Goal: Task Accomplishment & Management: Use online tool/utility

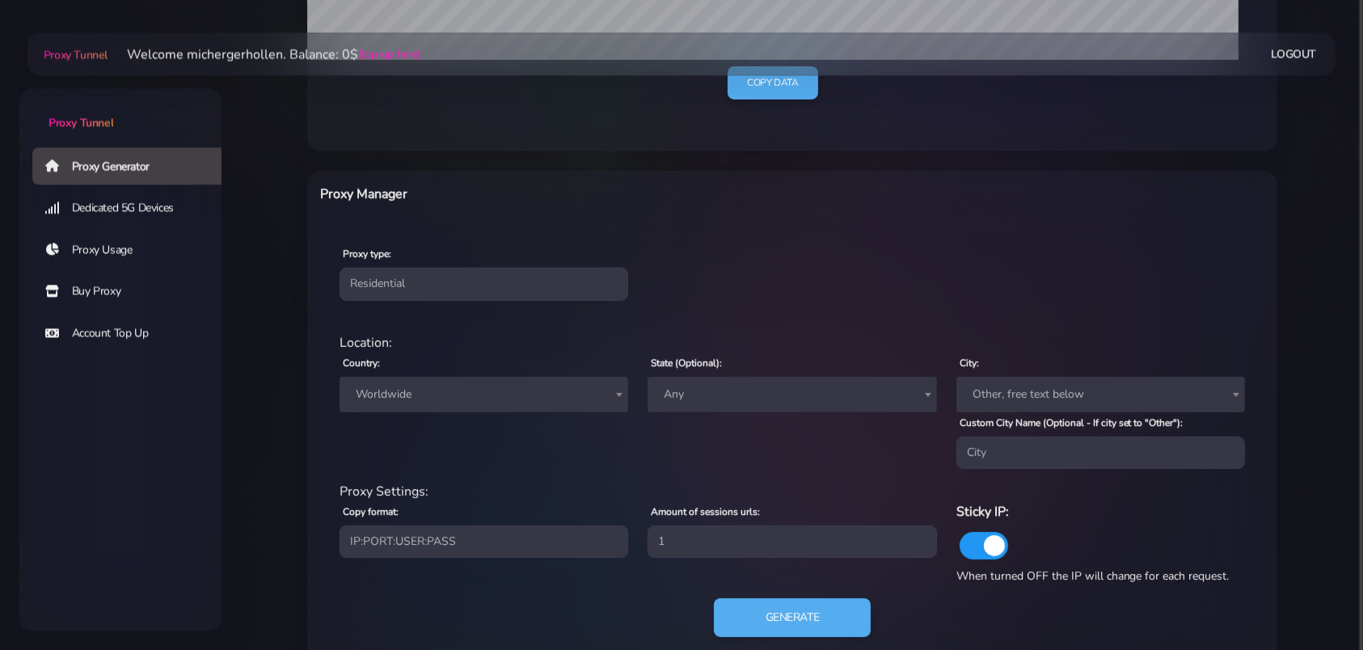
scroll to position [525, 0]
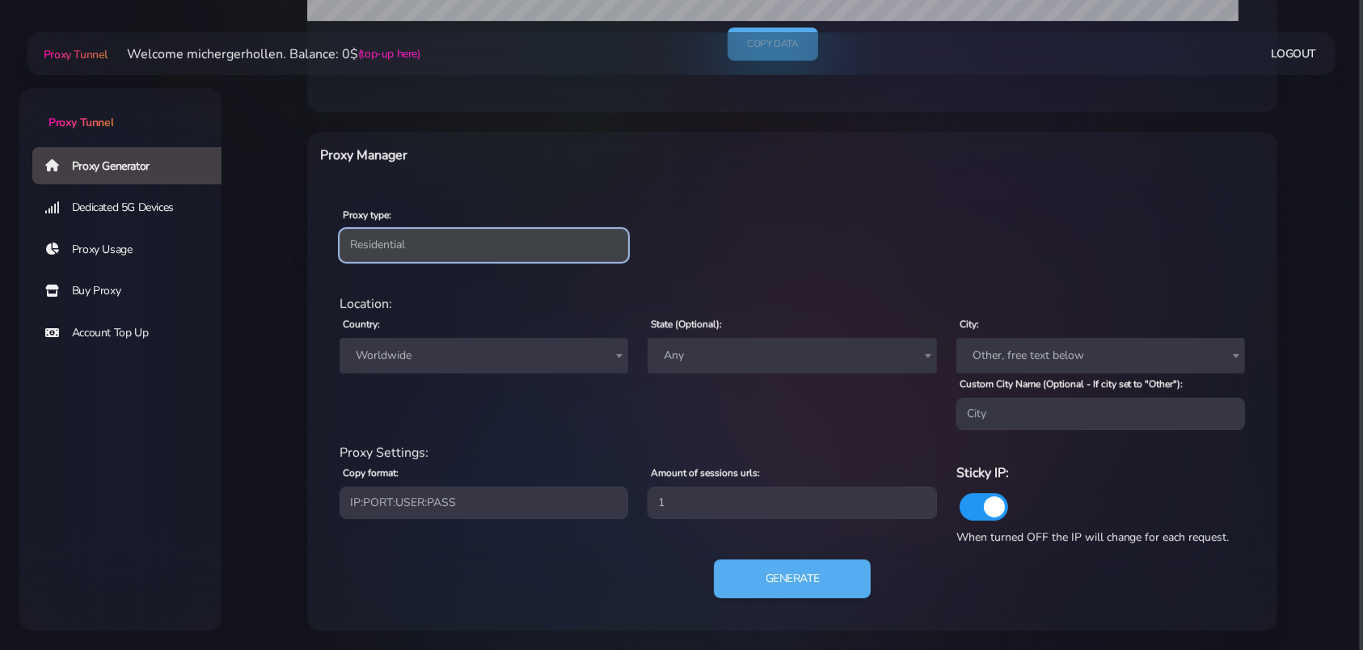
click at [339, 229] on select "Residential Static Mobile" at bounding box center [483, 245] width 289 height 32
select select "static"
click option "Static" at bounding box center [0, 0] width 0 height 0
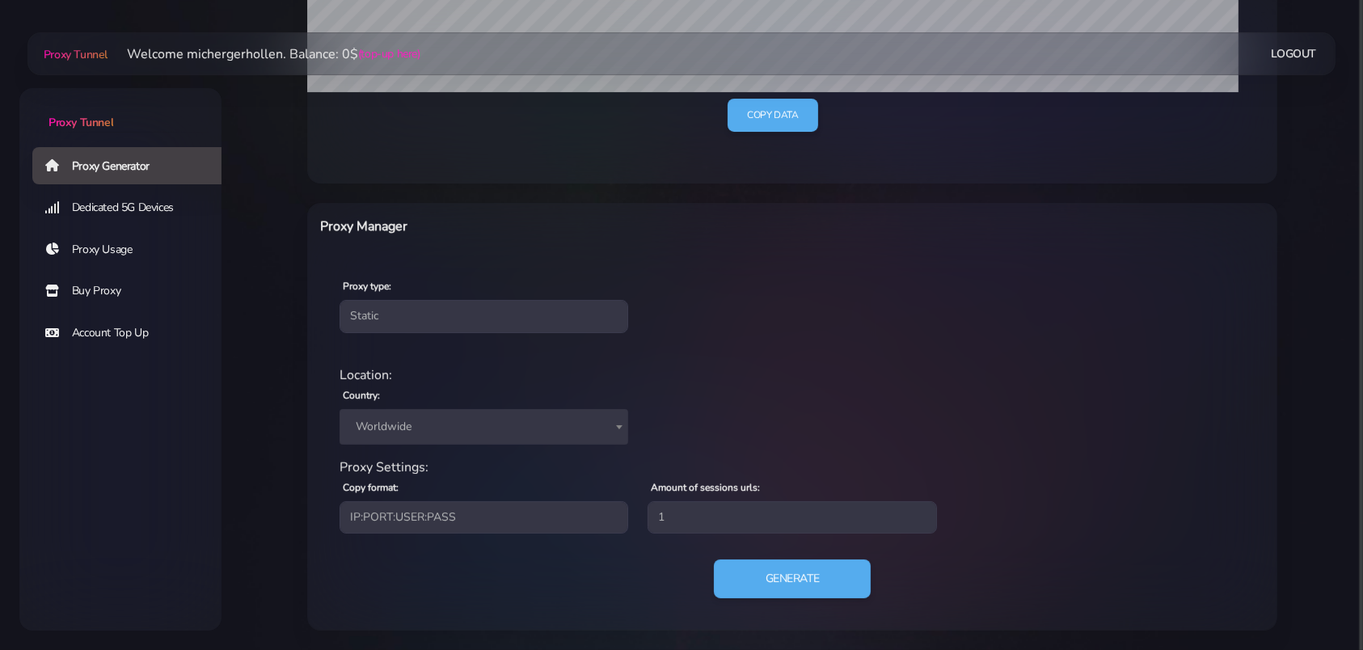
click at [459, 428] on span "Worldwide" at bounding box center [483, 426] width 269 height 23
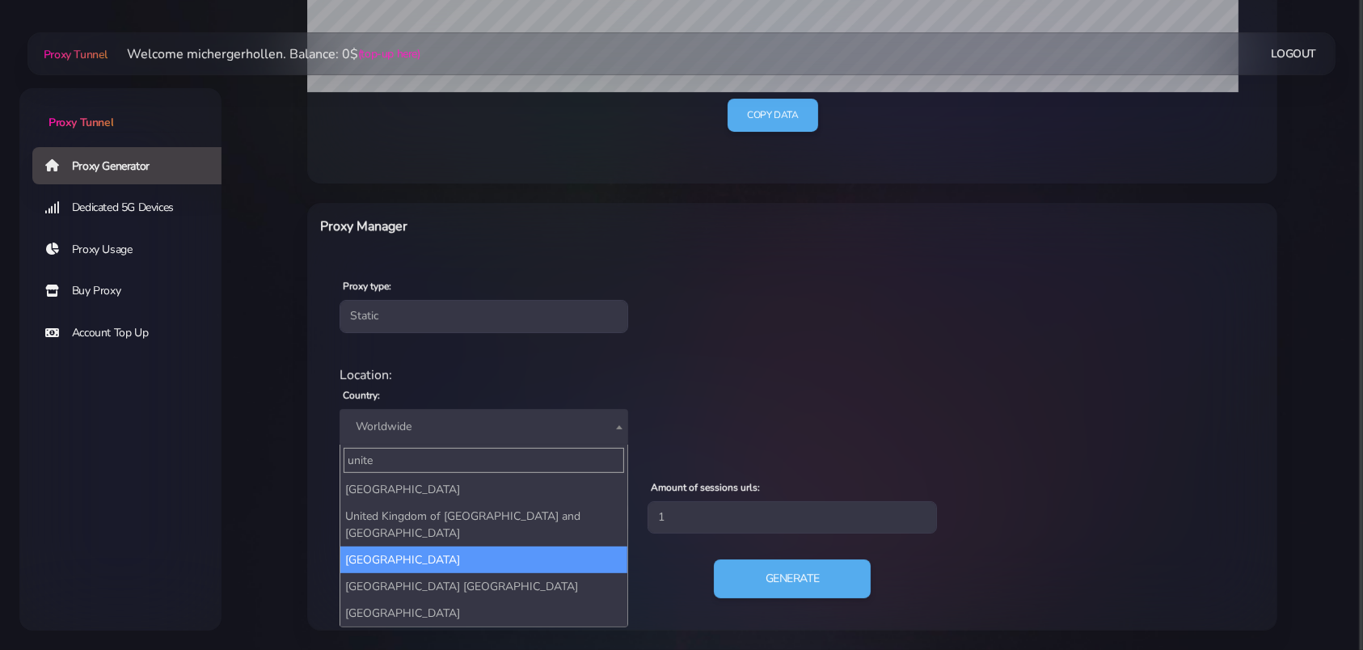
type input "unite"
select select "UK"
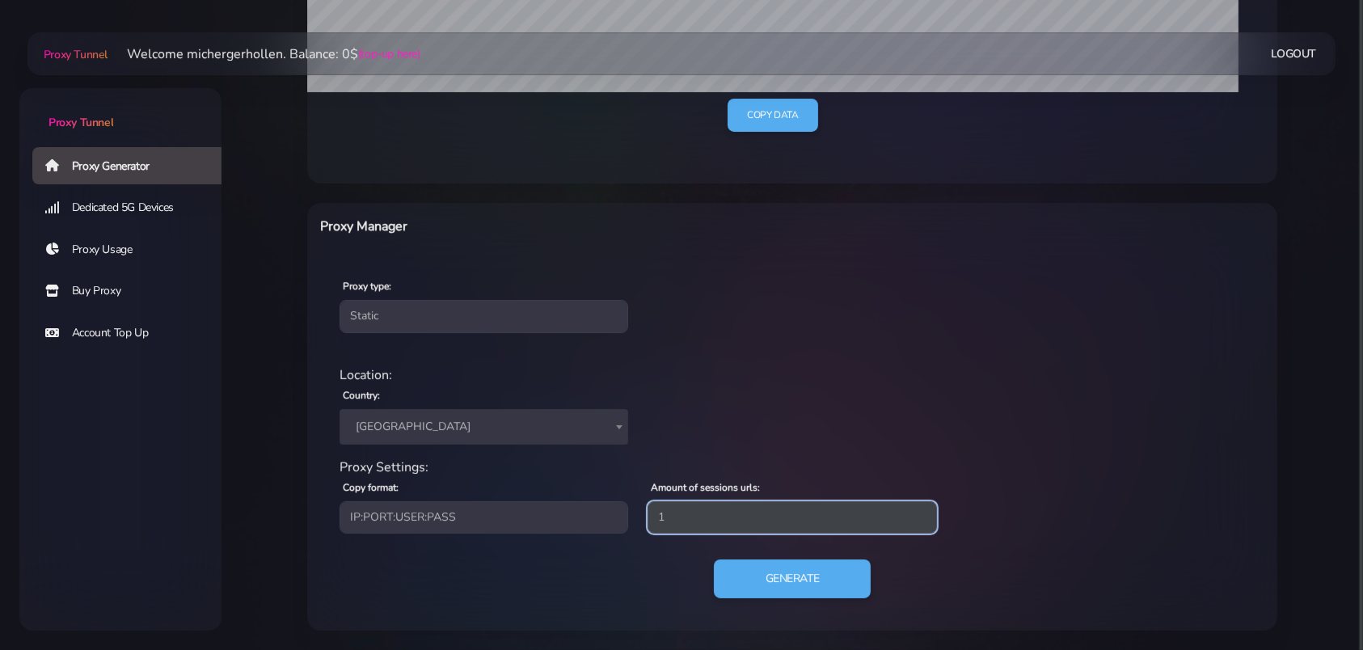
click at [742, 520] on input "1" at bounding box center [791, 517] width 289 height 32
type input "5"
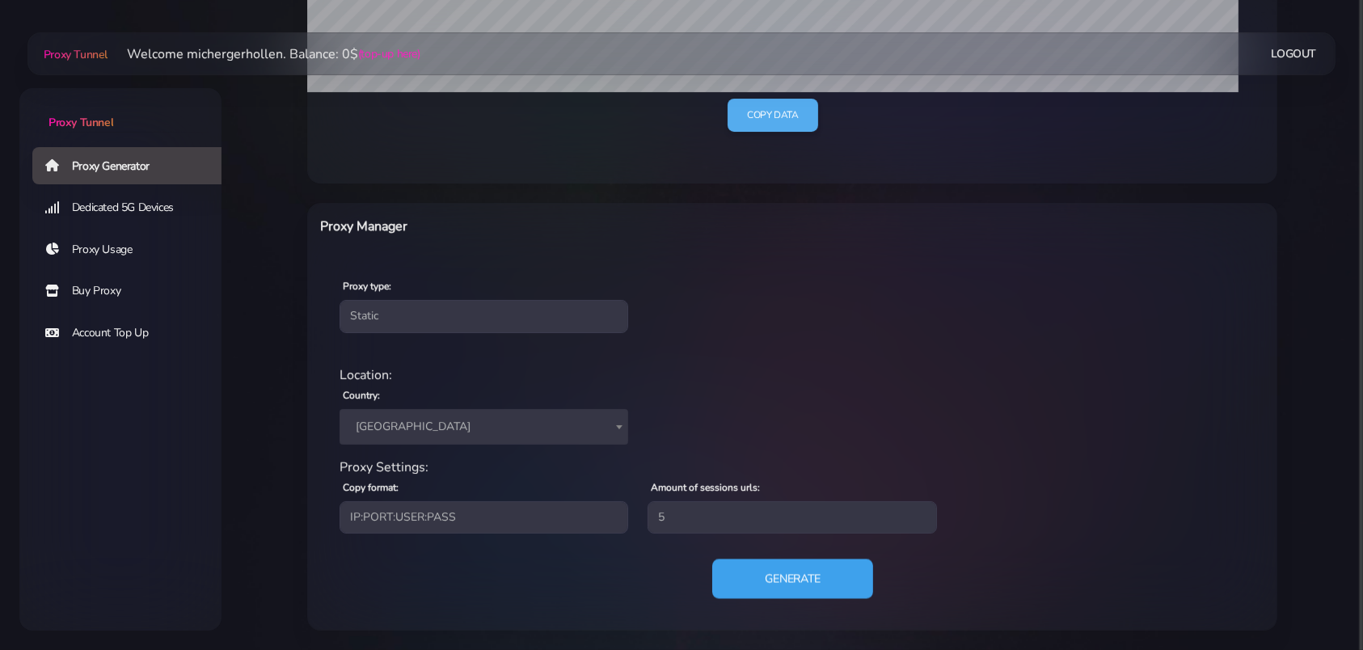
click at [791, 573] on button "Generate" at bounding box center [792, 579] width 161 height 40
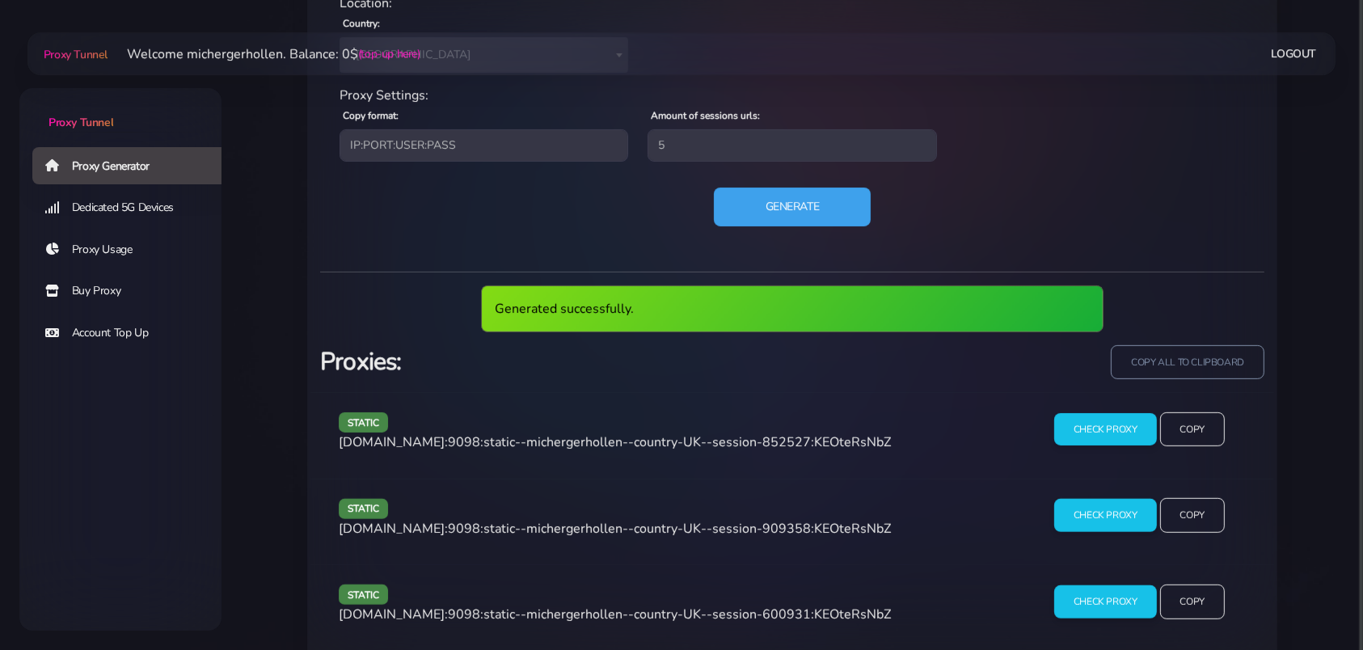
scroll to position [879, 0]
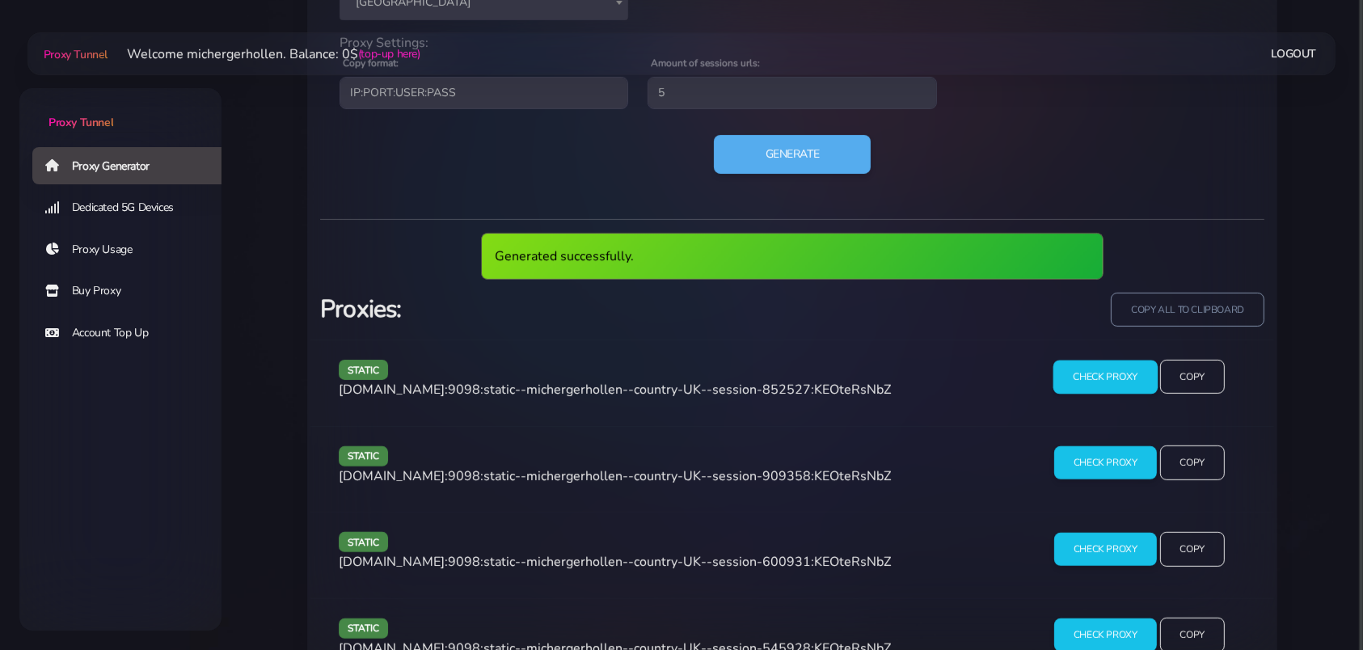
click at [1064, 383] on input "Check Proxy" at bounding box center [1105, 377] width 104 height 34
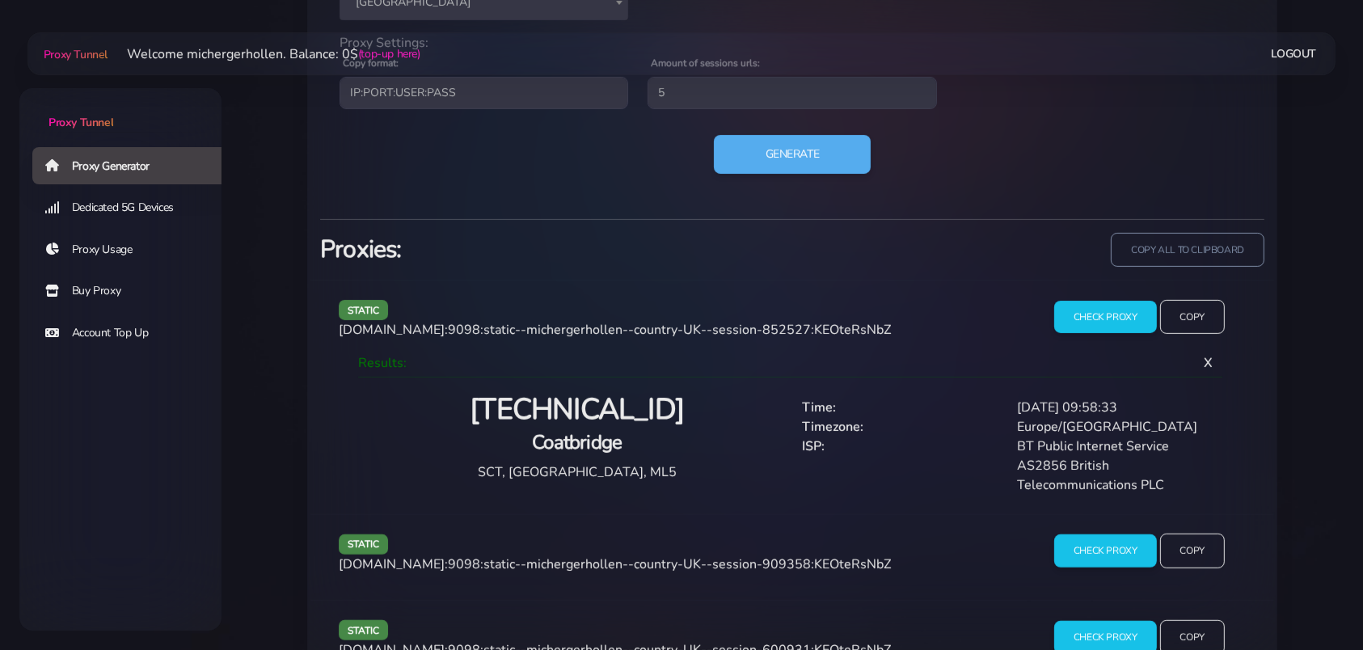
click at [607, 404] on h2 "[TECHNICAL_ID]" at bounding box center [576, 410] width 411 height 38
copy h2 "."
click at [607, 404] on h2 "[TECHNICAL_ID]" at bounding box center [576, 410] width 411 height 38
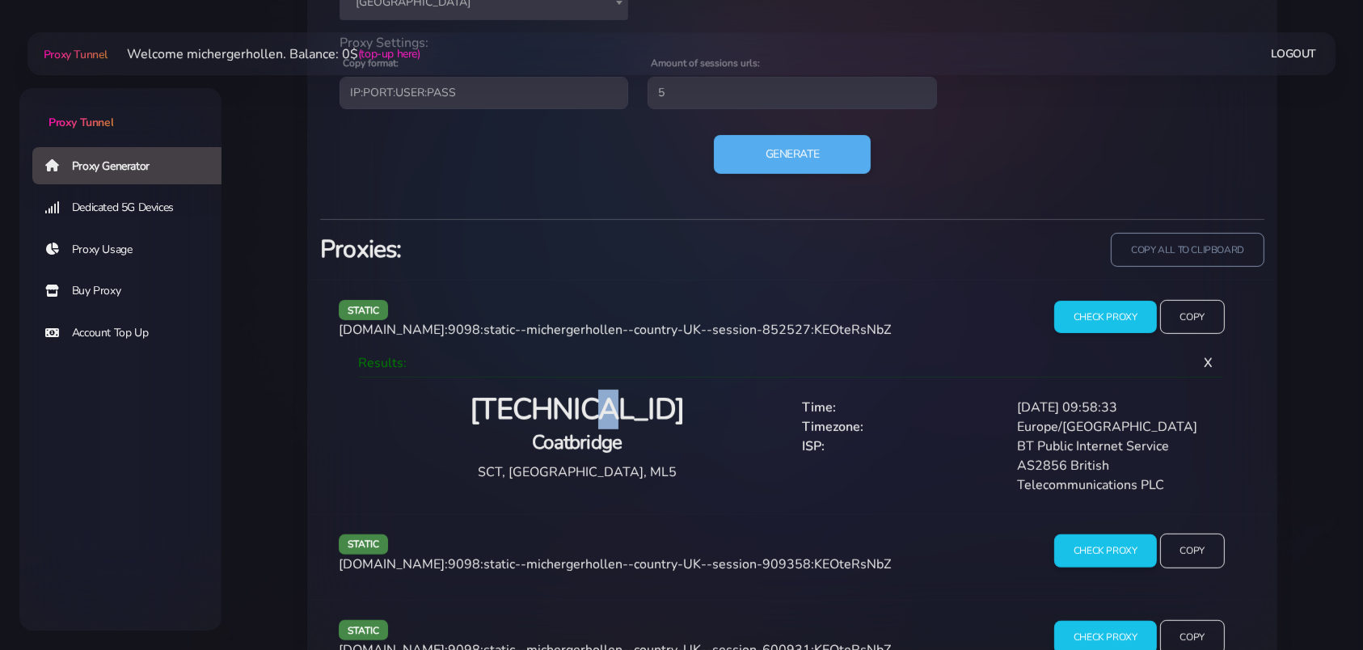
copy h2 "."
click at [564, 411] on h2 "[TECHNICAL_ID]" at bounding box center [576, 410] width 411 height 38
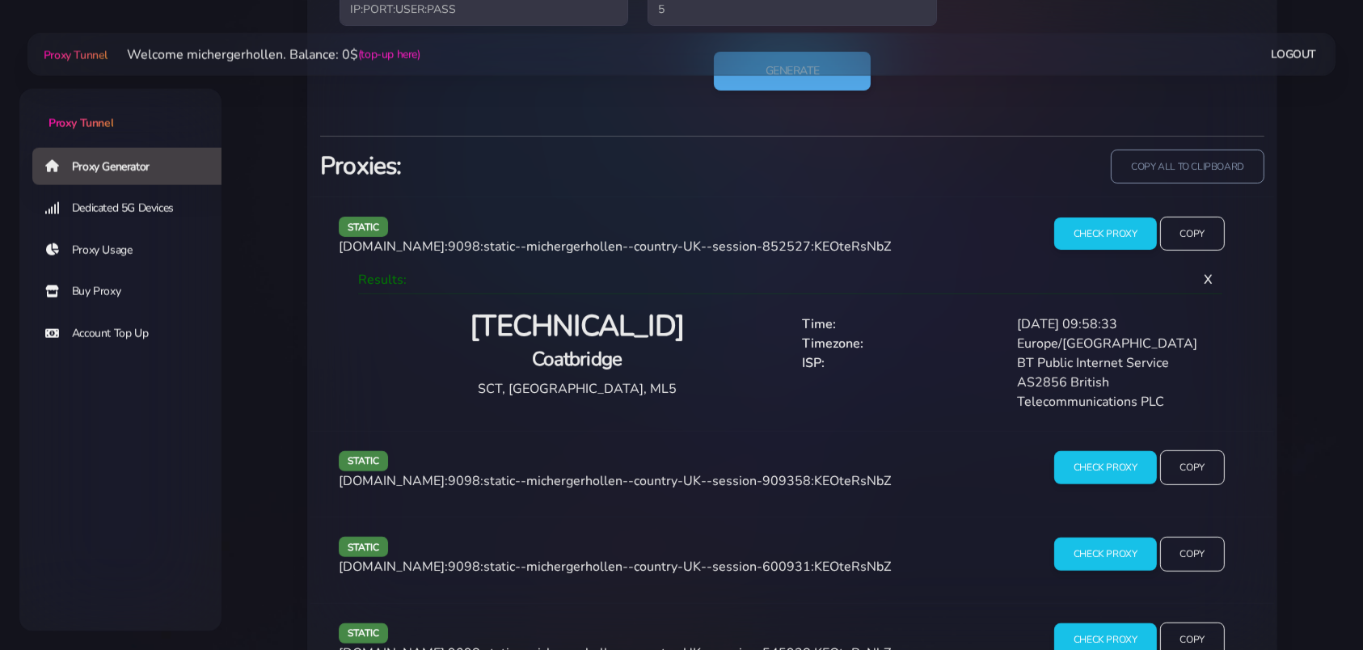
scroll to position [1110, 0]
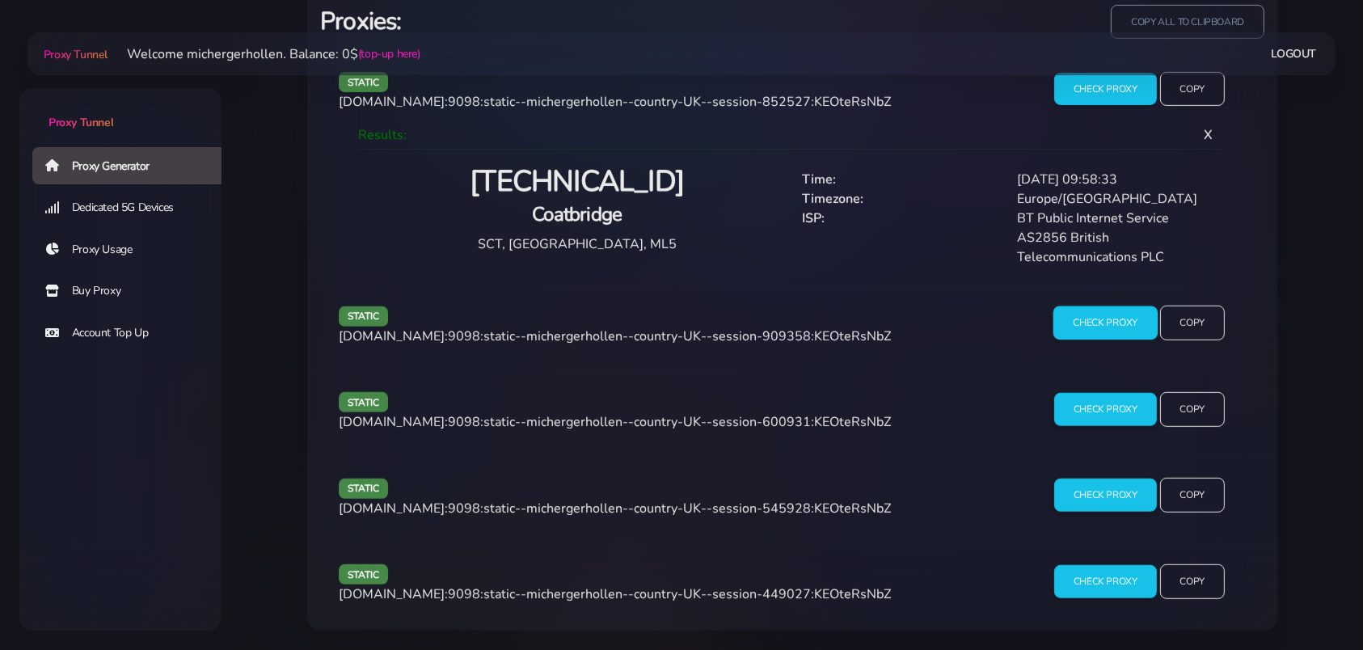
click at [1110, 312] on input "Check Proxy" at bounding box center [1105, 323] width 104 height 34
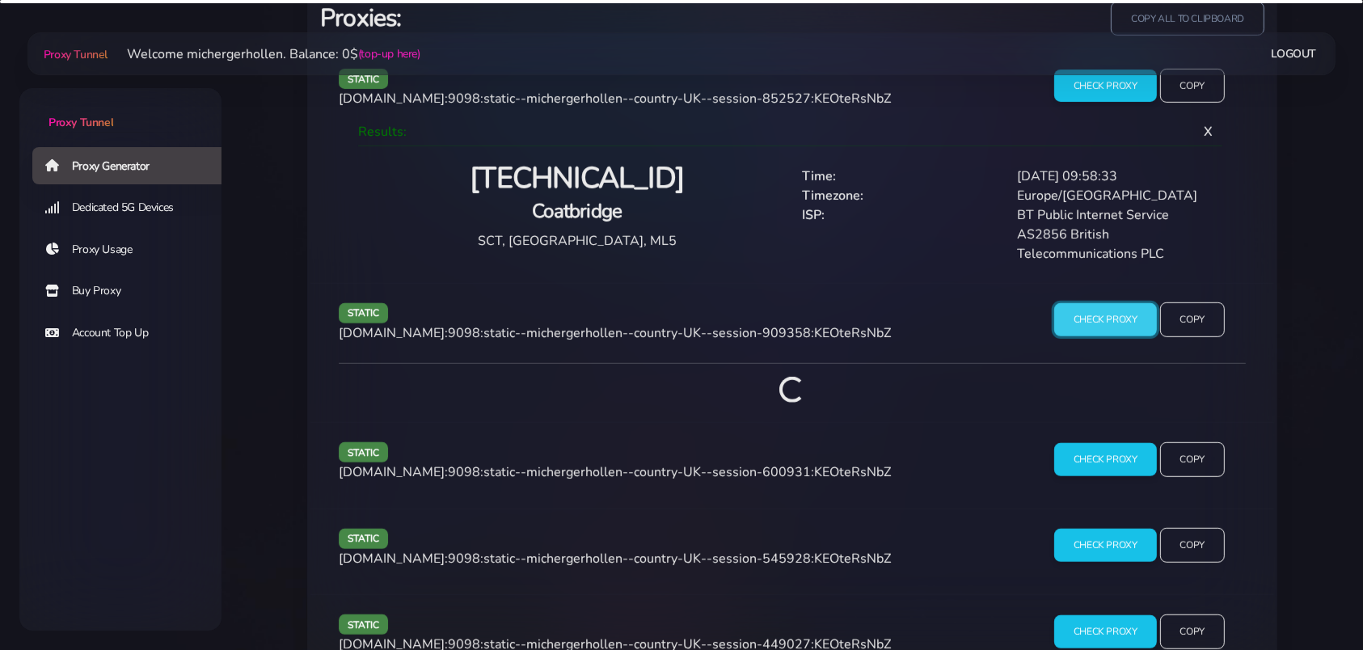
scroll to position [1164, 0]
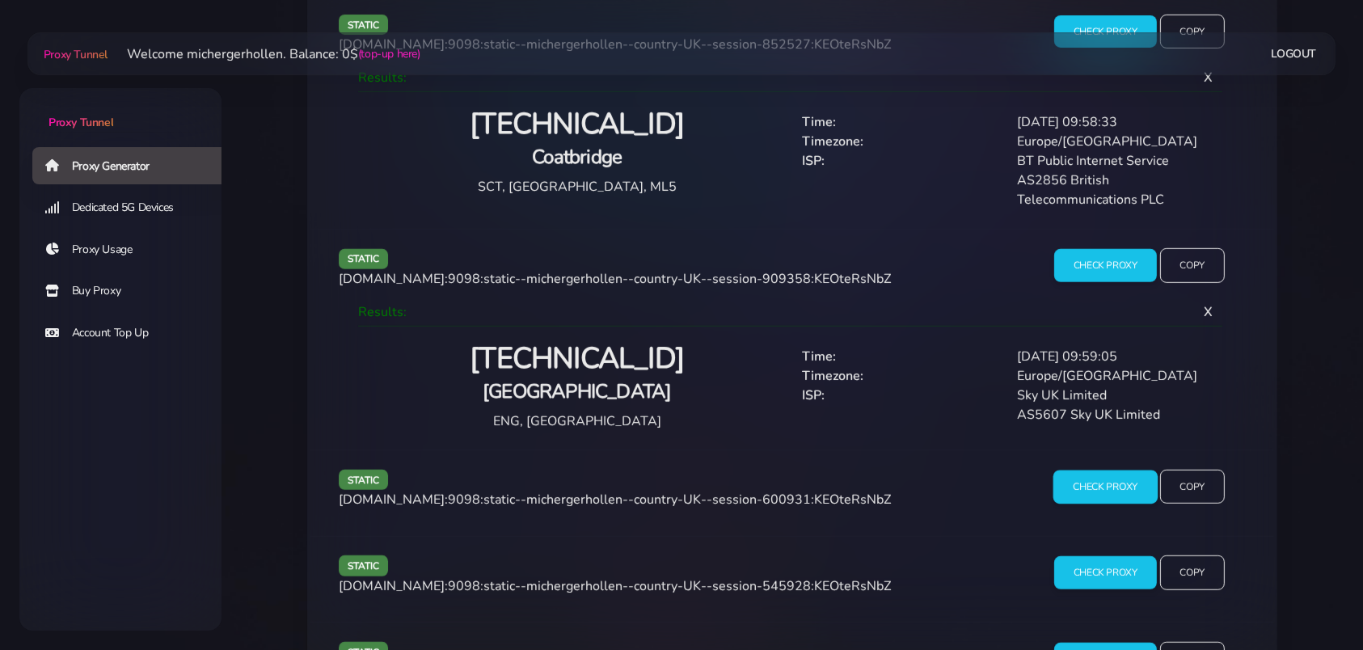
click at [1090, 488] on input "Check Proxy" at bounding box center [1105, 487] width 104 height 34
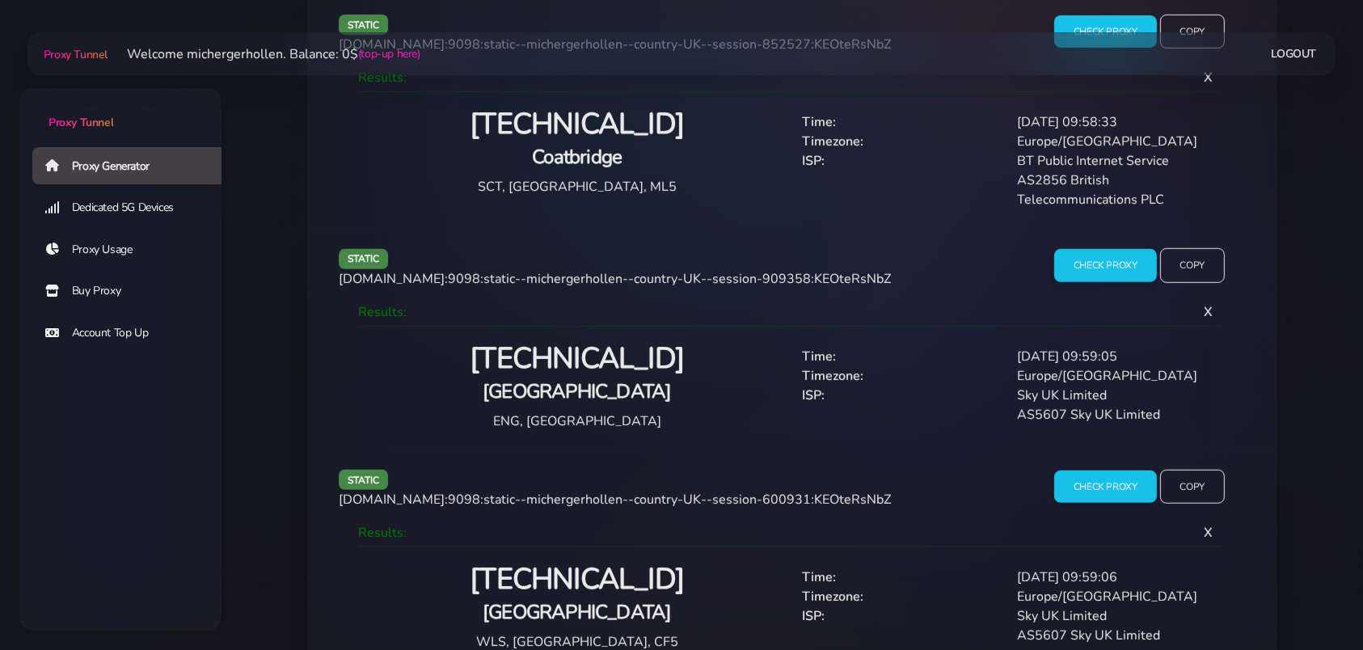
click at [577, 362] on h2 "[TECHNICAL_ID]" at bounding box center [576, 359] width 411 height 38
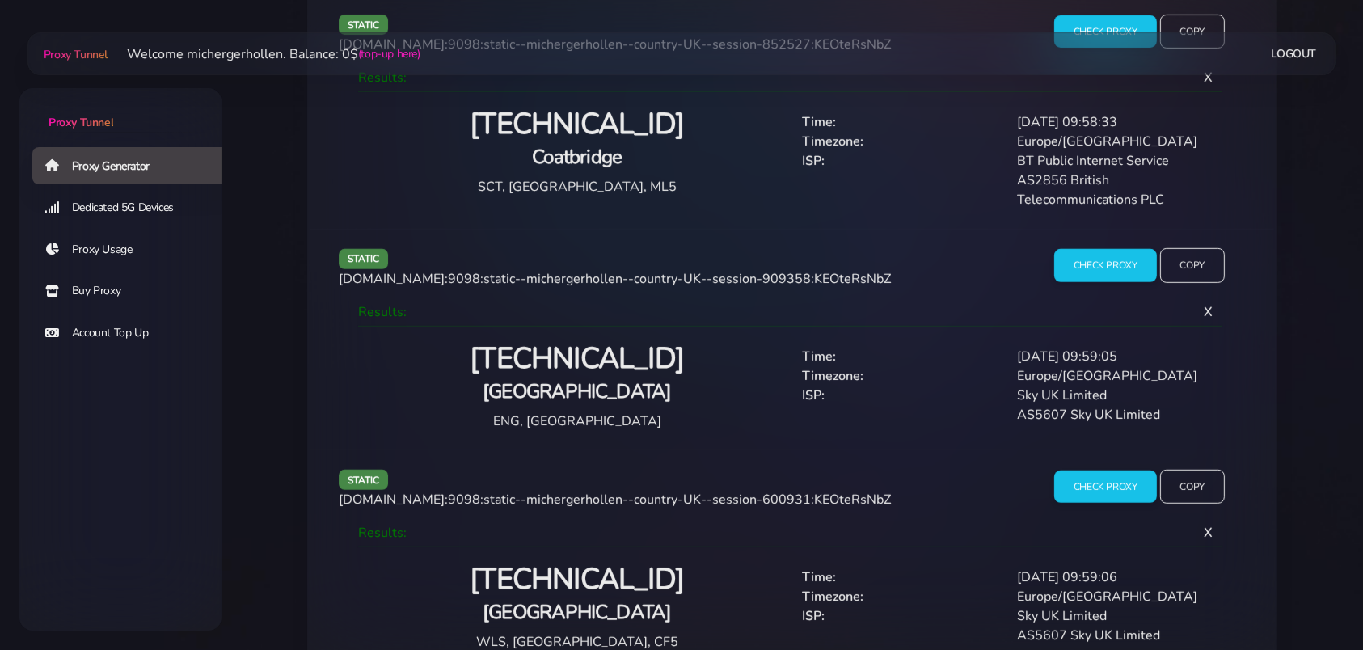
click at [583, 587] on h2 "[TECHNICAL_ID]" at bounding box center [576, 580] width 411 height 38
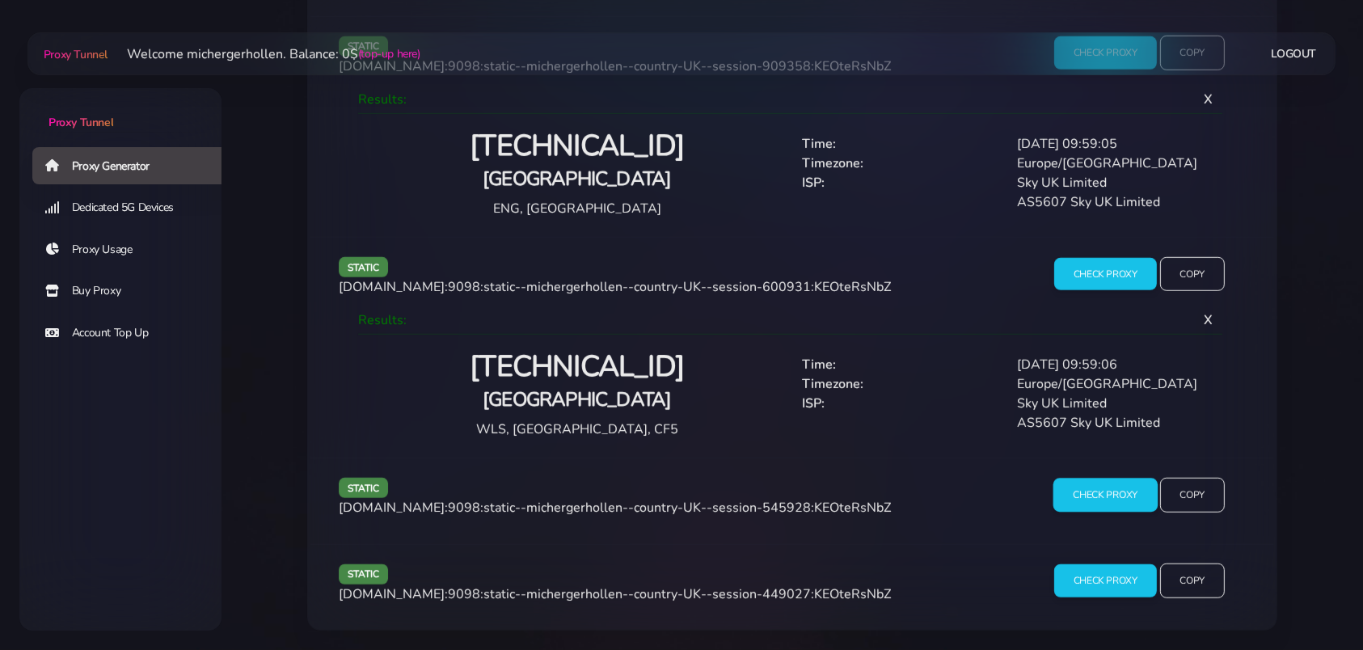
click at [1076, 504] on input "Check Proxy" at bounding box center [1105, 495] width 104 height 34
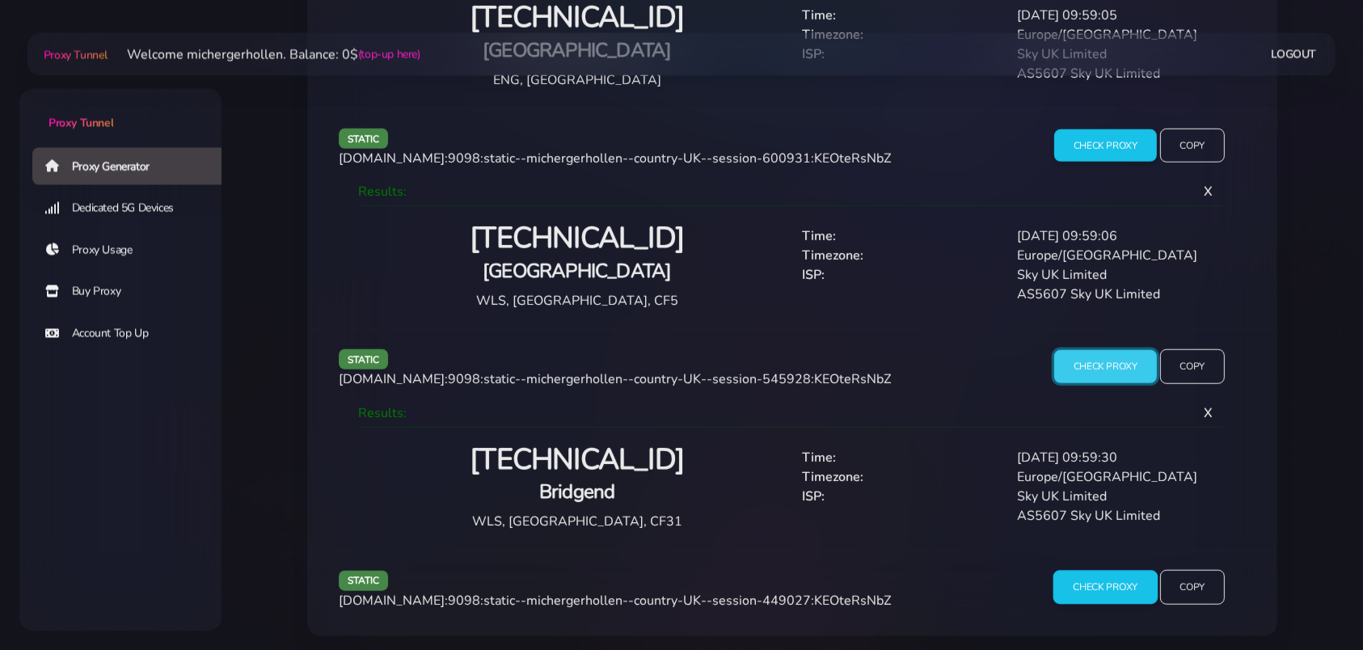
scroll to position [1514, 0]
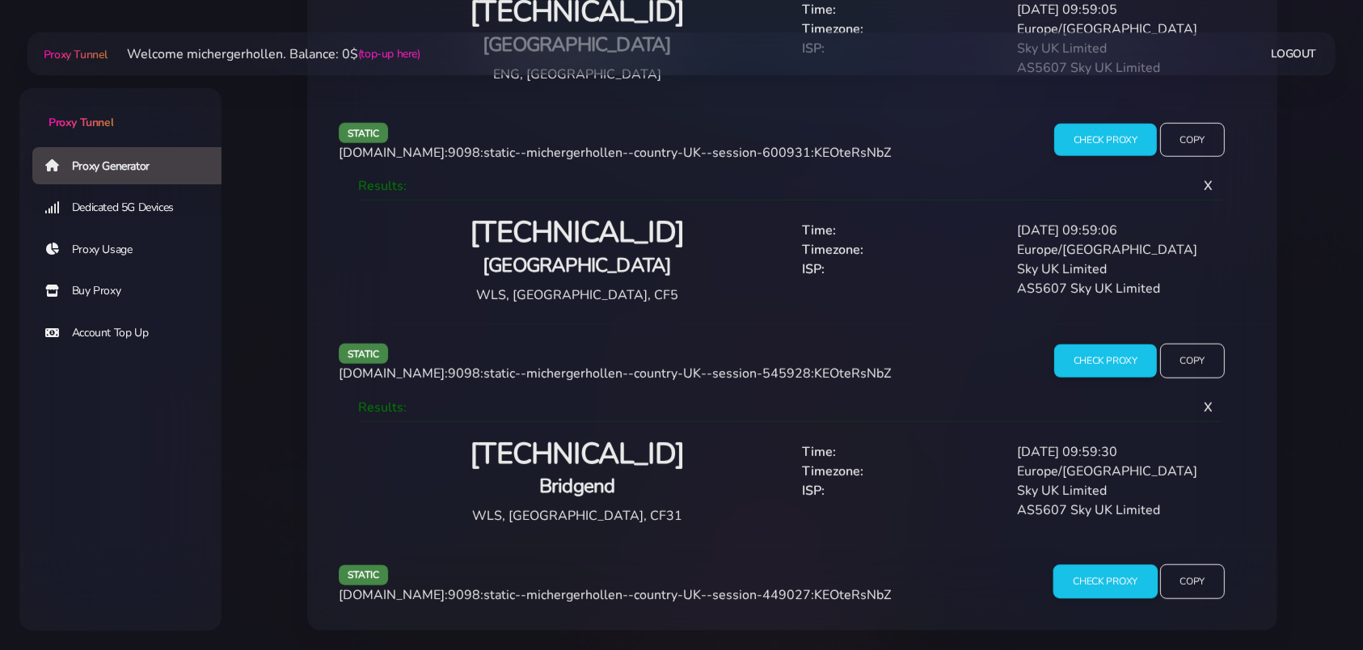
click at [1096, 579] on input "Check Proxy" at bounding box center [1105, 582] width 104 height 34
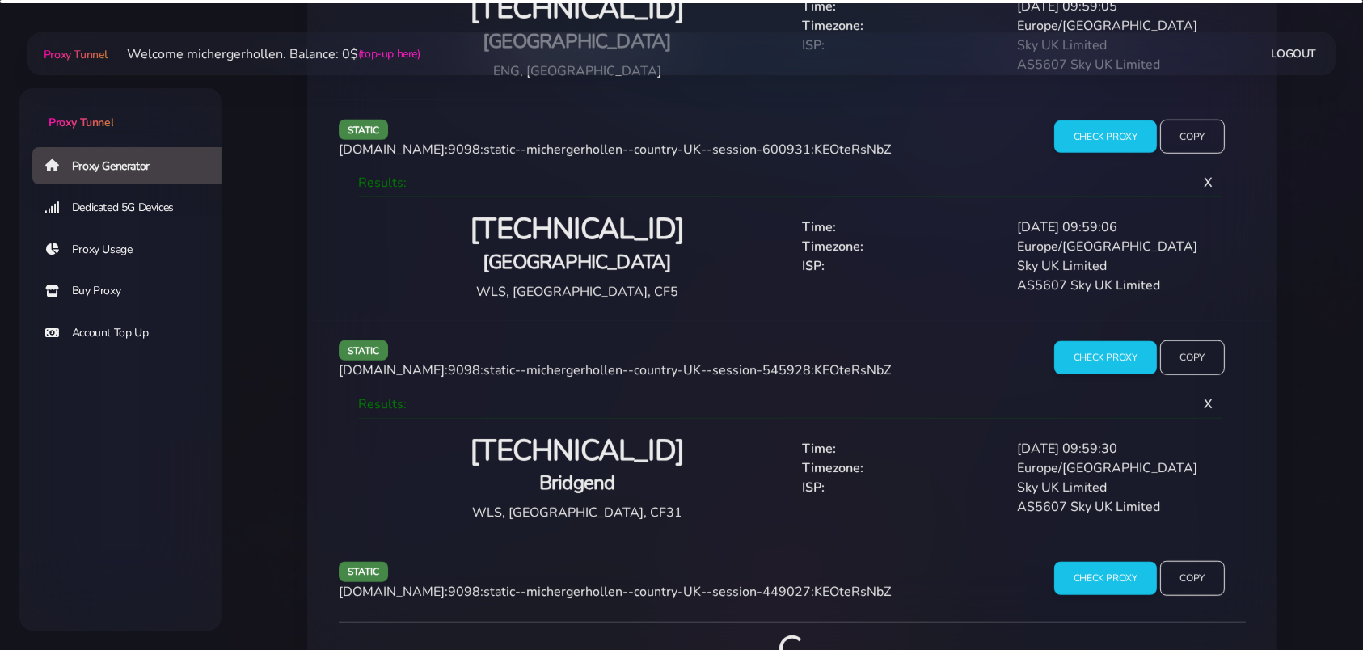
click at [534, 452] on h2 "[TECHNICAL_ID]" at bounding box center [576, 451] width 411 height 38
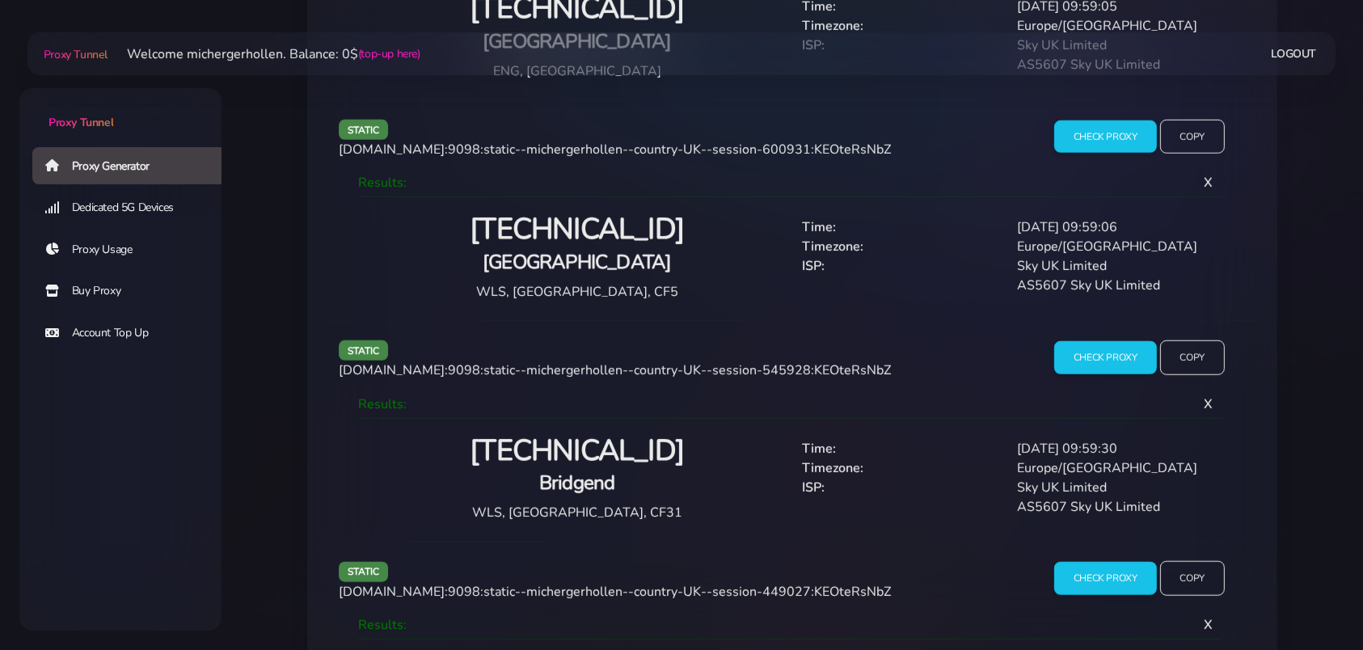
click at [536, 452] on h2 "[TECHNICAL_ID]" at bounding box center [576, 451] width 411 height 38
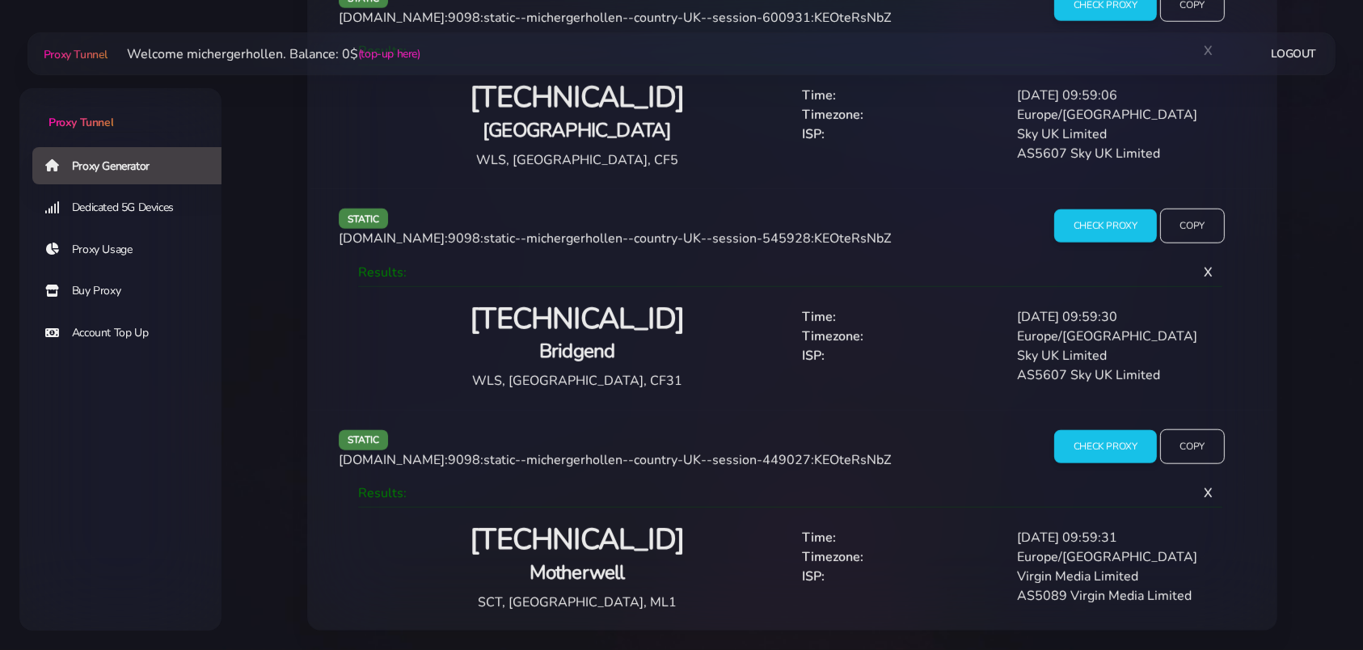
click at [559, 534] on h2 "[TECHNICAL_ID]" at bounding box center [576, 540] width 411 height 38
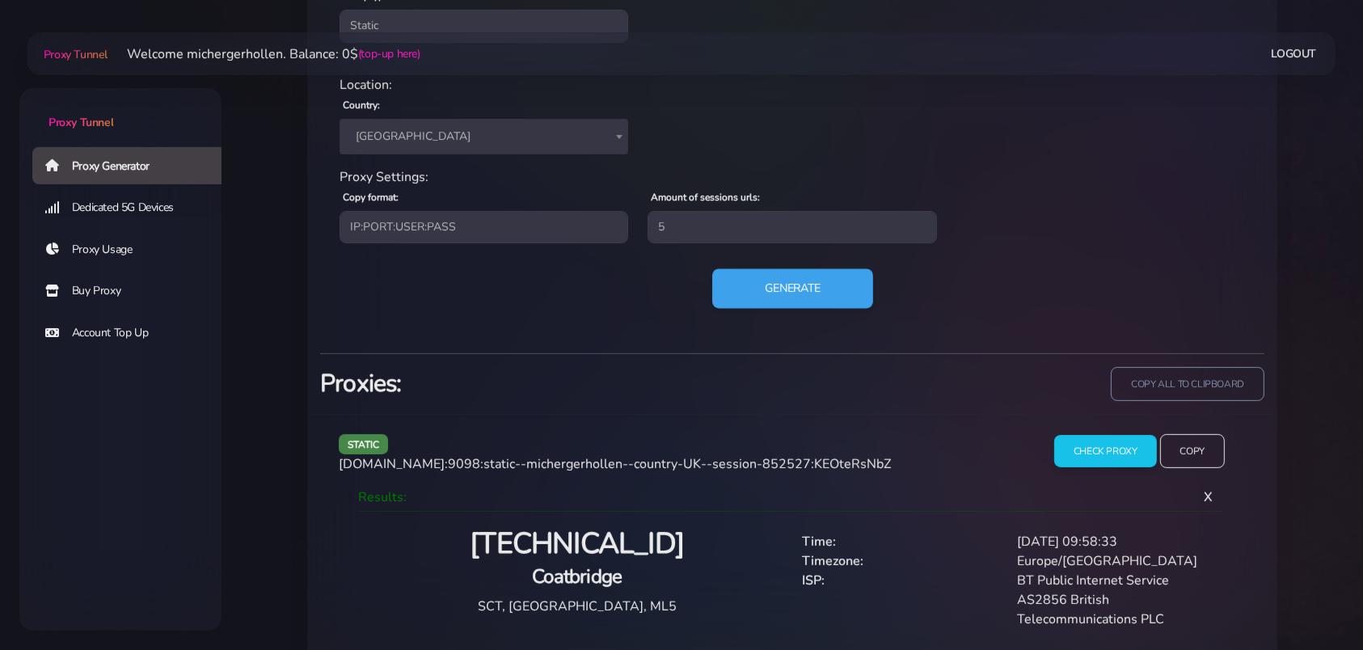
scroll to position [716, 0]
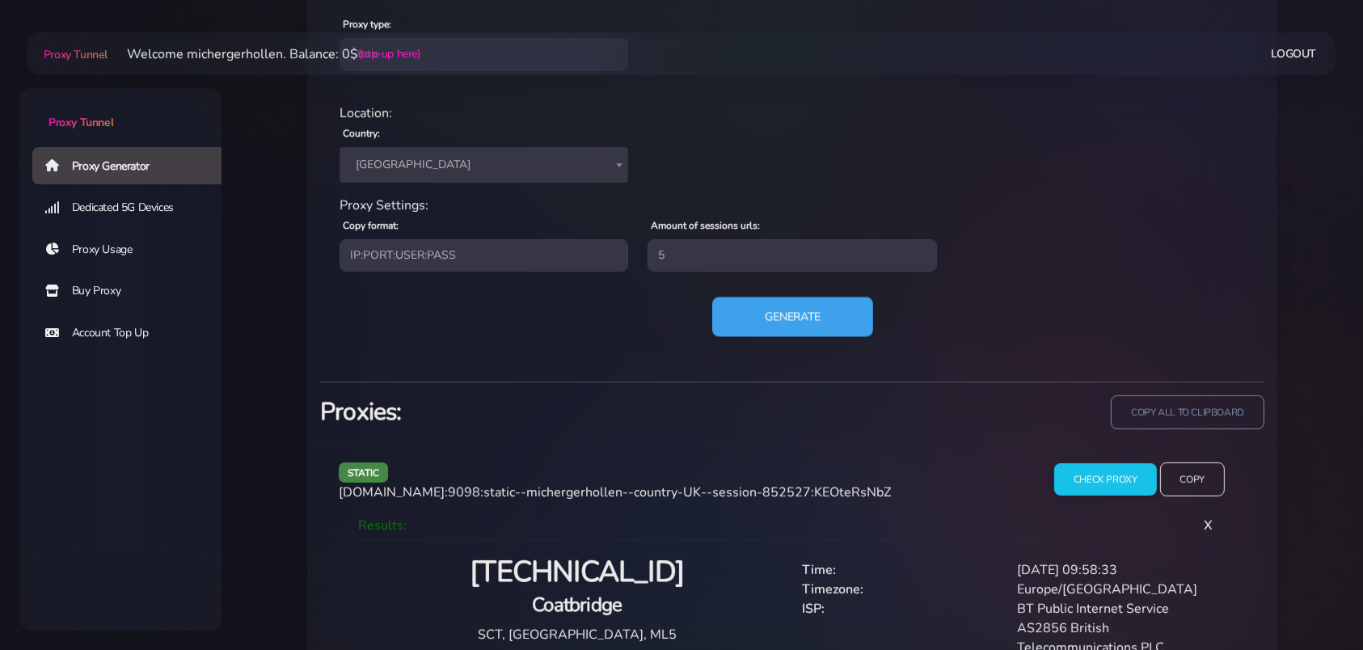
click at [799, 307] on button "Generate" at bounding box center [792, 317] width 161 height 40
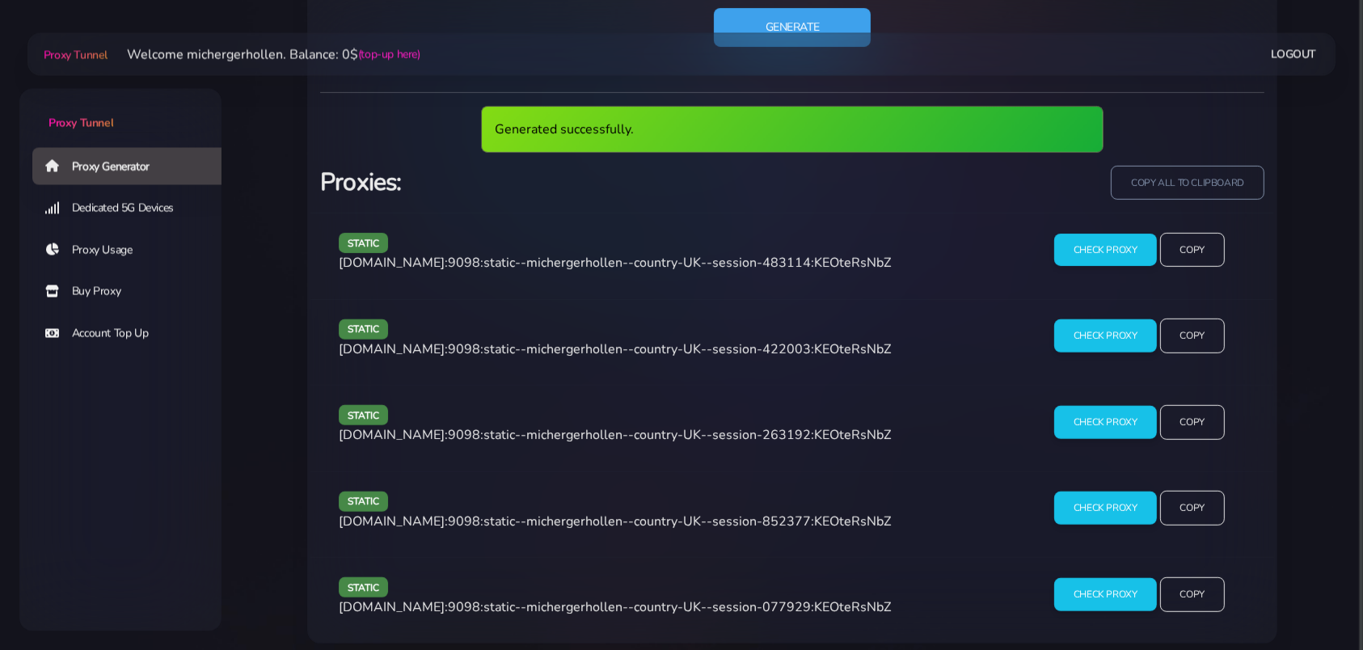
scroll to position [1023, 0]
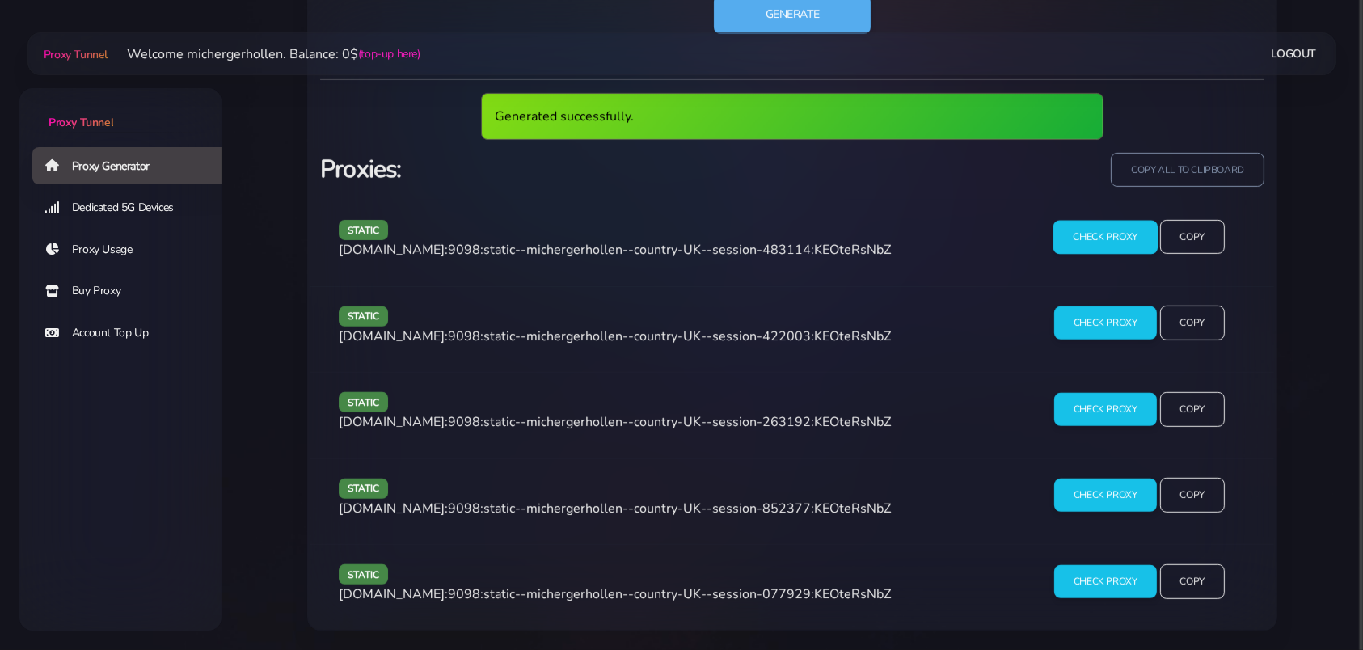
click at [1080, 242] on input "Check Proxy" at bounding box center [1105, 237] width 104 height 34
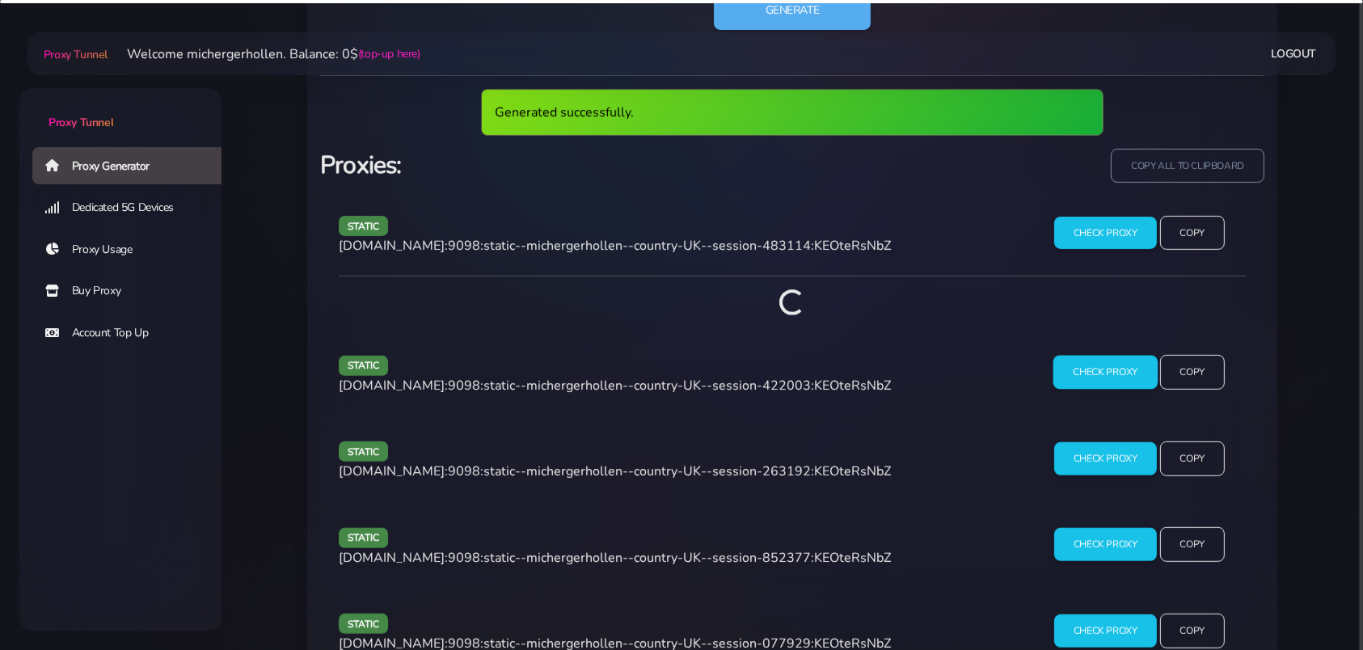
click at [1096, 379] on div "Generated successfully. Proxies: copy all to clipboard static [DOMAIN_NAME]:909…" at bounding box center [792, 377] width 944 height 605
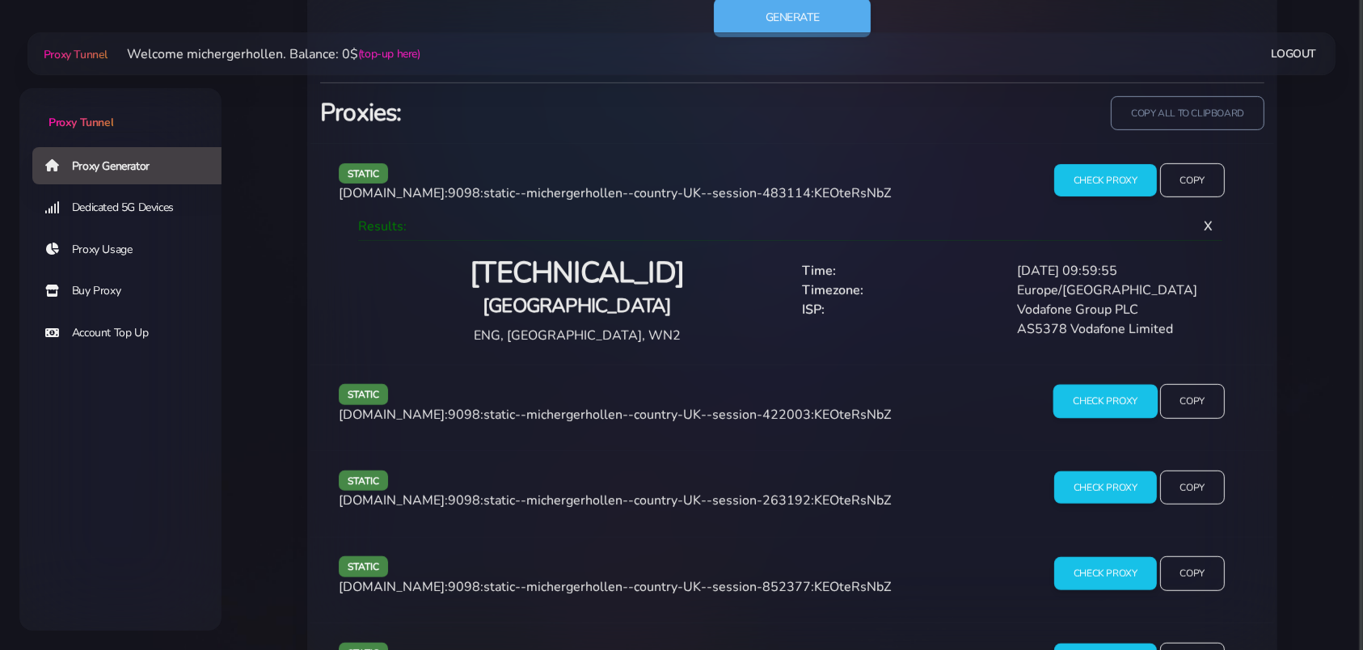
click at [1090, 403] on input "Check Proxy" at bounding box center [1105, 402] width 104 height 34
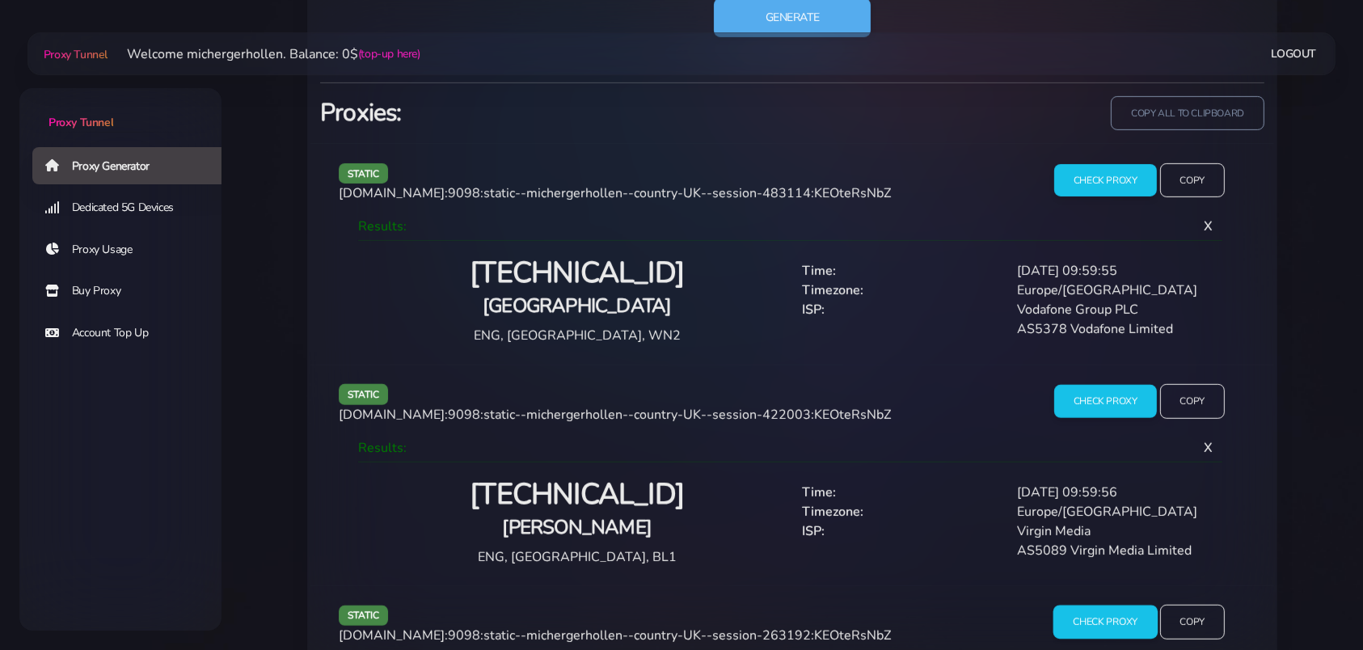
click at [1104, 618] on input "Check Proxy" at bounding box center [1105, 622] width 104 height 34
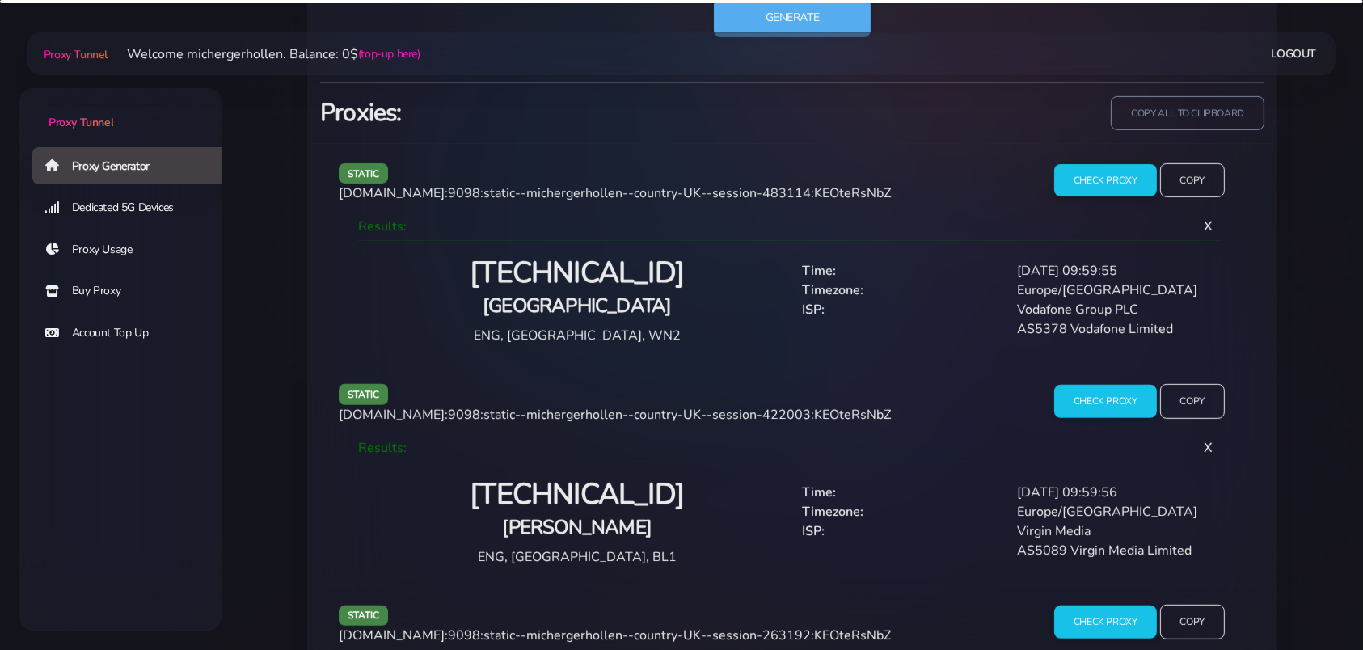
click at [614, 276] on h2 "[TECHNICAL_ID]" at bounding box center [576, 274] width 411 height 38
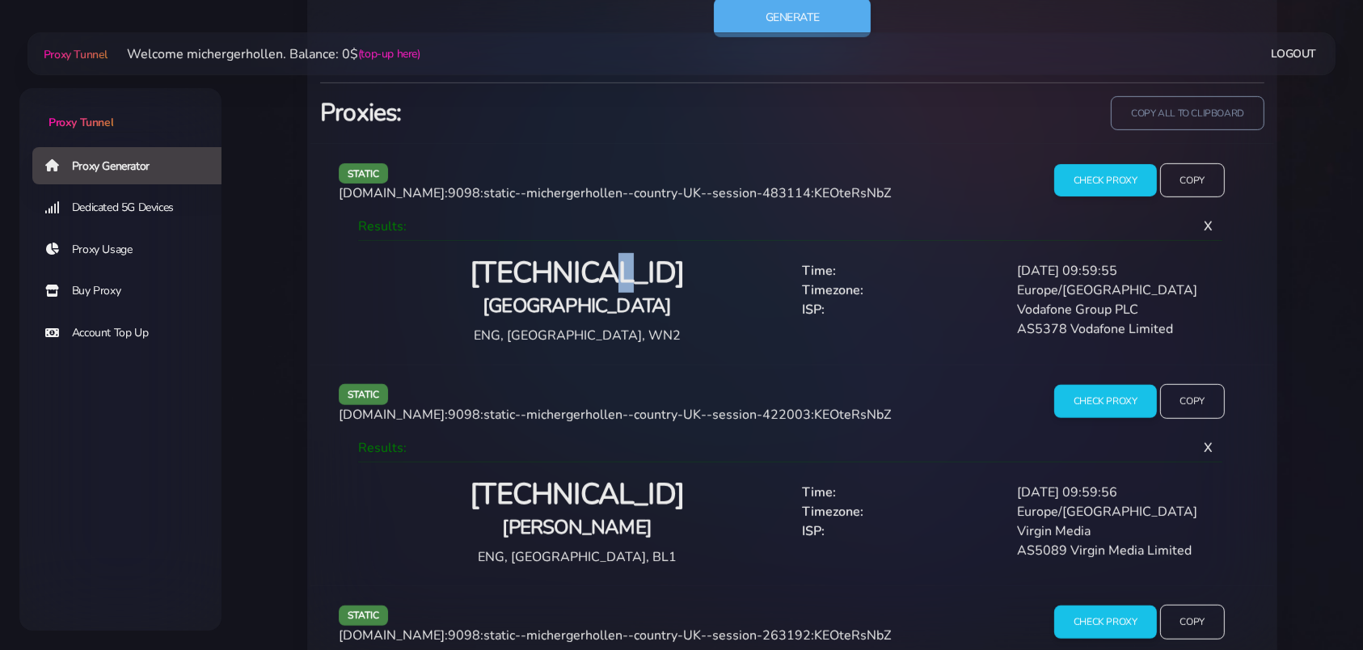
click at [614, 276] on h2 "[TECHNICAL_ID]" at bounding box center [576, 274] width 411 height 38
click at [613, 276] on h2 "[TECHNICAL_ID]" at bounding box center [576, 274] width 411 height 38
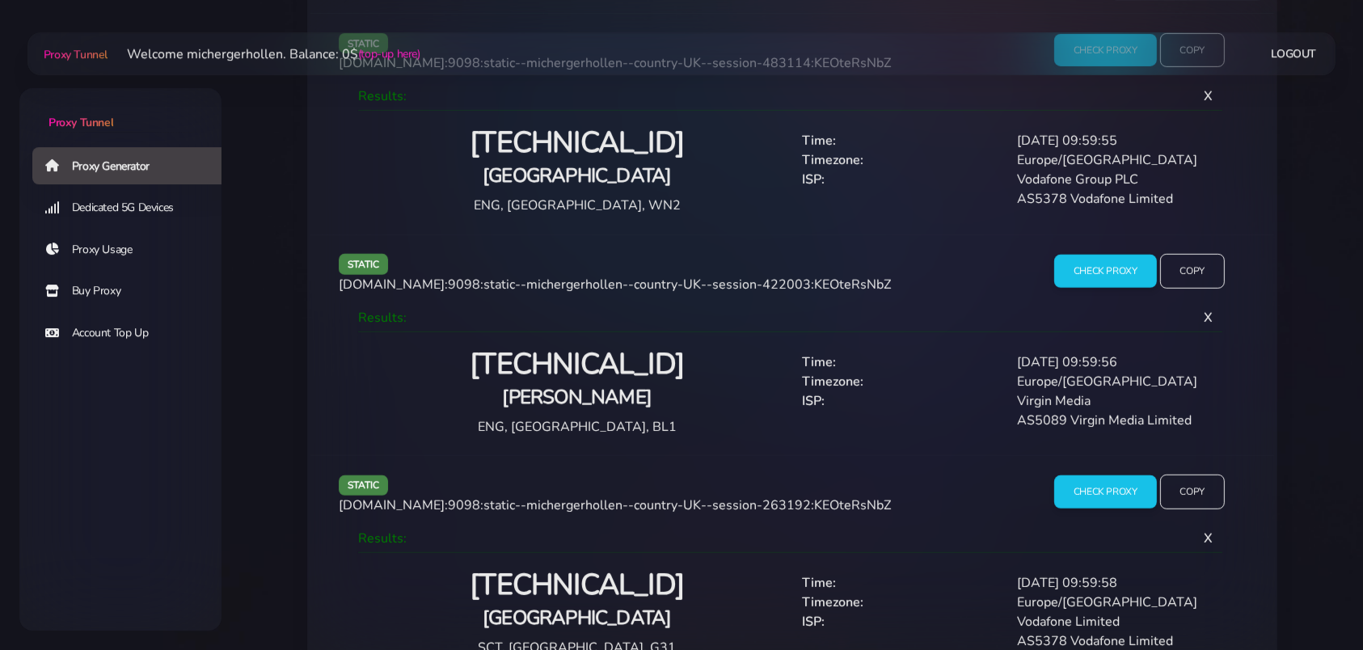
scroll to position [1270, 0]
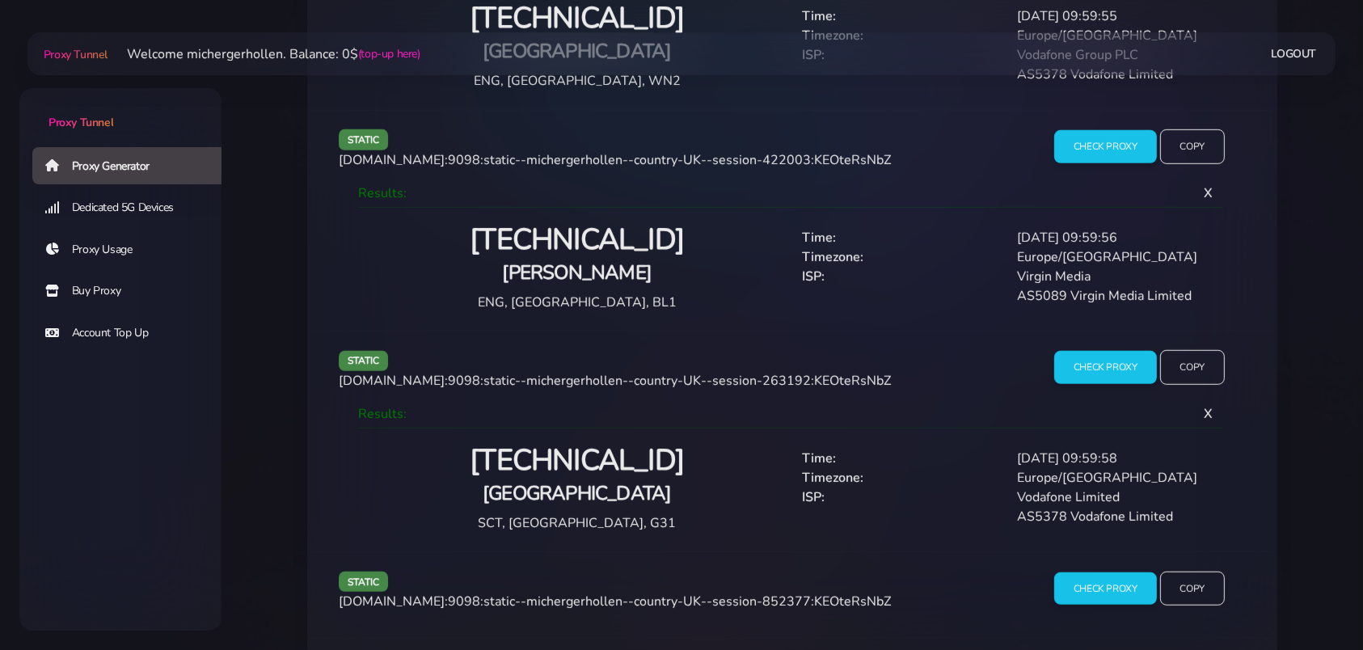
click at [570, 238] on h2 "[TECHNICAL_ID]" at bounding box center [576, 240] width 411 height 38
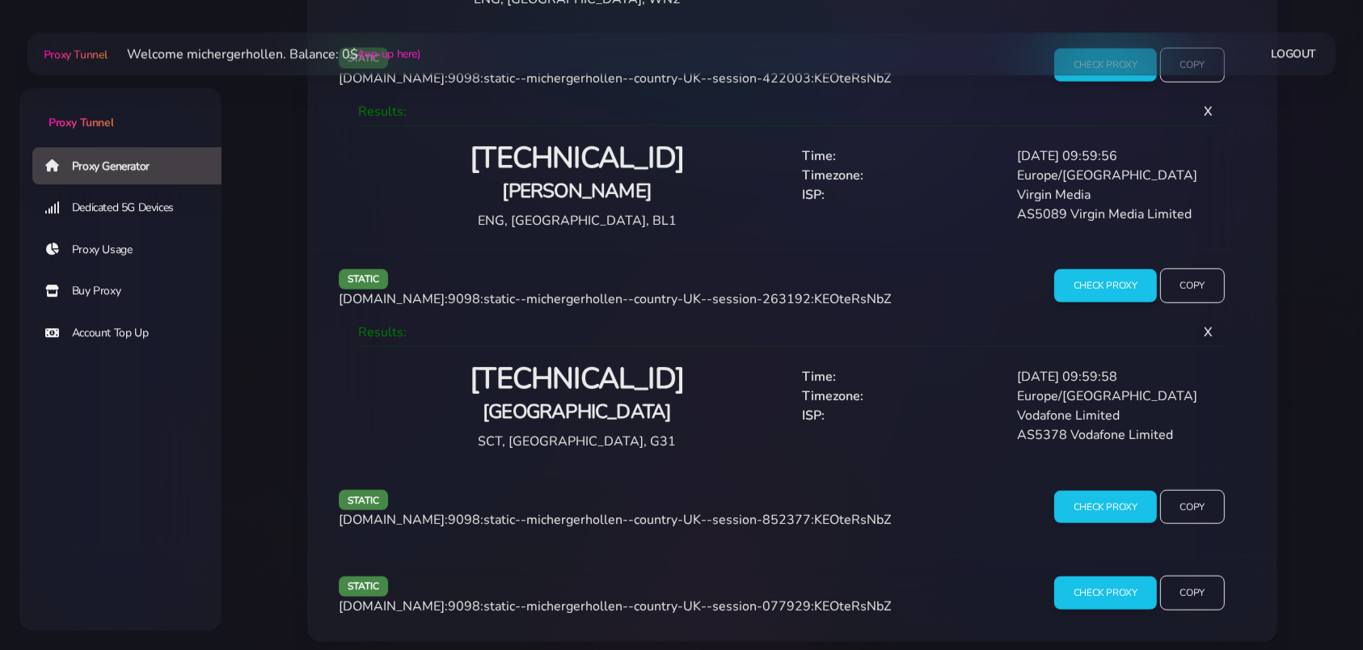
scroll to position [1367, 0]
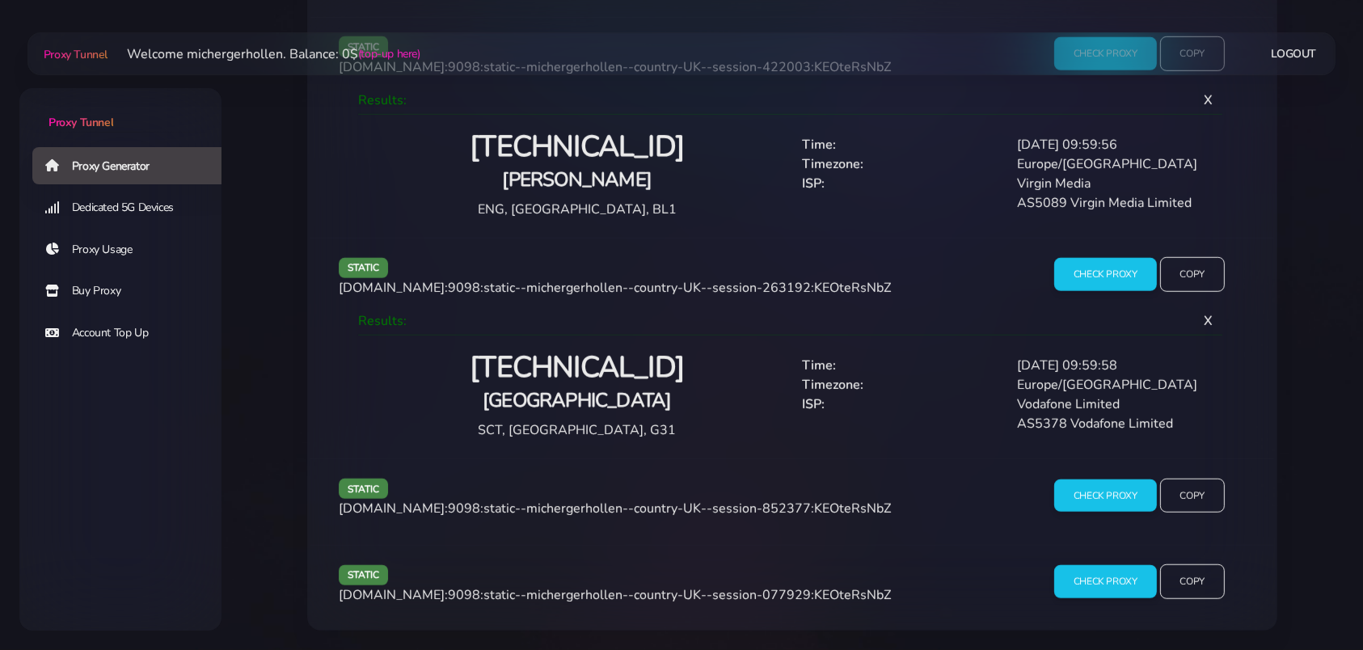
click at [571, 369] on h2 "[TECHNICAL_ID]" at bounding box center [576, 368] width 411 height 38
click at [1106, 579] on input "Check Proxy" at bounding box center [1105, 582] width 104 height 34
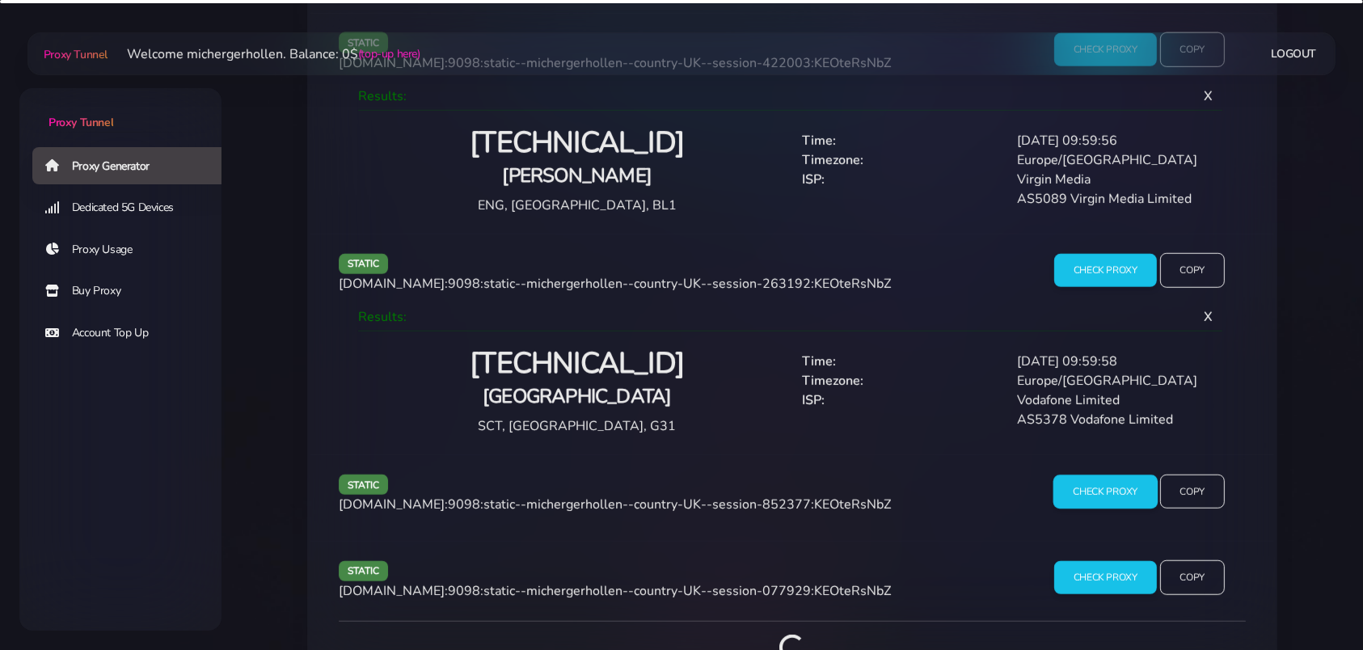
click at [1094, 497] on input "Check Proxy" at bounding box center [1105, 491] width 104 height 34
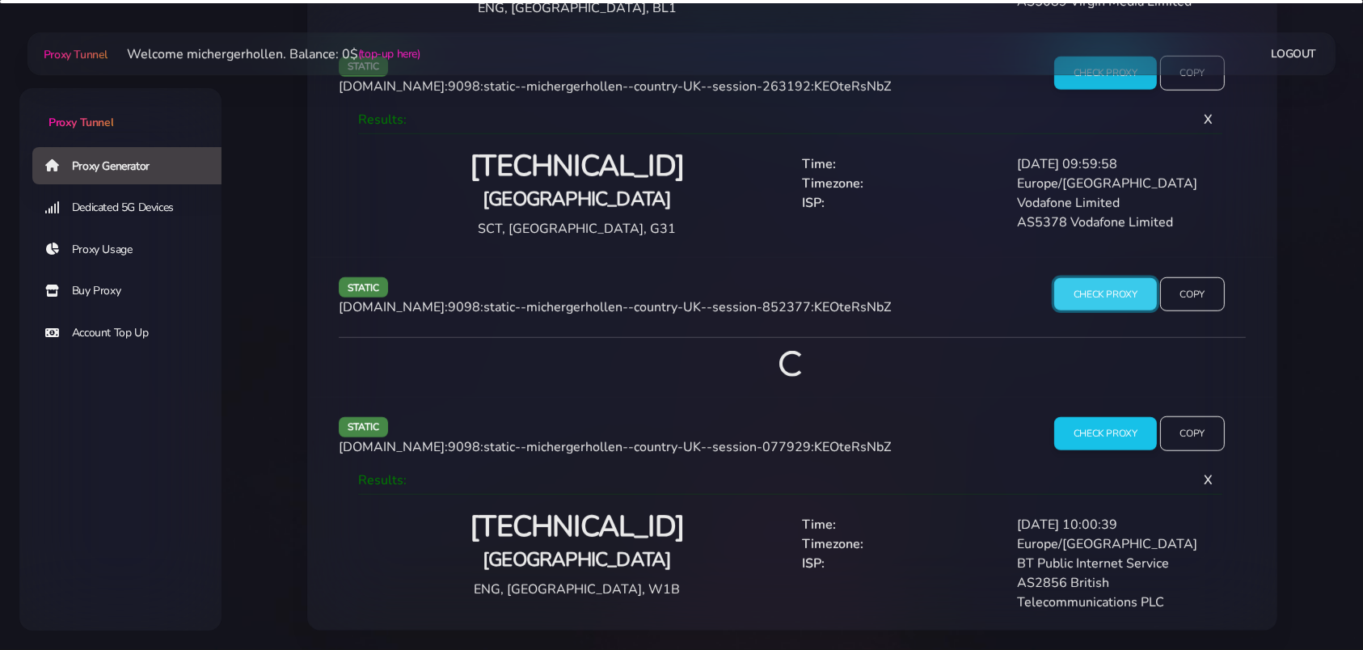
scroll to position [1568, 0]
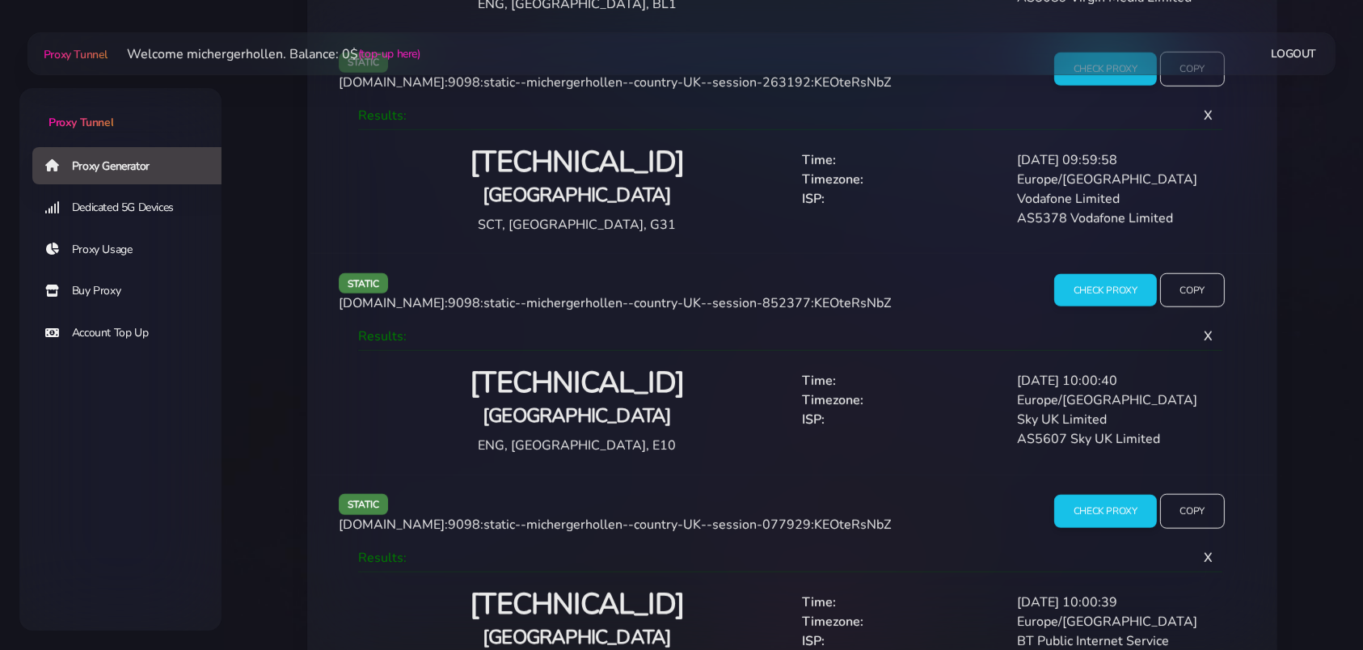
click at [617, 597] on h2 "[TECHNICAL_ID]" at bounding box center [576, 605] width 411 height 38
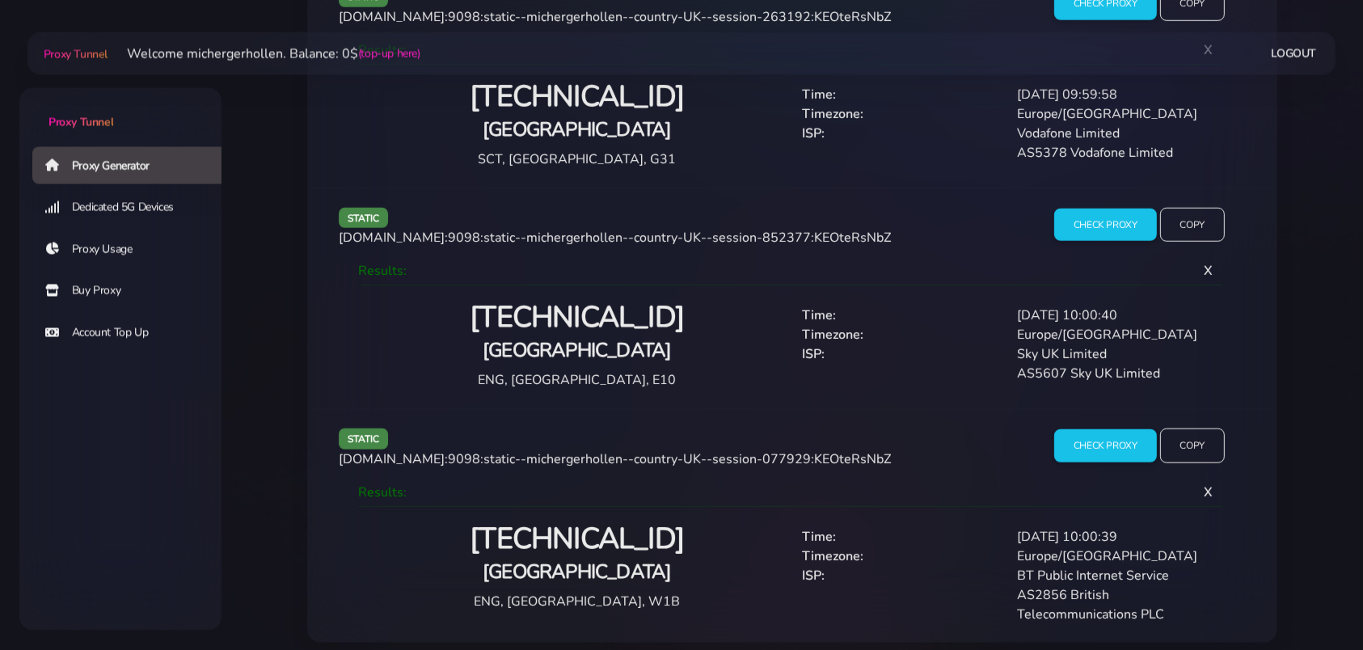
scroll to position [1650, 0]
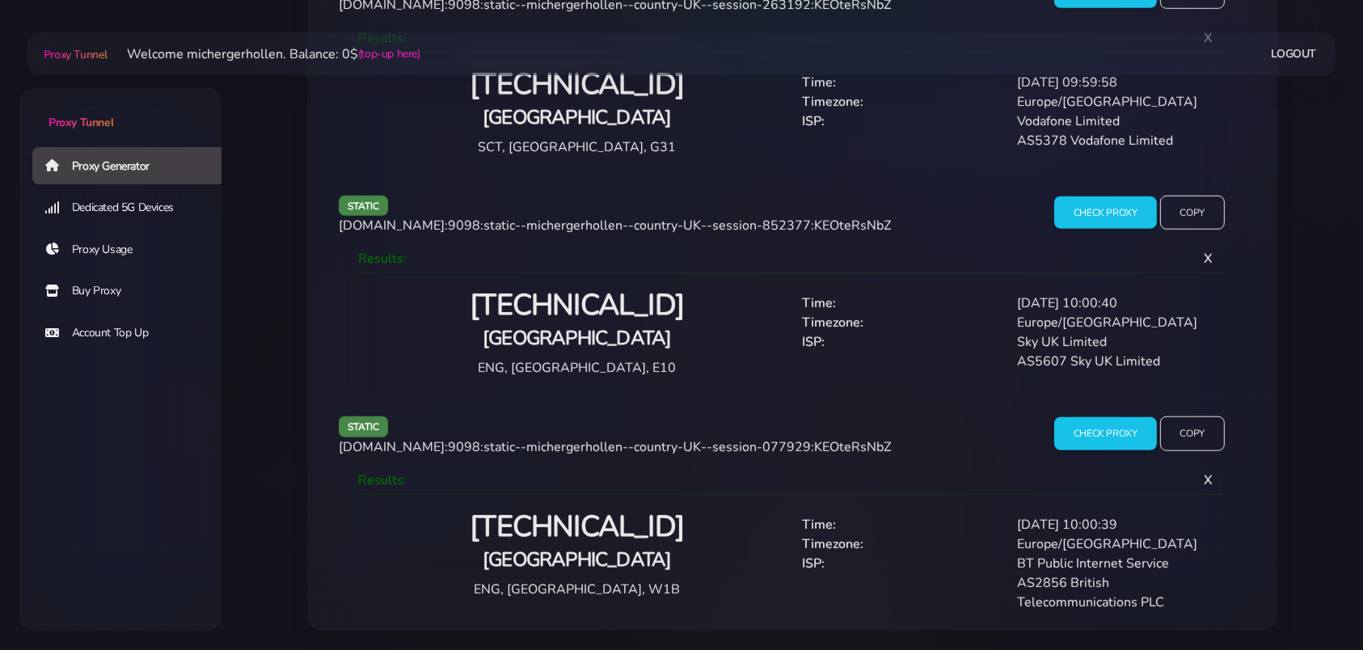
click at [593, 295] on h2 "[TECHNICAL_ID]" at bounding box center [576, 306] width 411 height 38
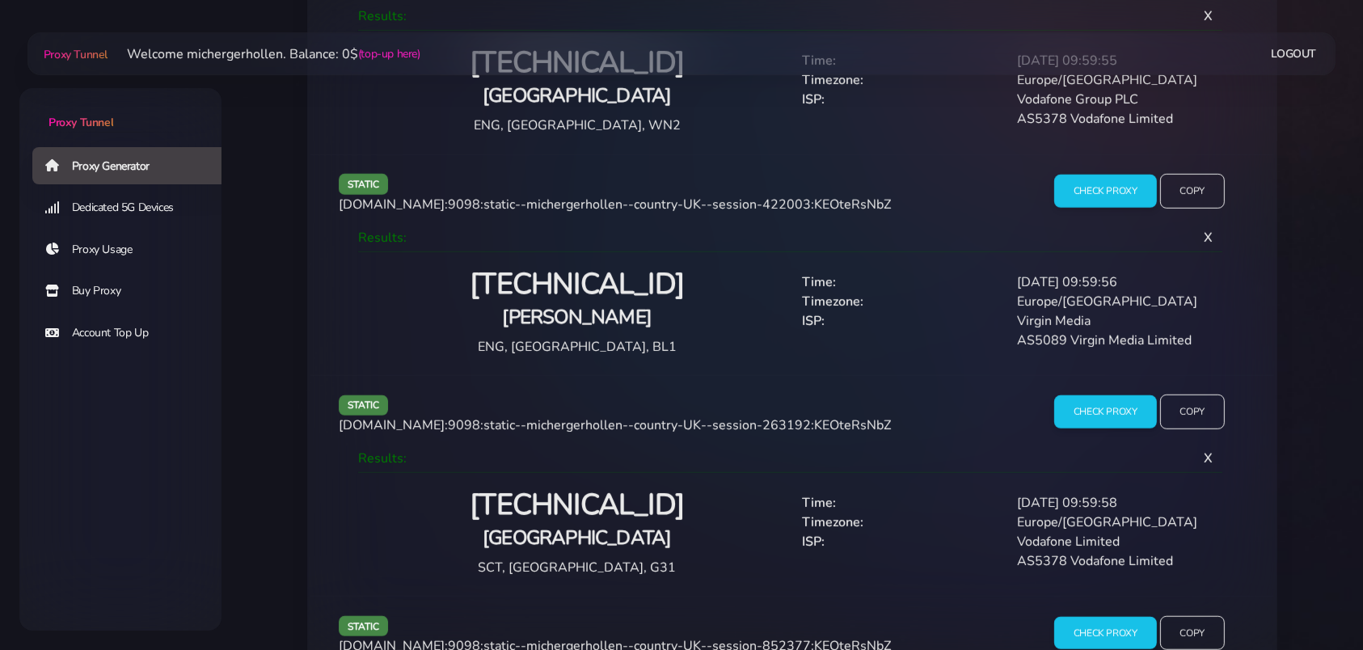
scroll to position [801, 0]
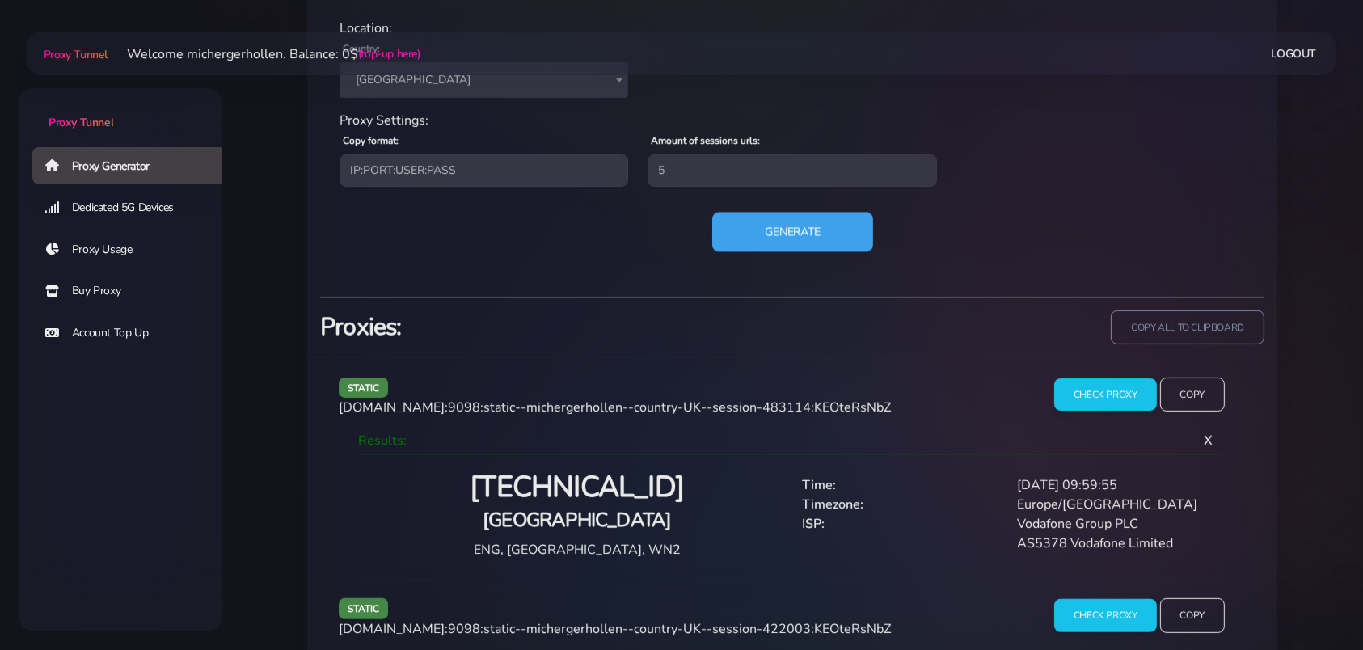
click at [779, 227] on button "Generate" at bounding box center [792, 232] width 161 height 40
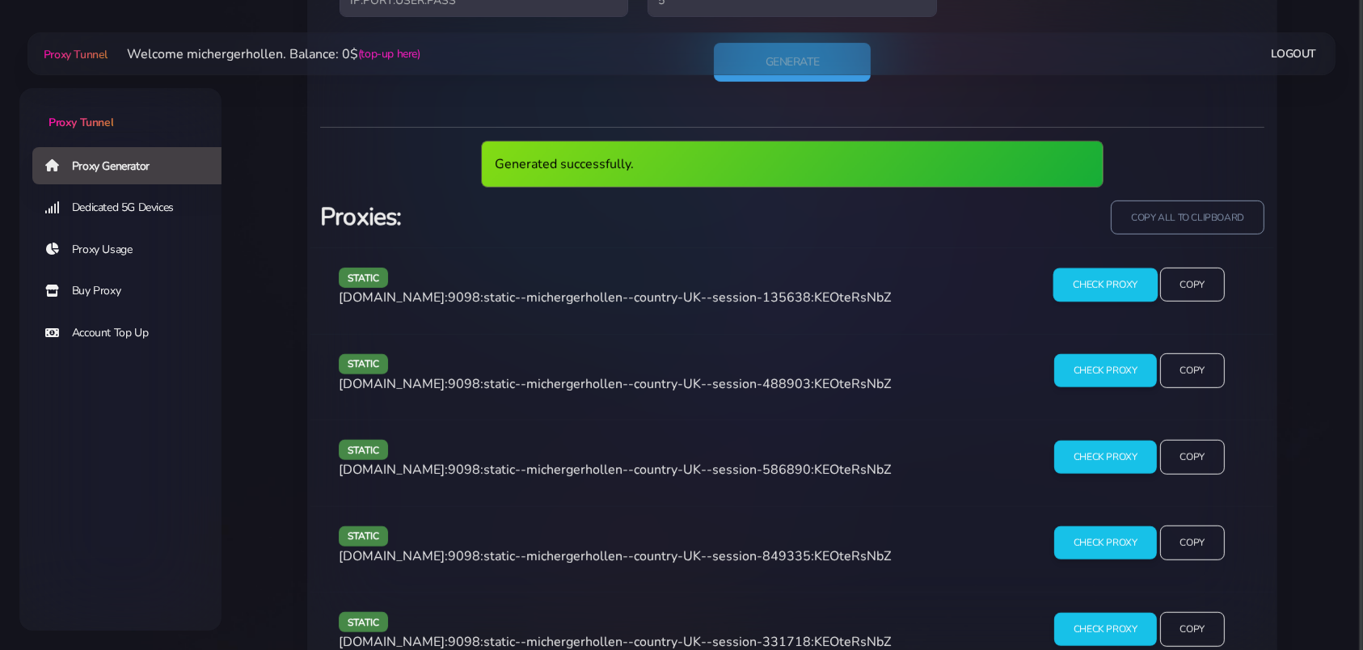
scroll to position [963, 0]
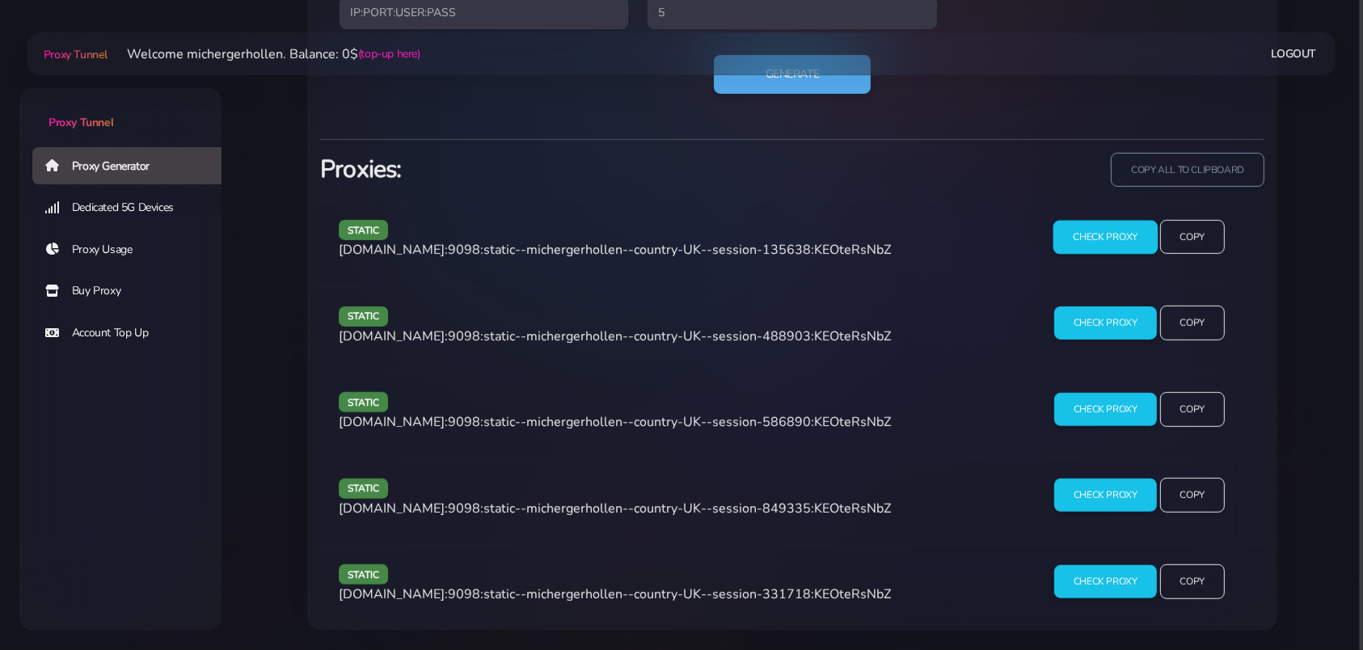
click at [1102, 237] on input "Check Proxy" at bounding box center [1105, 237] width 104 height 34
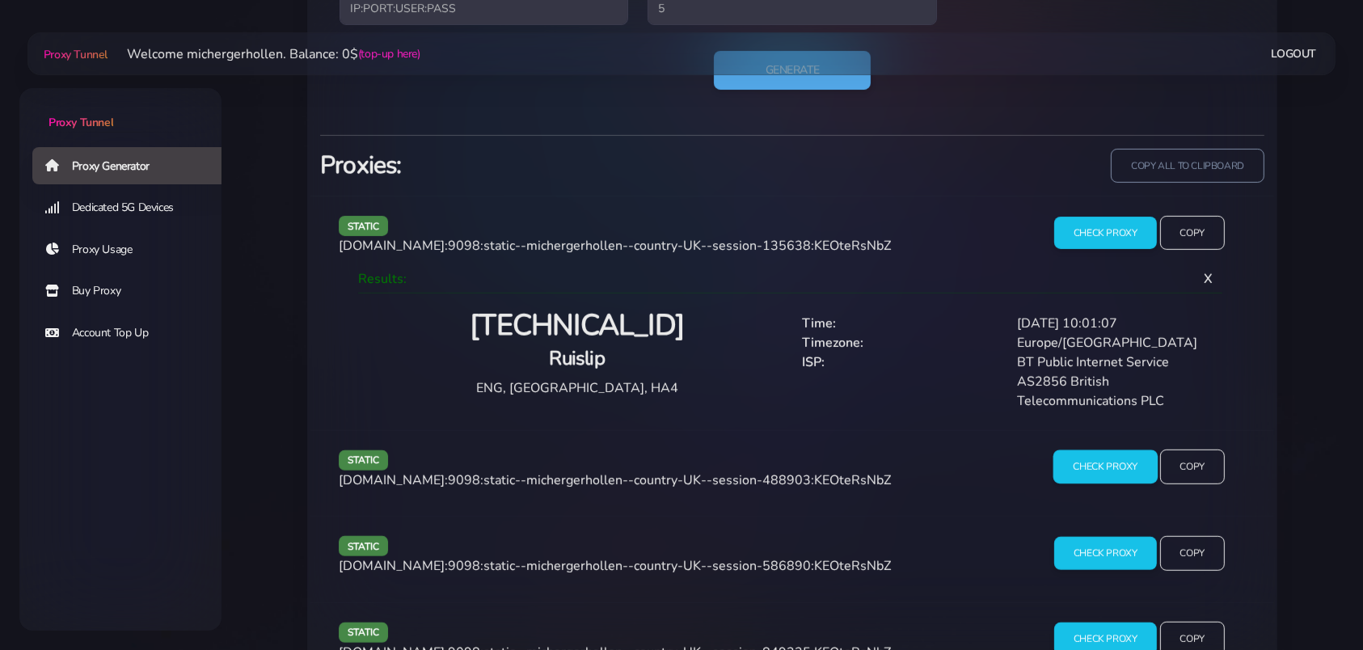
click at [1090, 470] on input "Check Proxy" at bounding box center [1105, 467] width 104 height 34
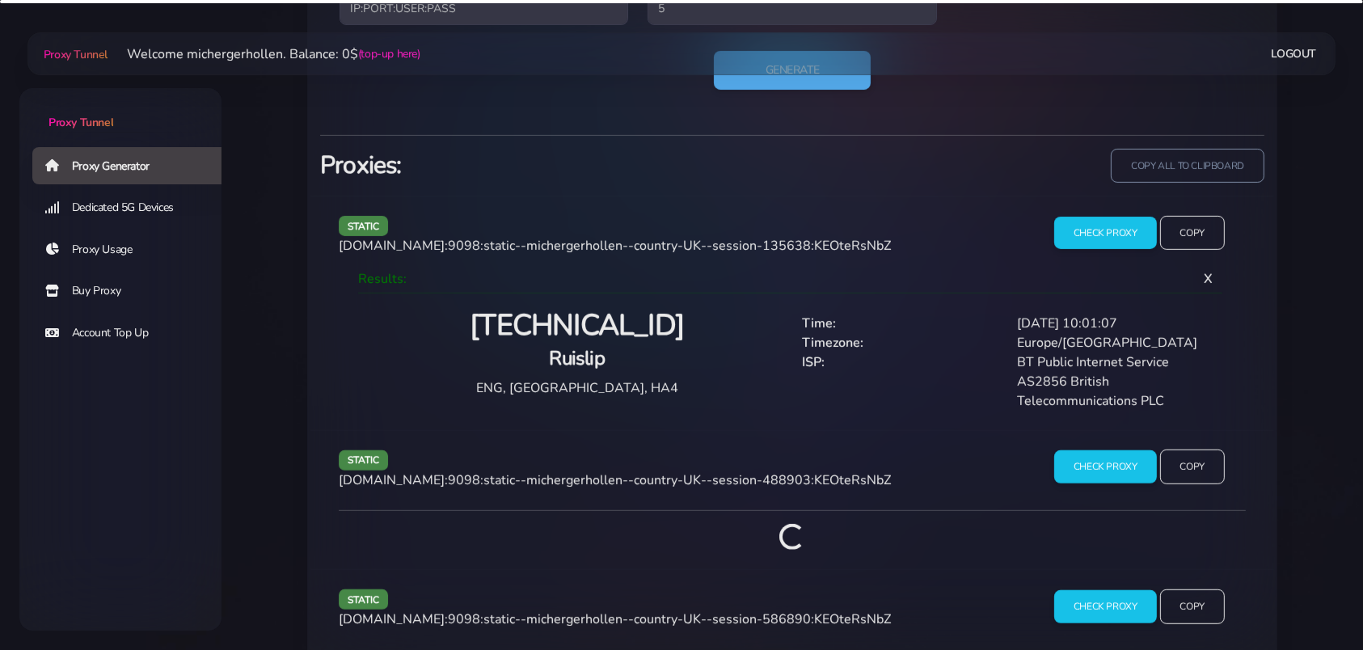
click at [550, 338] on h2 "[TECHNICAL_ID]" at bounding box center [576, 326] width 411 height 38
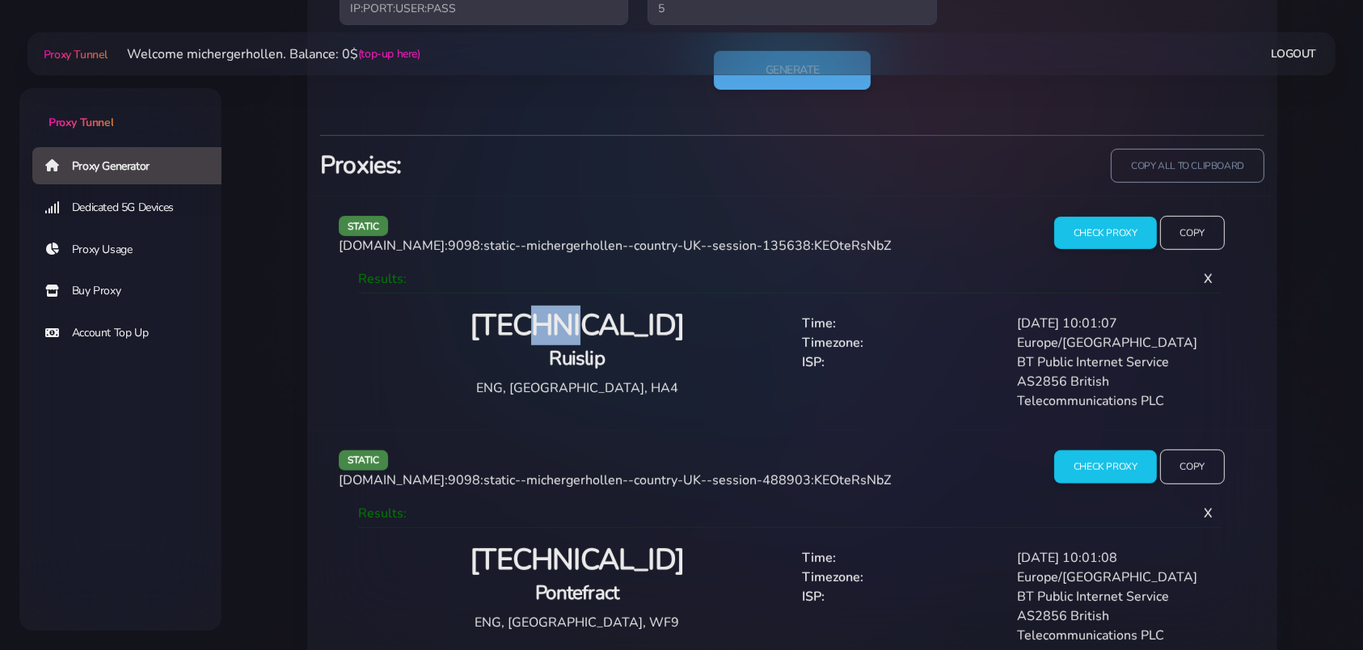
click at [550, 338] on h2 "[TECHNICAL_ID]" at bounding box center [576, 326] width 411 height 38
click at [595, 555] on h2 "[TECHNICAL_ID]" at bounding box center [576, 561] width 411 height 38
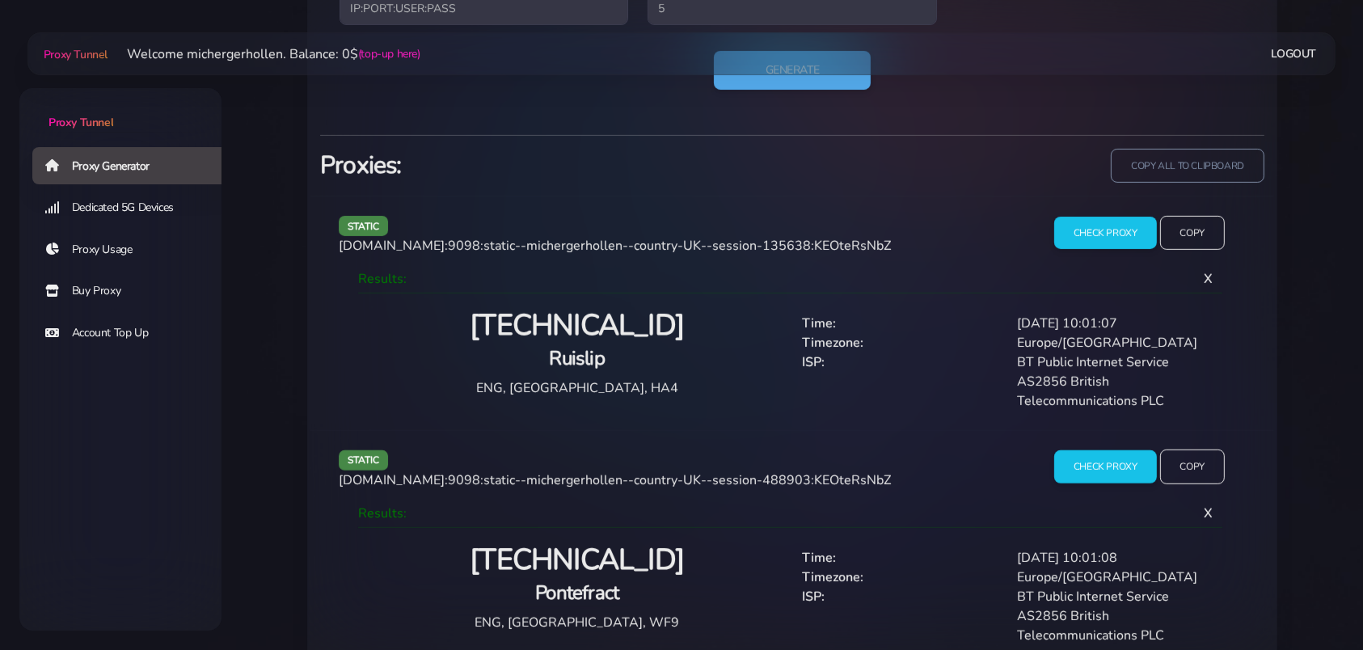
scroll to position [1258, 0]
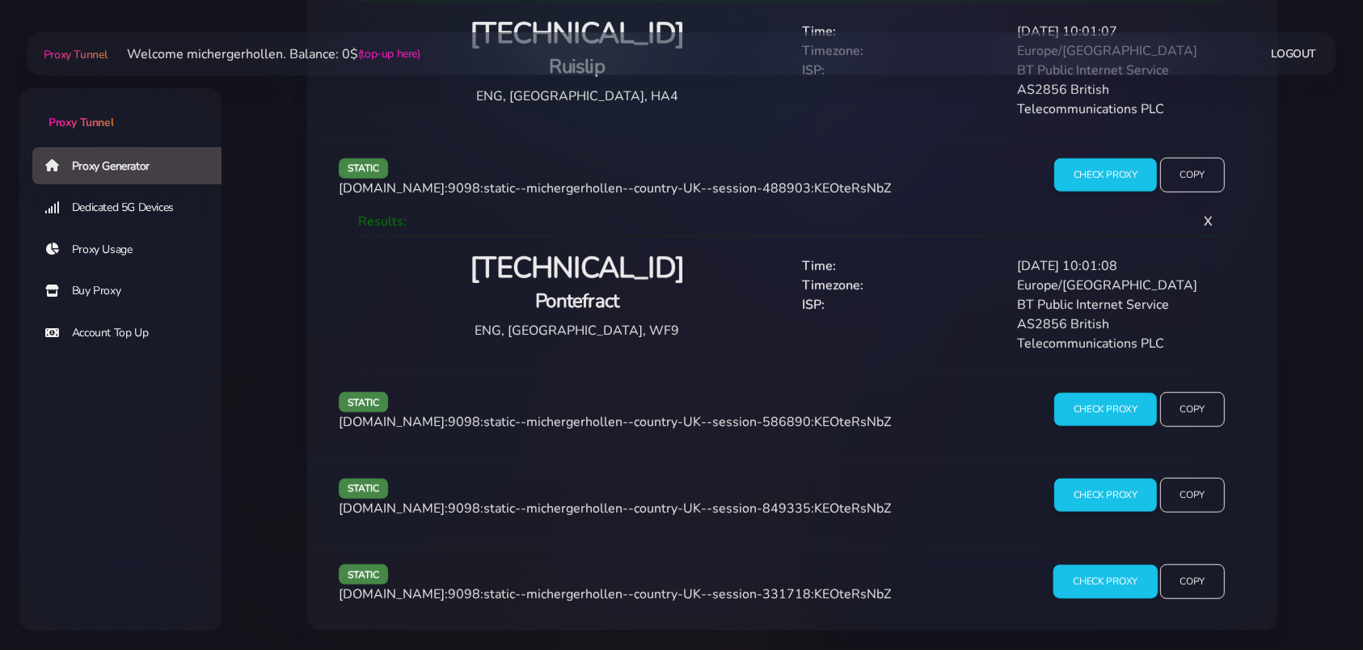
click at [1103, 581] on input "Check Proxy" at bounding box center [1105, 581] width 104 height 34
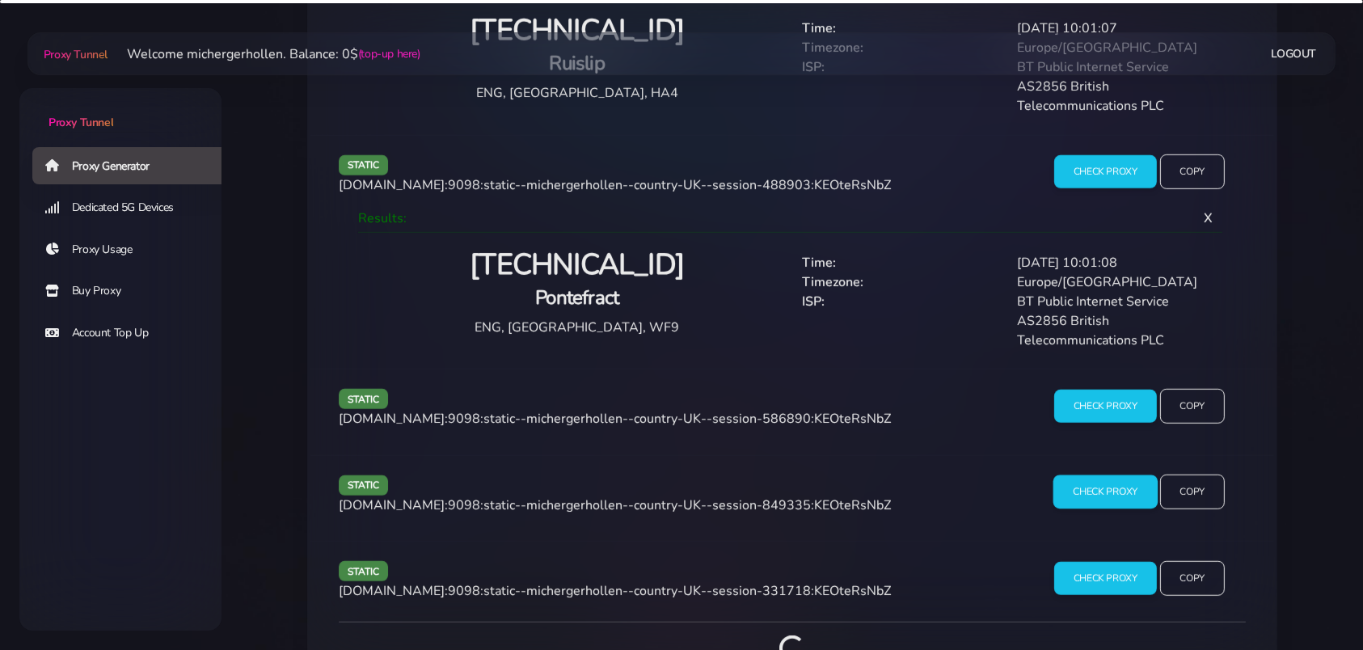
click at [1102, 497] on input "Check Proxy" at bounding box center [1105, 492] width 104 height 34
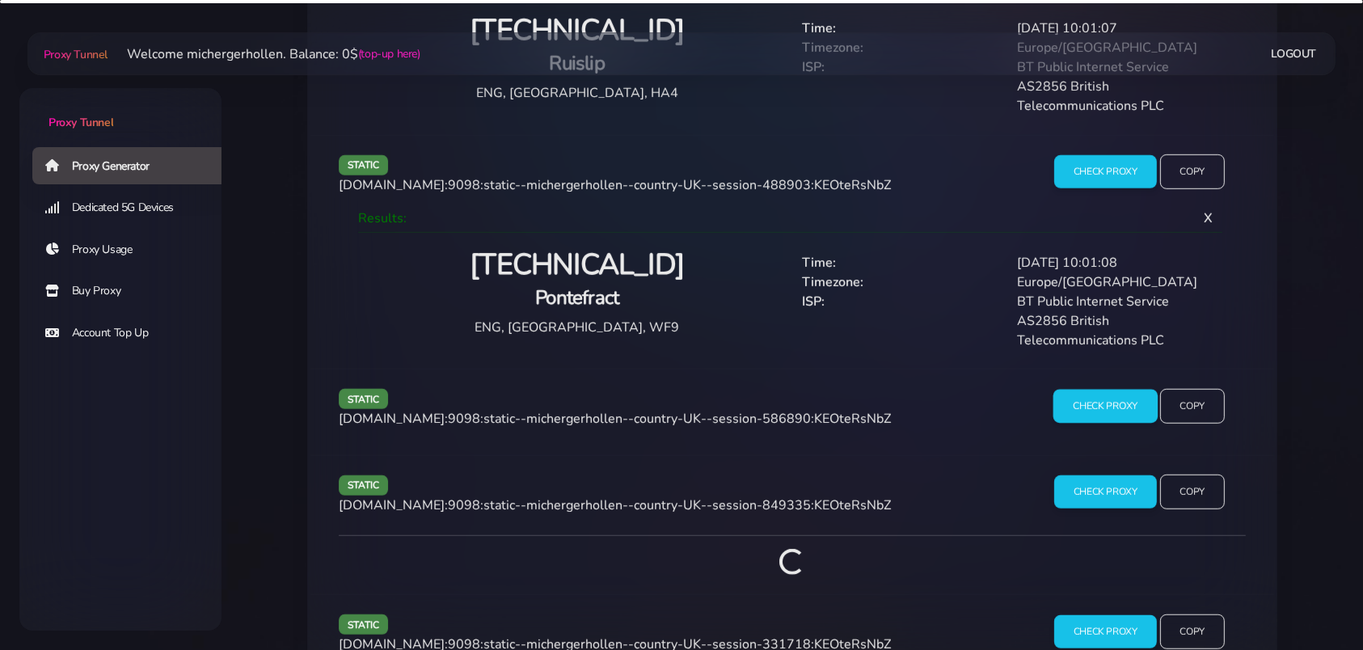
click at [1094, 407] on input "Check Proxy" at bounding box center [1105, 406] width 104 height 34
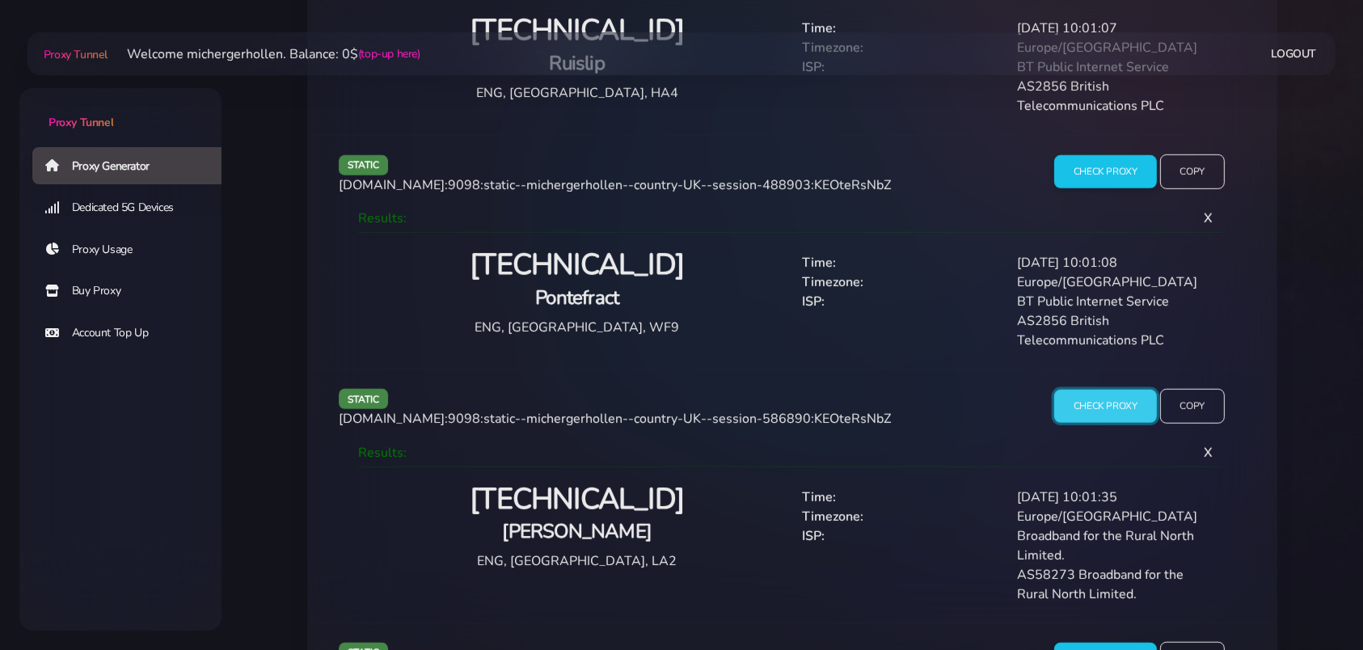
scroll to position [1428, 0]
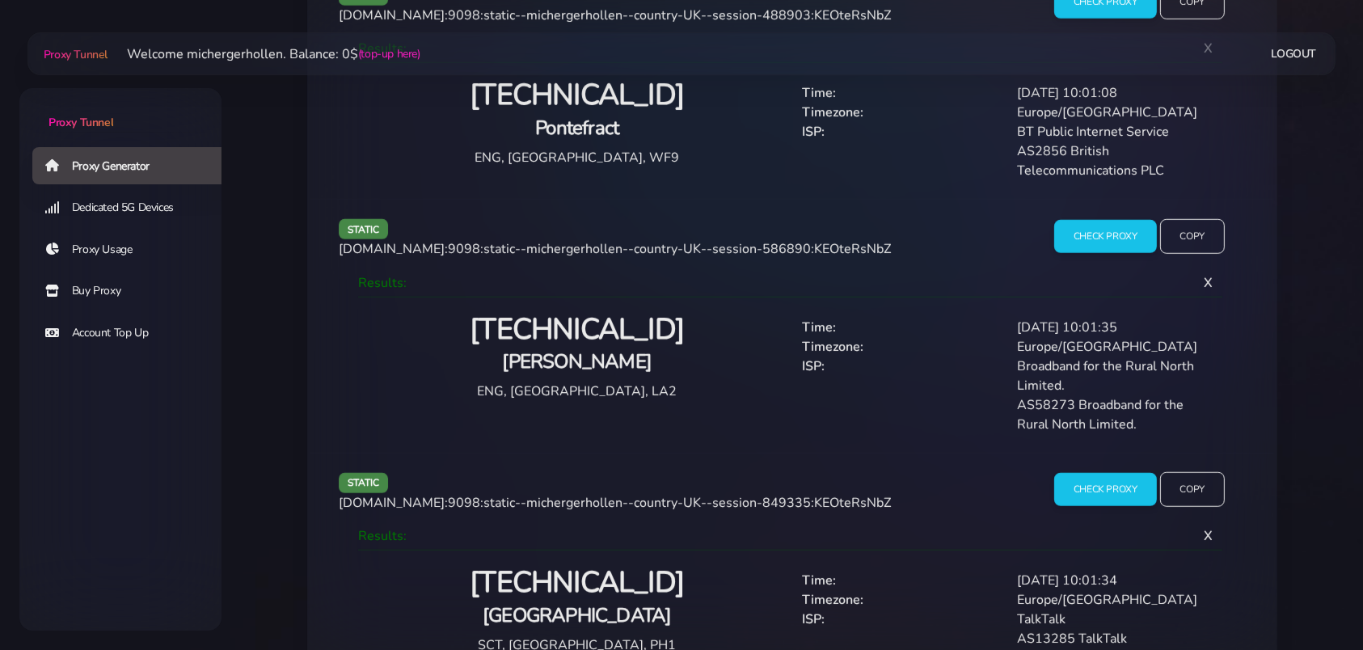
click at [581, 320] on h2 "[TECHNICAL_ID]" at bounding box center [576, 330] width 411 height 38
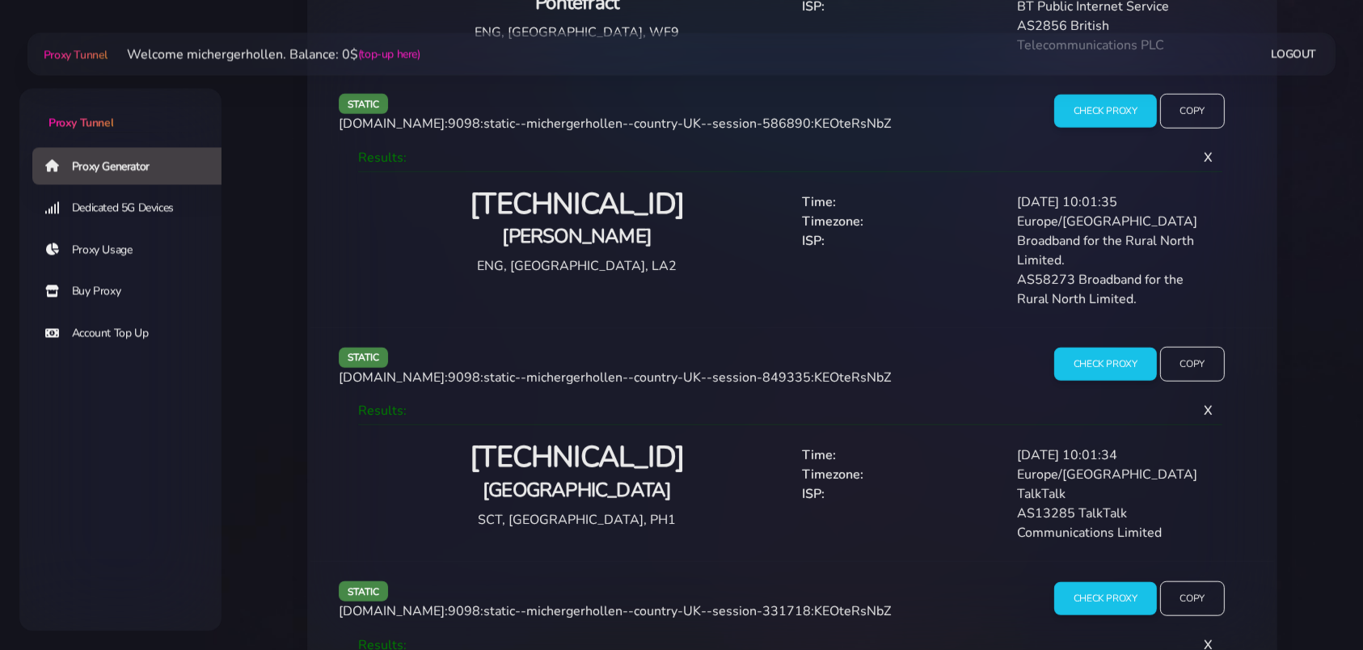
scroll to position [1597, 0]
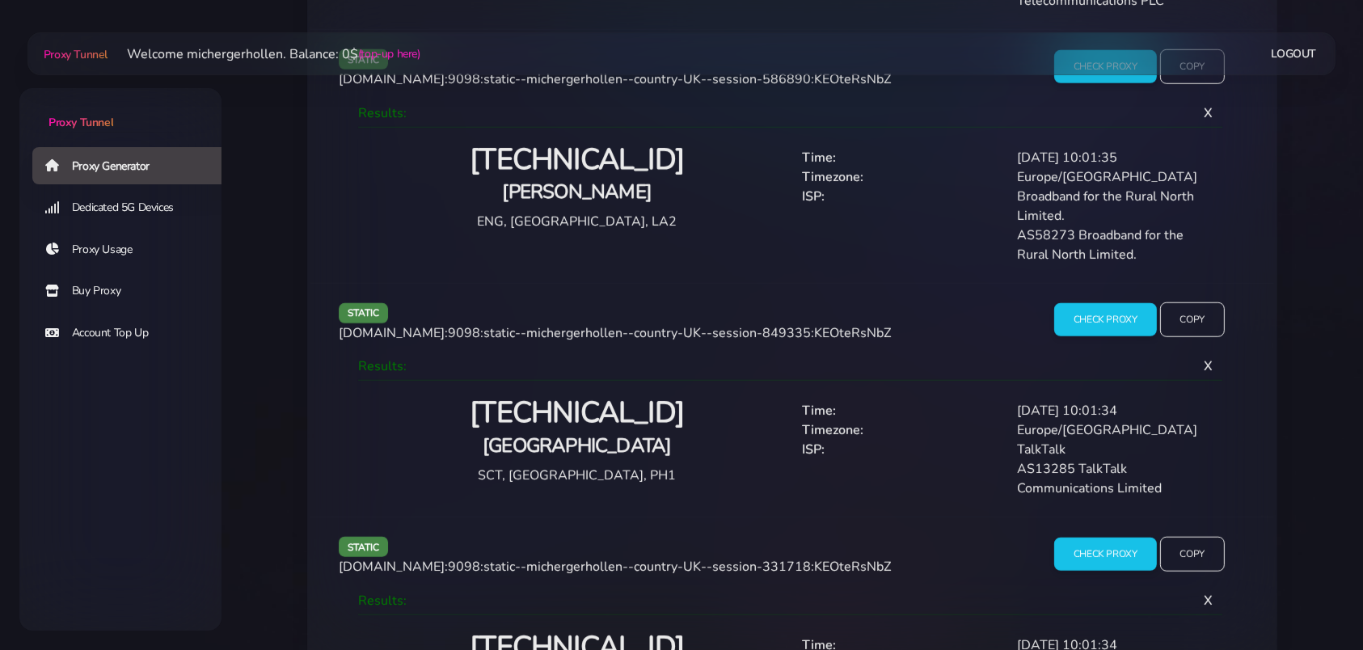
click at [598, 420] on h2 "[TECHNICAL_ID]" at bounding box center [576, 413] width 411 height 38
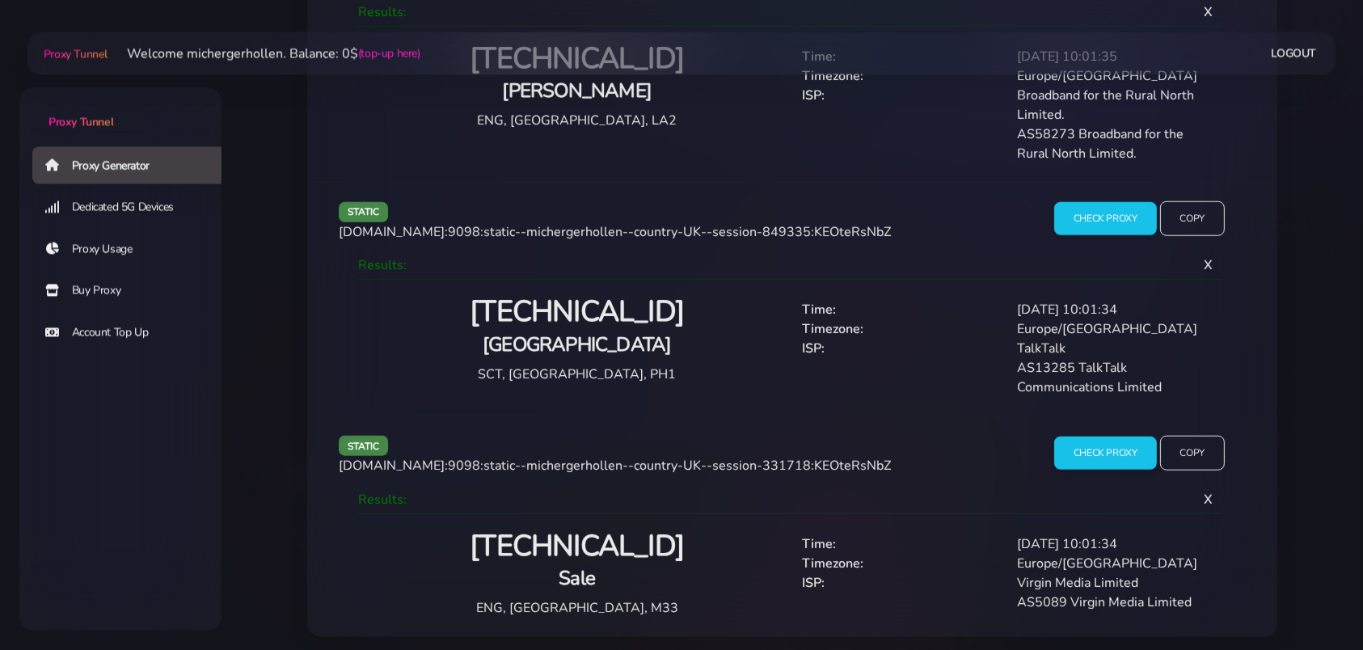
scroll to position [1708, 0]
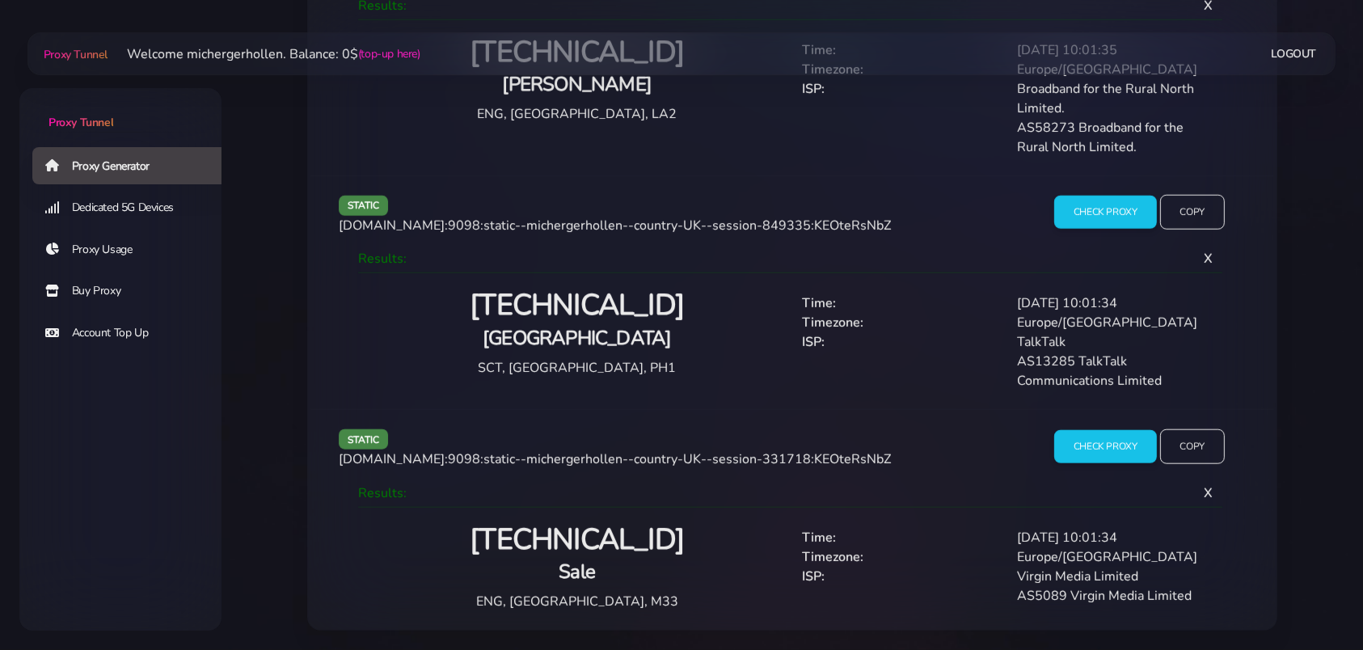
click at [574, 540] on h2 "[TECHNICAL_ID]" at bounding box center [576, 540] width 411 height 38
click at [753, 461] on span "[DOMAIN_NAME]:9098:static--michergerhollen--country-UK--session-331718:KEOteRsN…" at bounding box center [615, 459] width 552 height 18
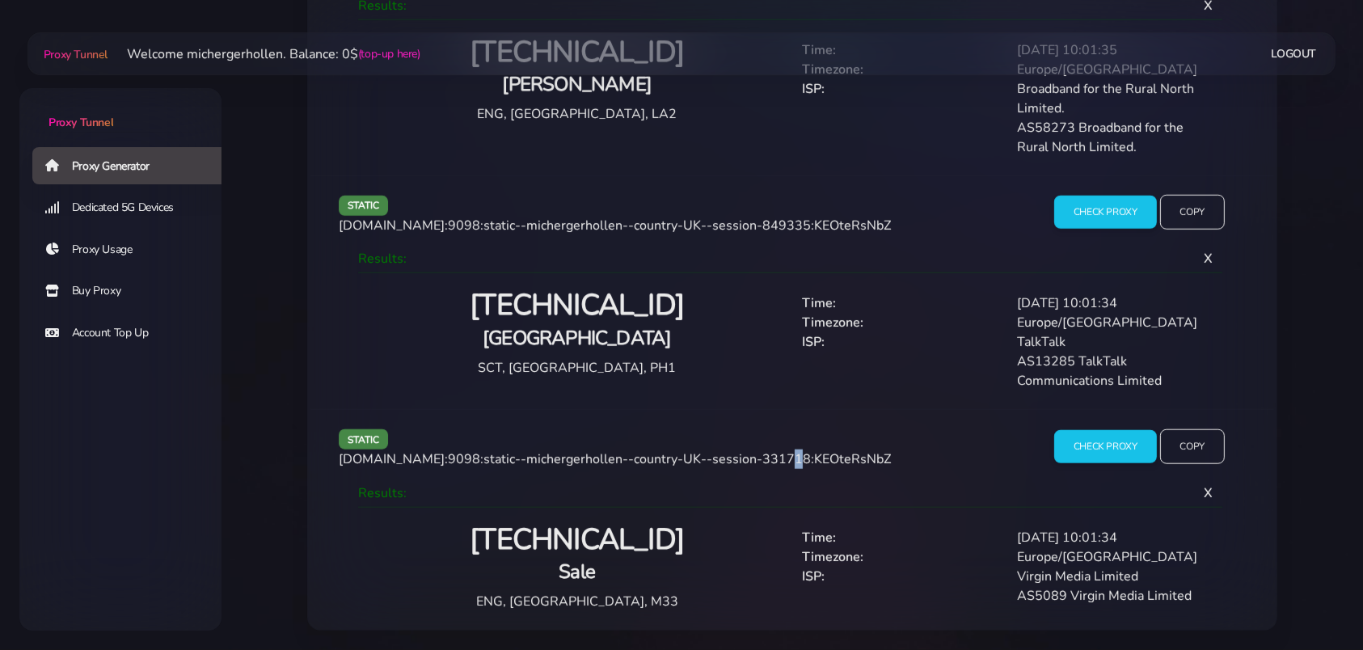
click at [753, 461] on span "[DOMAIN_NAME]:9098:static--michergerhollen--country-UK--session-331718:KEOteRsN…" at bounding box center [615, 459] width 552 height 18
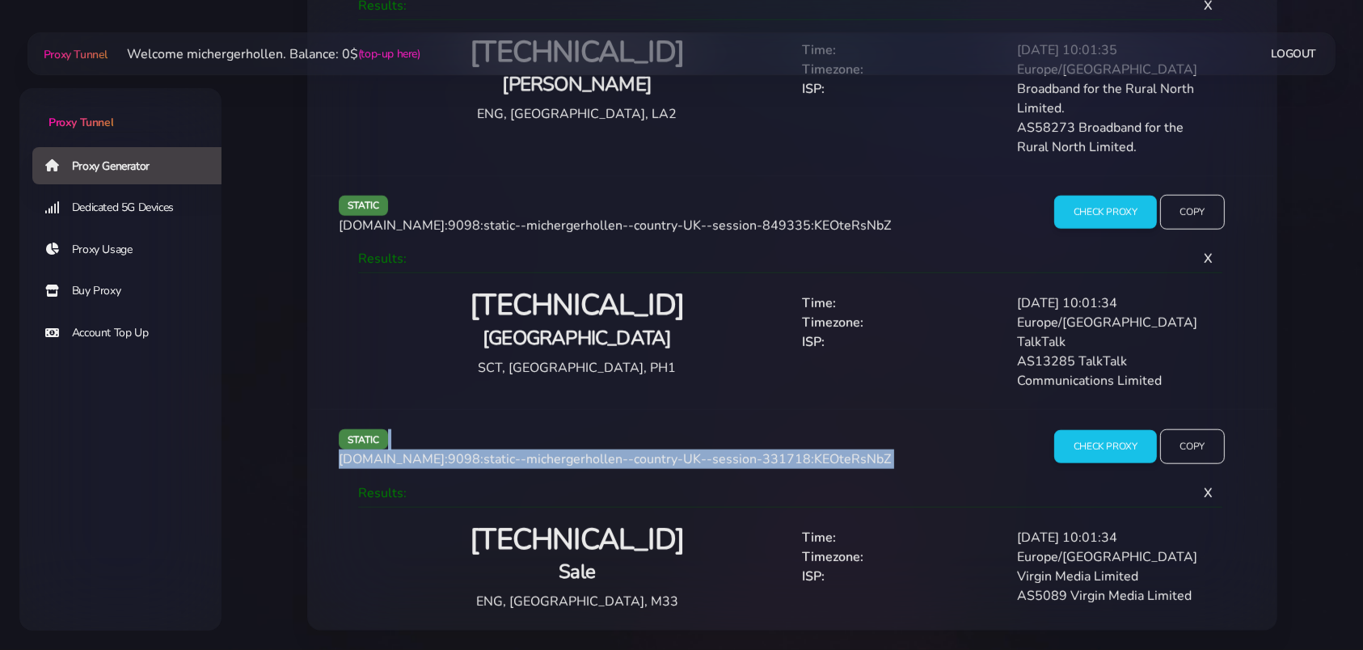
click at [753, 461] on span "[DOMAIN_NAME]:9098:static--michergerhollen--country-UK--session-331718:KEOteRsN…" at bounding box center [615, 459] width 552 height 18
copy div "[DOMAIN_NAME]:9098:static--michergerhollen--country-UK--session-331718:KEOteRsN…"
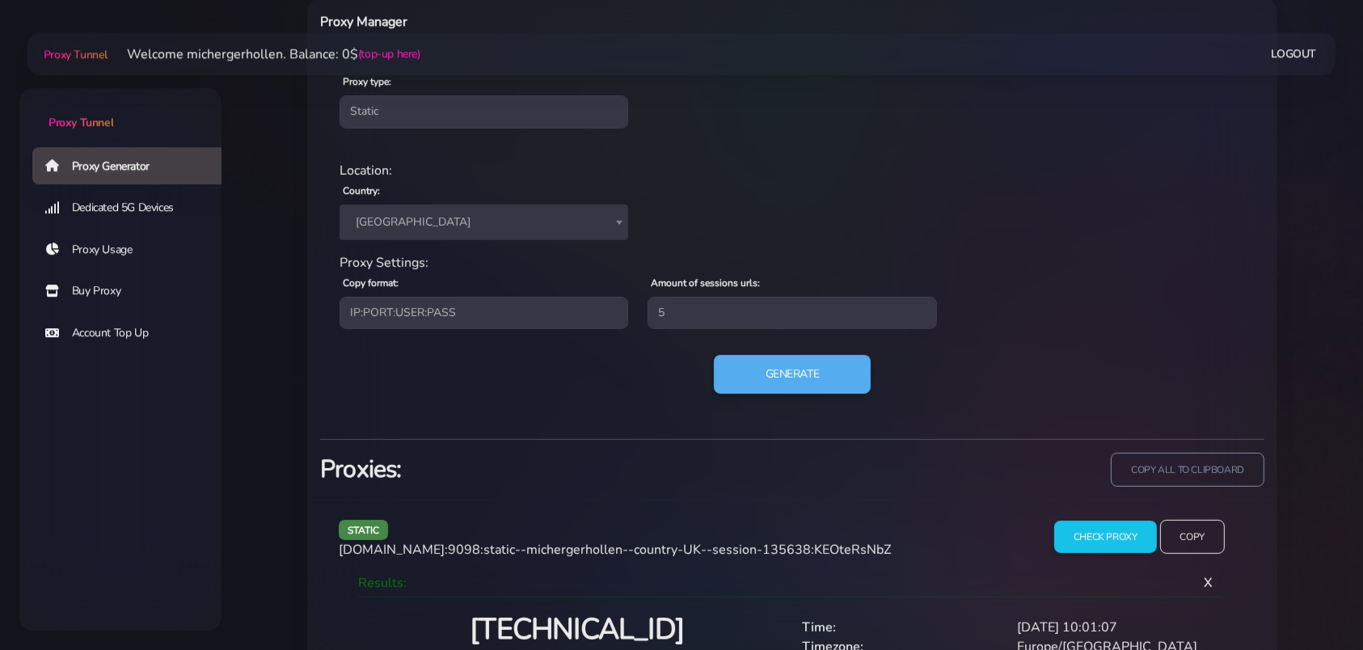
scroll to position [605, 0]
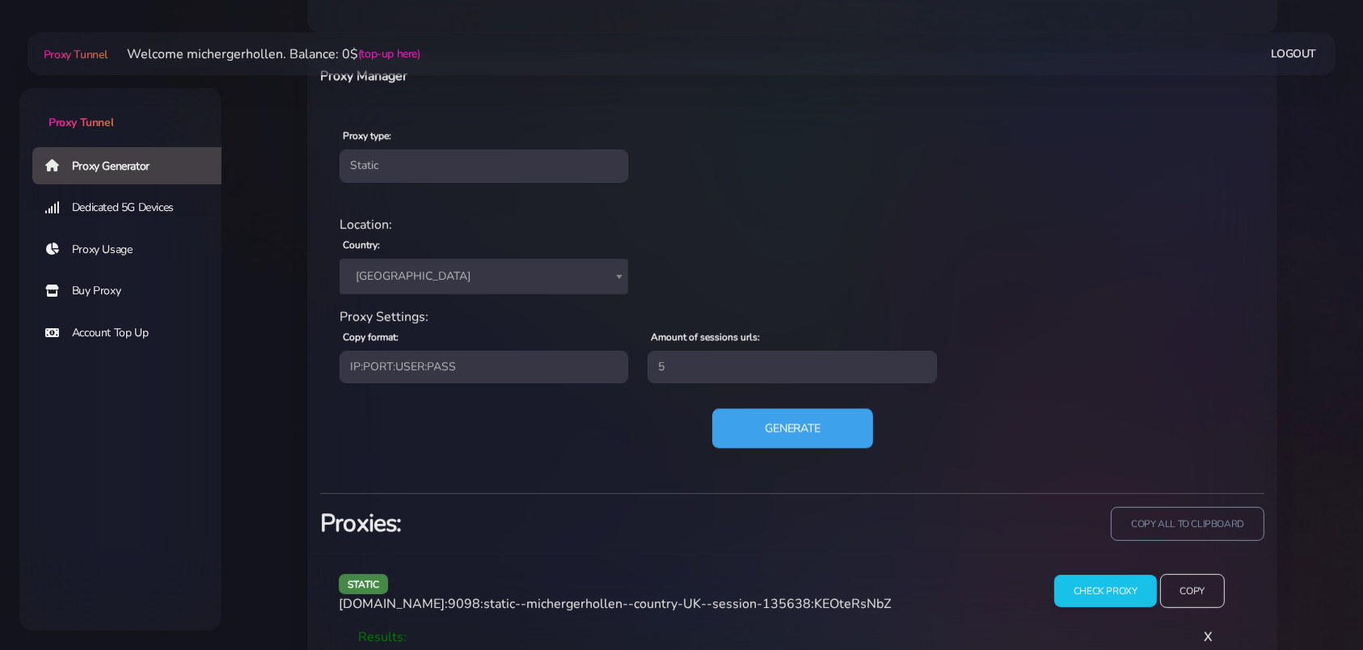
click at [777, 435] on button "Generate" at bounding box center [792, 428] width 161 height 40
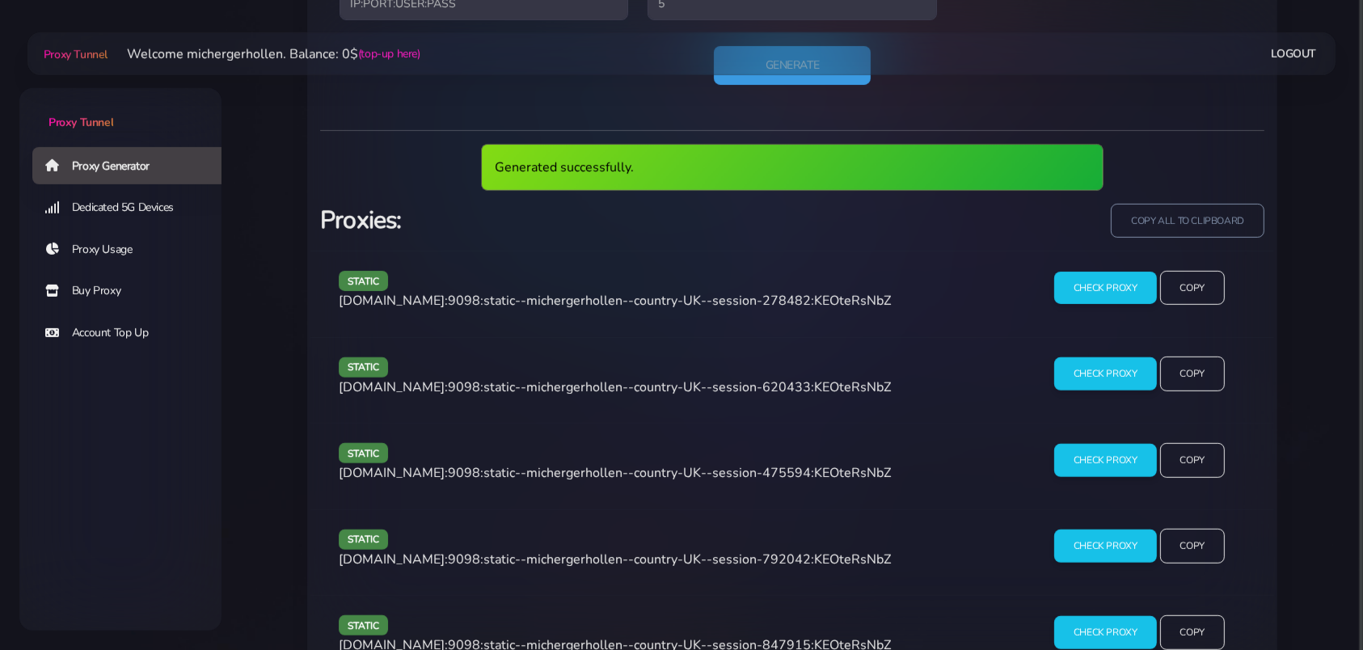
scroll to position [1023, 0]
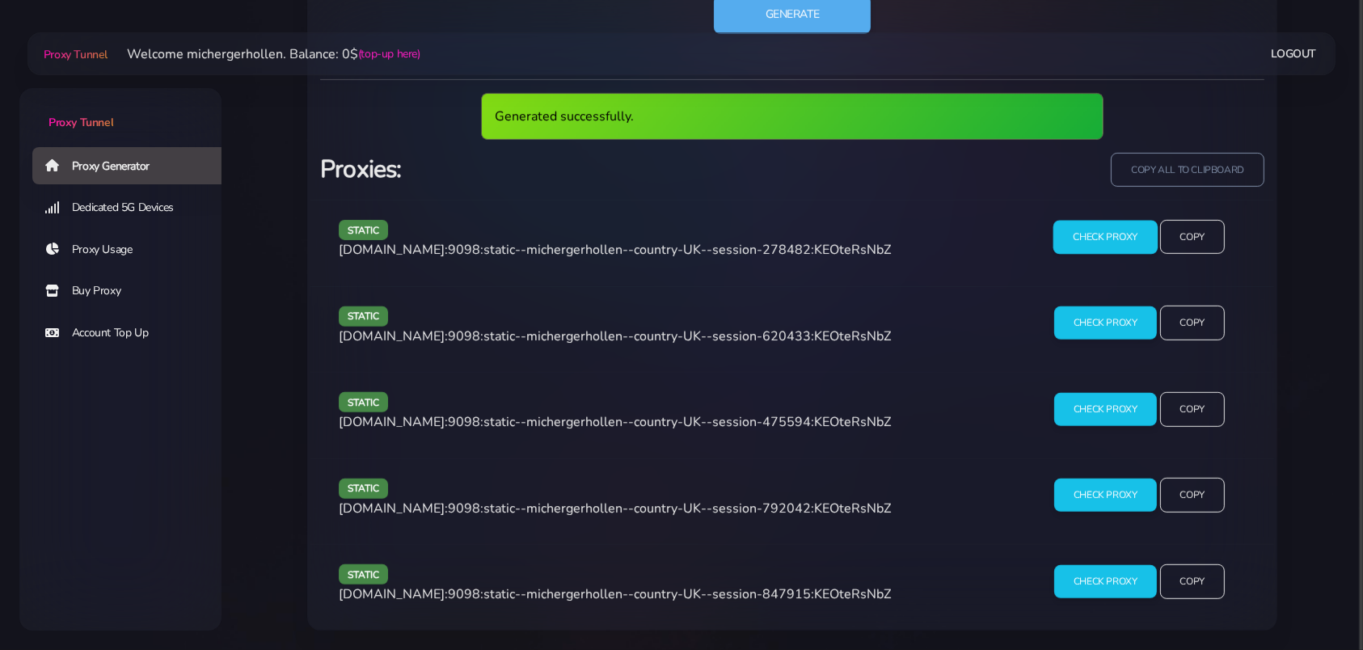
click at [1090, 233] on input "Check Proxy" at bounding box center [1105, 237] width 104 height 34
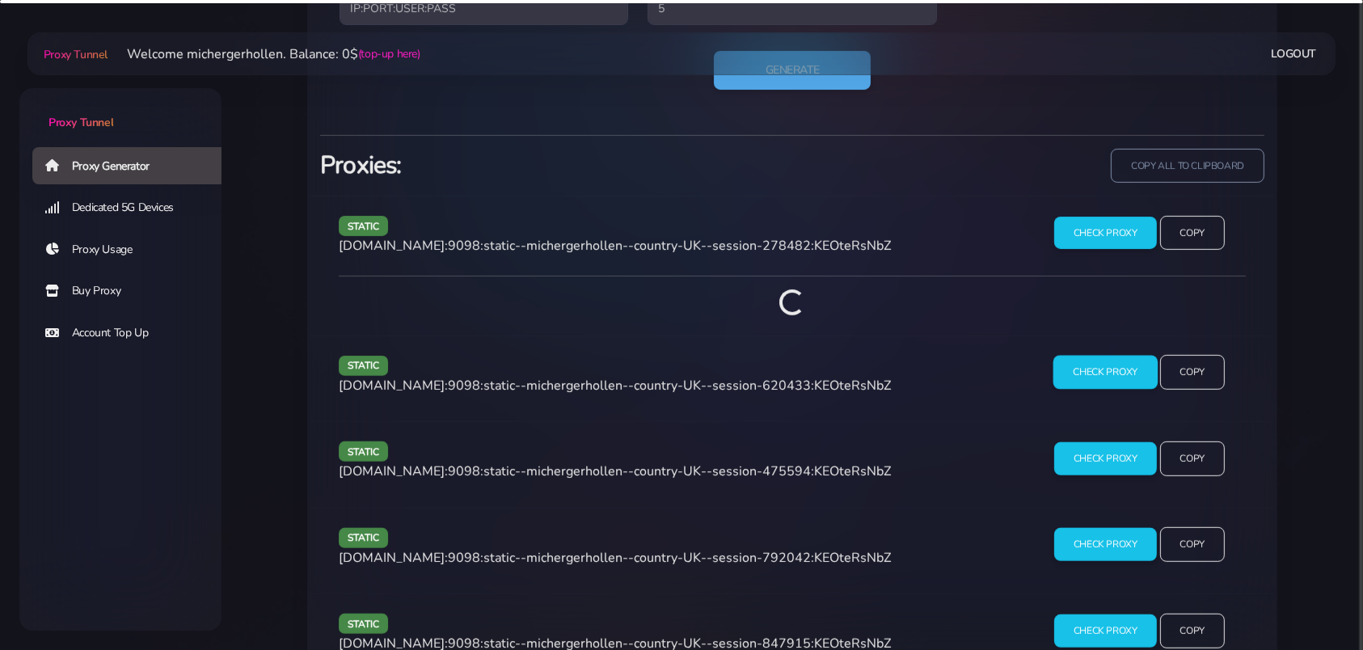
click at [1102, 362] on div "Generated successfully. Proxies: copy all to clipboard static [DOMAIN_NAME]:909…" at bounding box center [792, 407] width 944 height 545
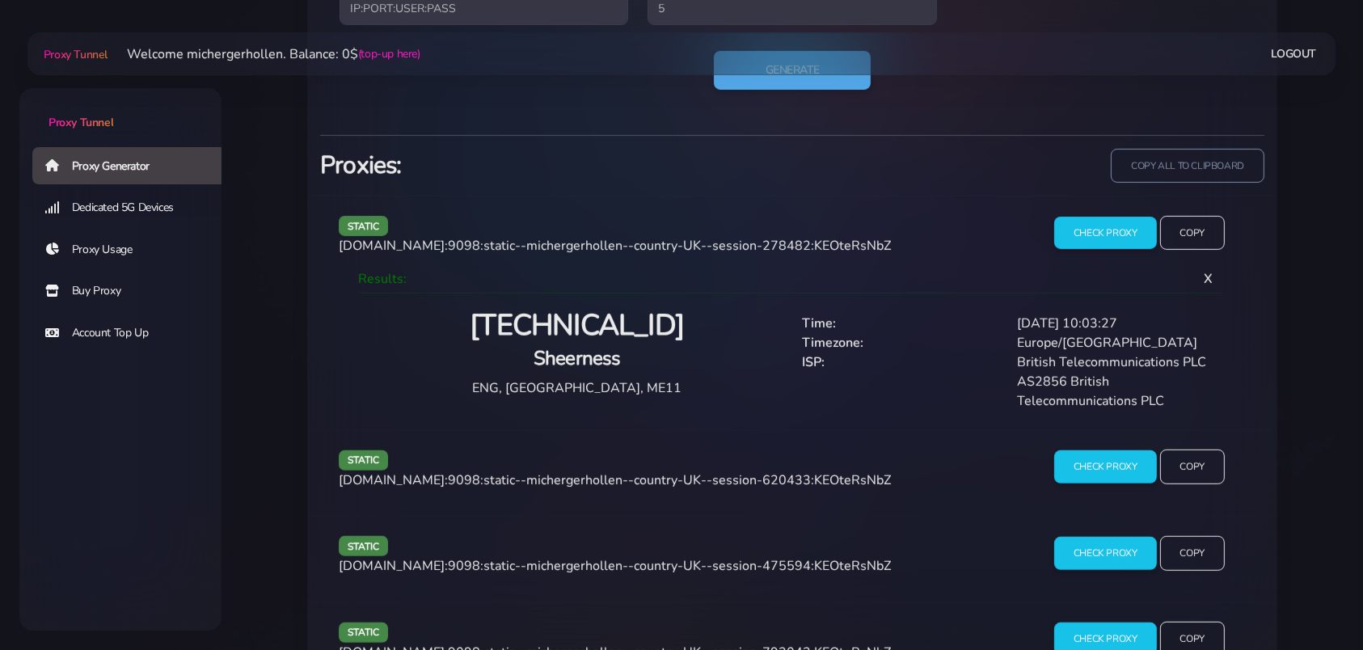
click at [615, 327] on h2 "[TECHNICAL_ID]" at bounding box center [576, 326] width 411 height 38
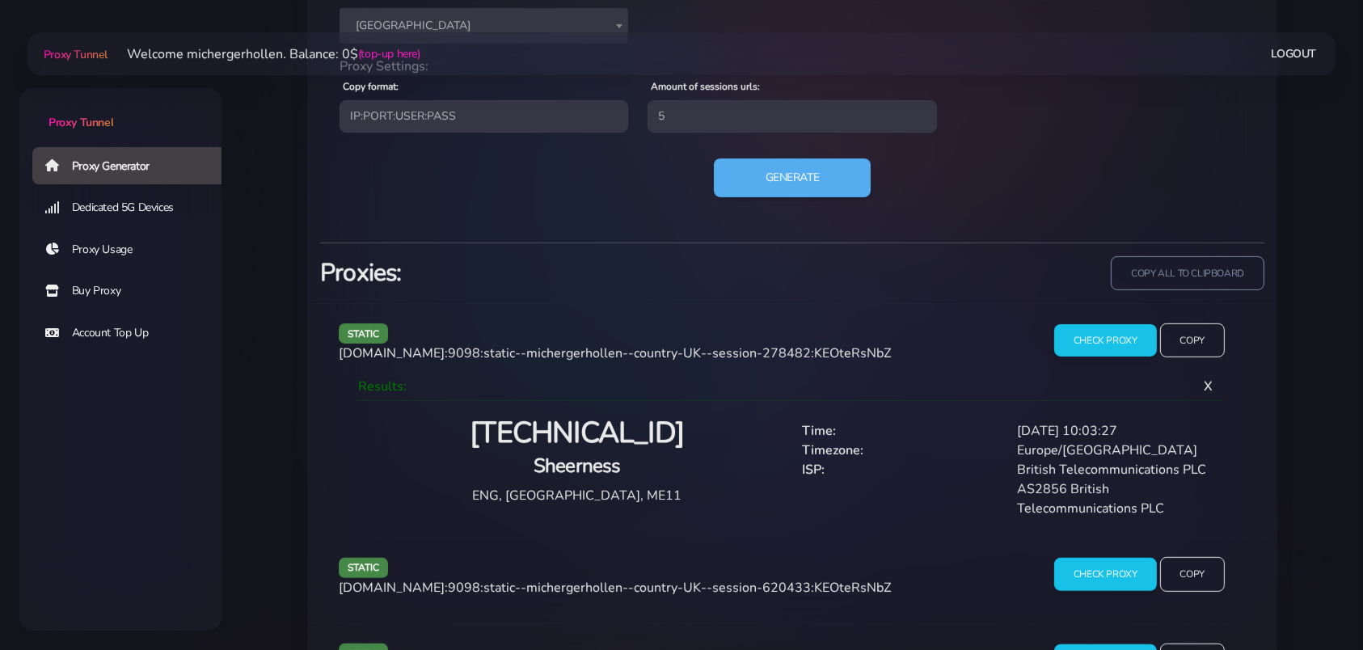
scroll to position [1110, 0]
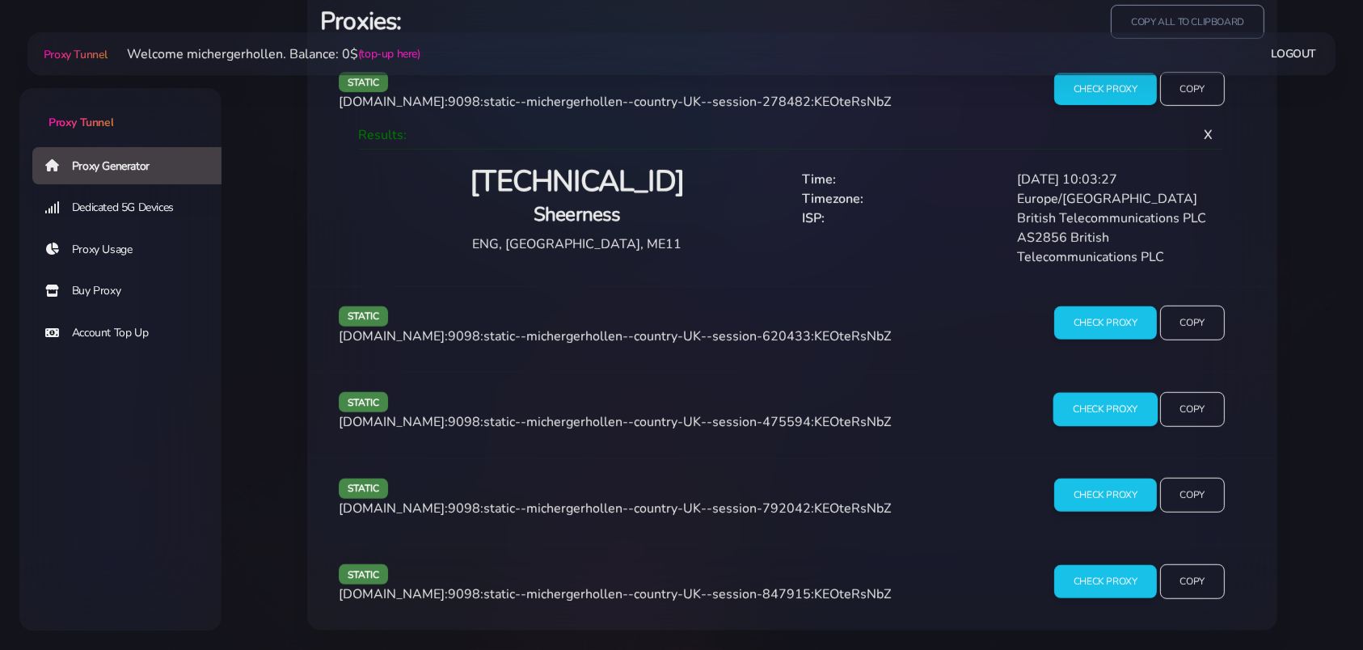
click at [1103, 416] on input "Check Proxy" at bounding box center [1105, 409] width 104 height 34
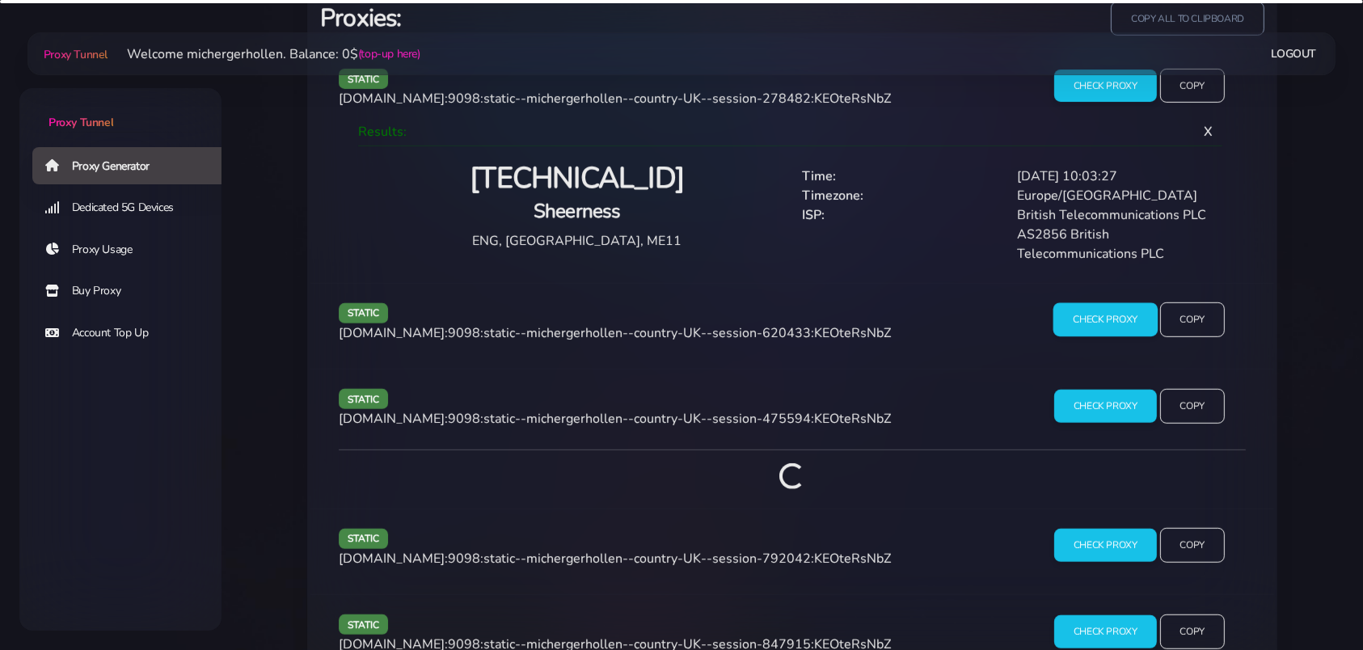
click at [1090, 318] on input "Check Proxy" at bounding box center [1105, 320] width 104 height 34
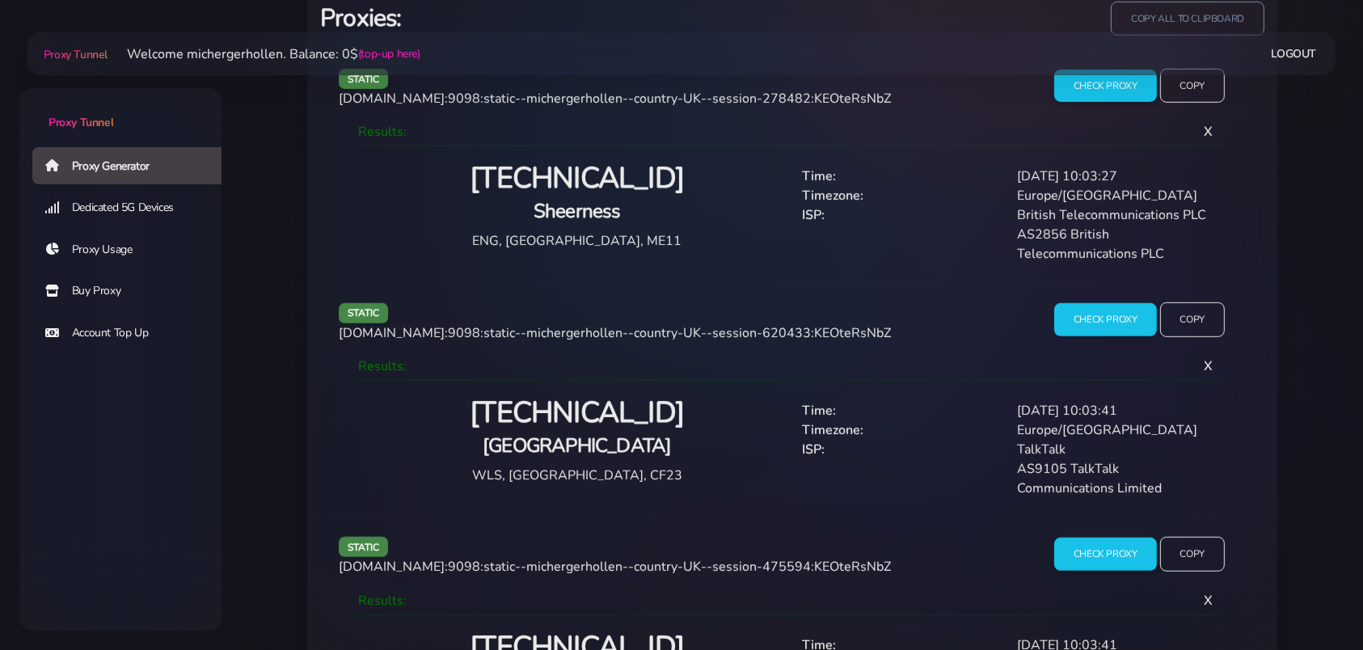
click at [603, 415] on h2 "[TECHNICAL_ID]" at bounding box center [576, 413] width 411 height 38
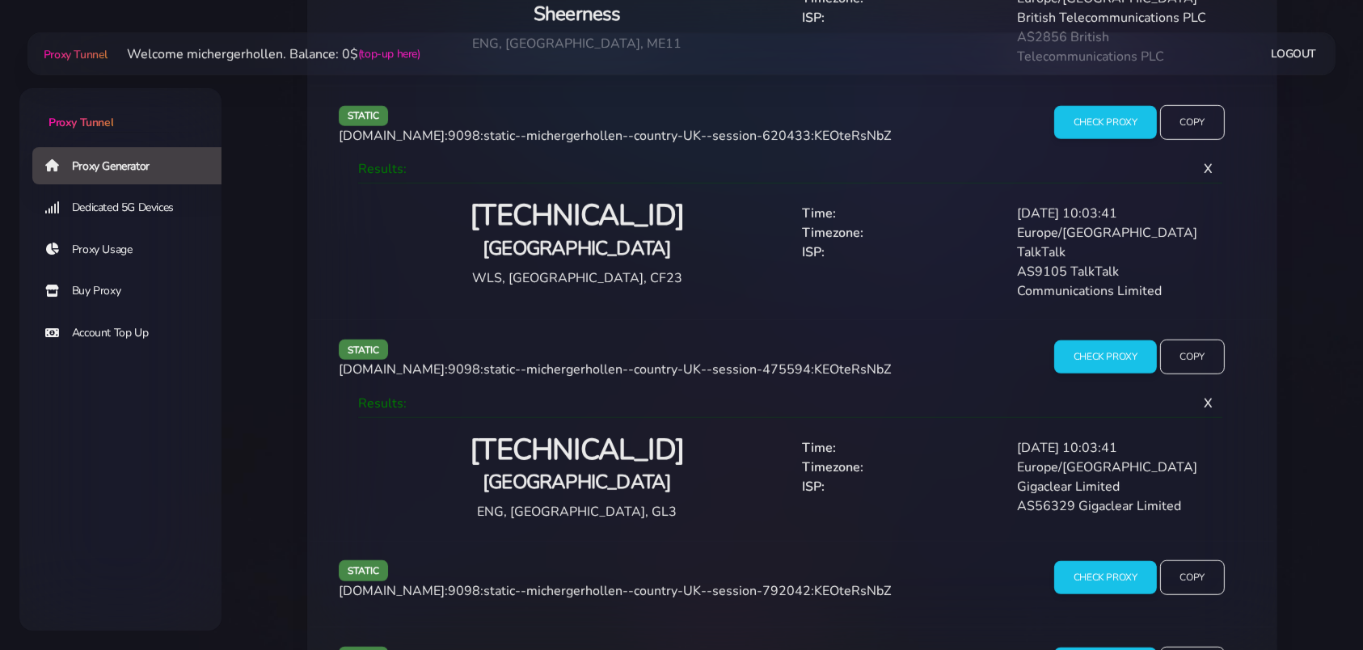
scroll to position [1364, 0]
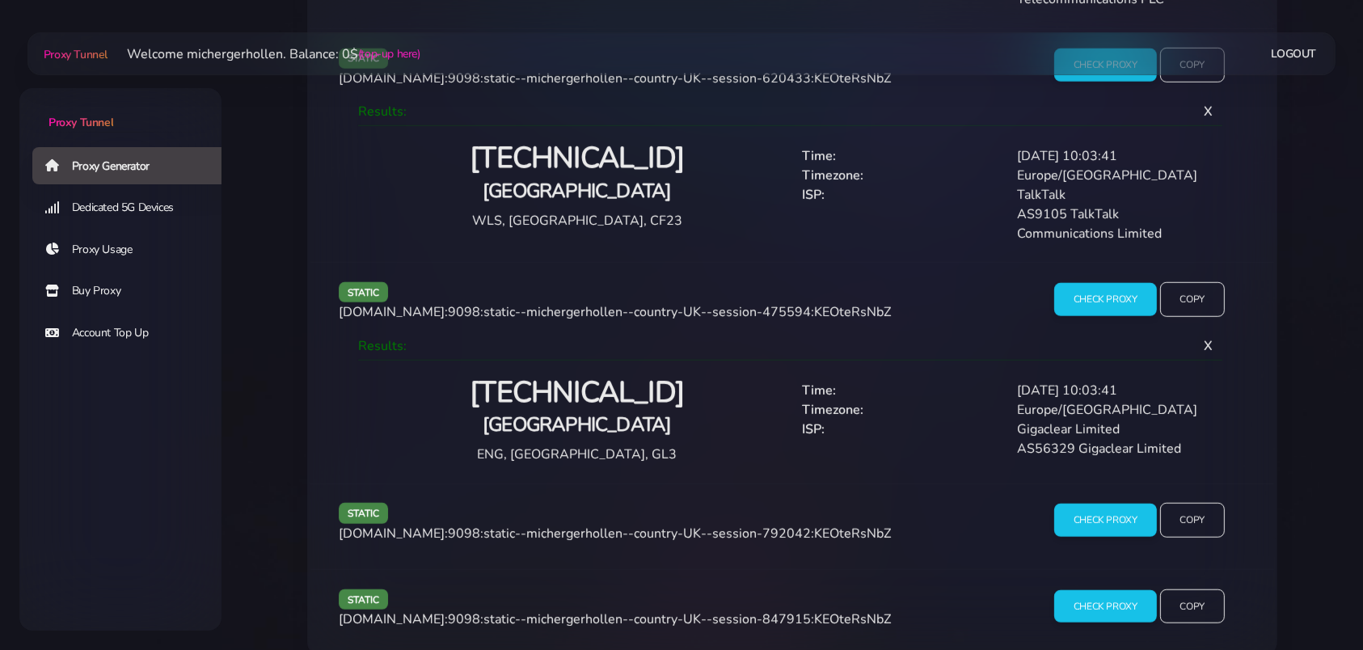
click at [577, 411] on h2 "[TECHNICAL_ID]" at bounding box center [576, 393] width 411 height 38
click at [576, 401] on h2 "[TECHNICAL_ID]" at bounding box center [576, 393] width 411 height 38
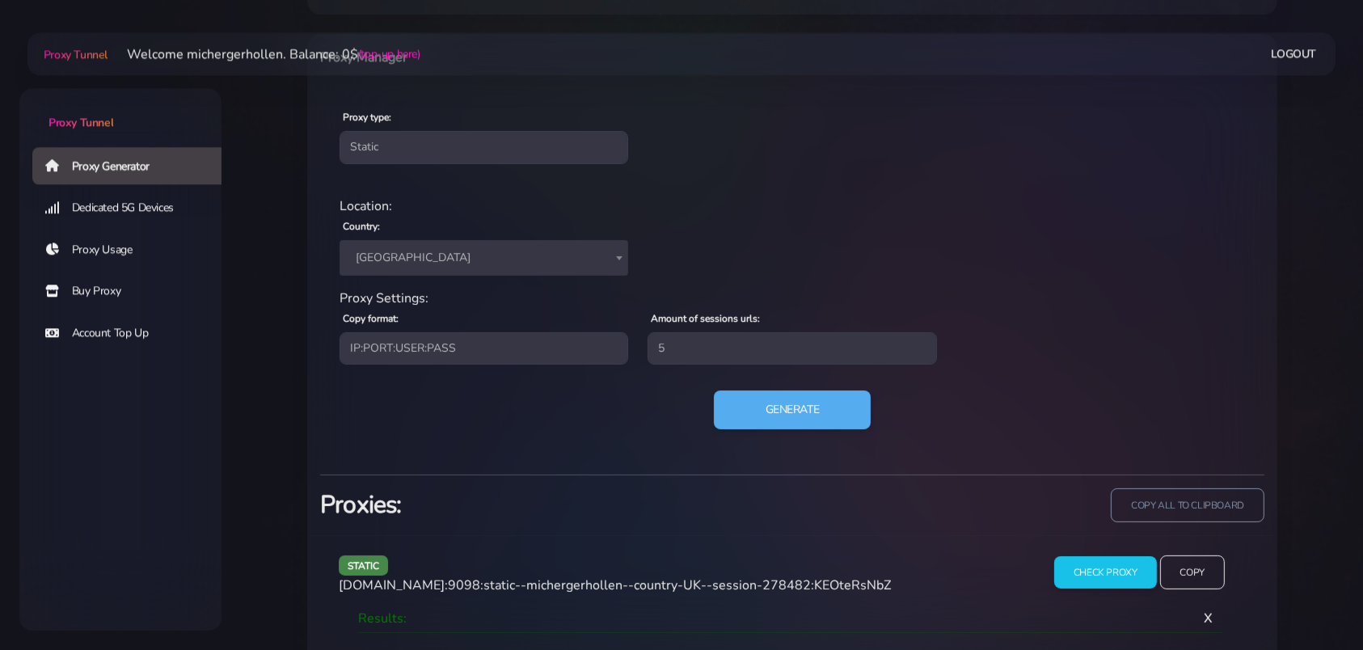
scroll to position [601, 0]
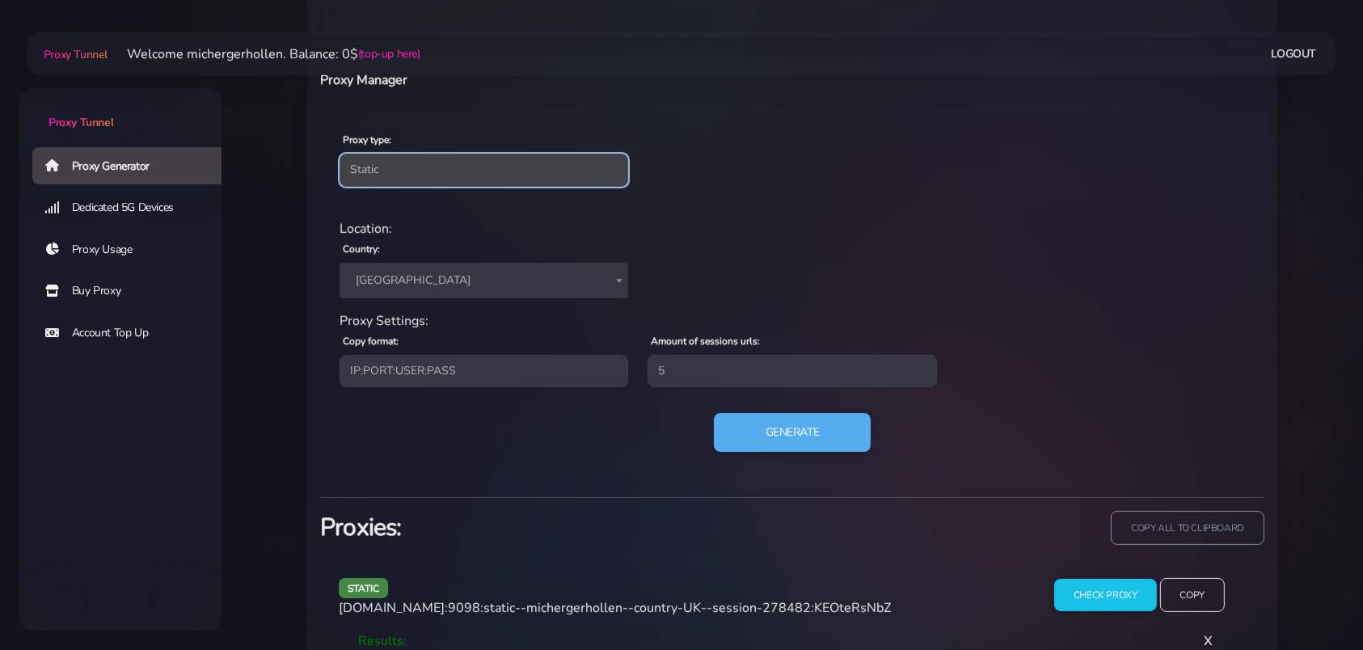
click at [339, 154] on select "Residential Static Mobile" at bounding box center [483, 170] width 289 height 32
click option "Residential" at bounding box center [0, 0] width 0 height 0
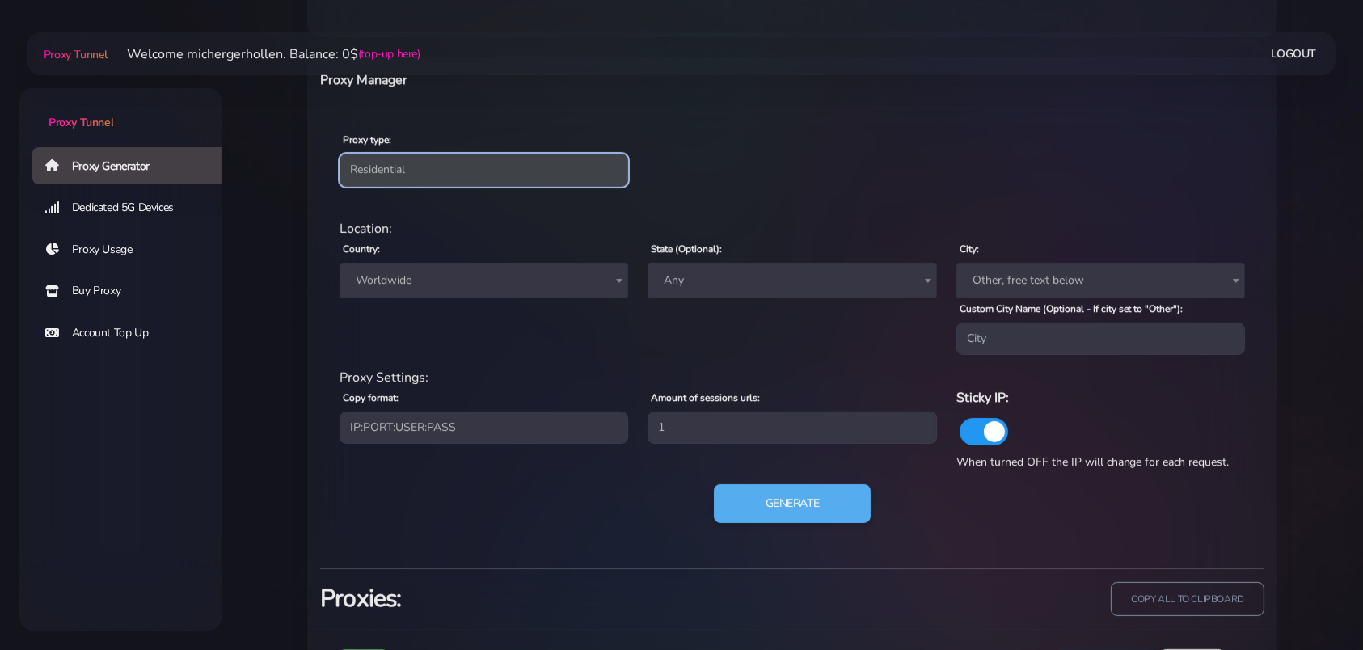
click at [339, 154] on select "Residential Static Mobile" at bounding box center [483, 170] width 289 height 32
select select "mobile"
click option "Mobile" at bounding box center [0, 0] width 0 height 0
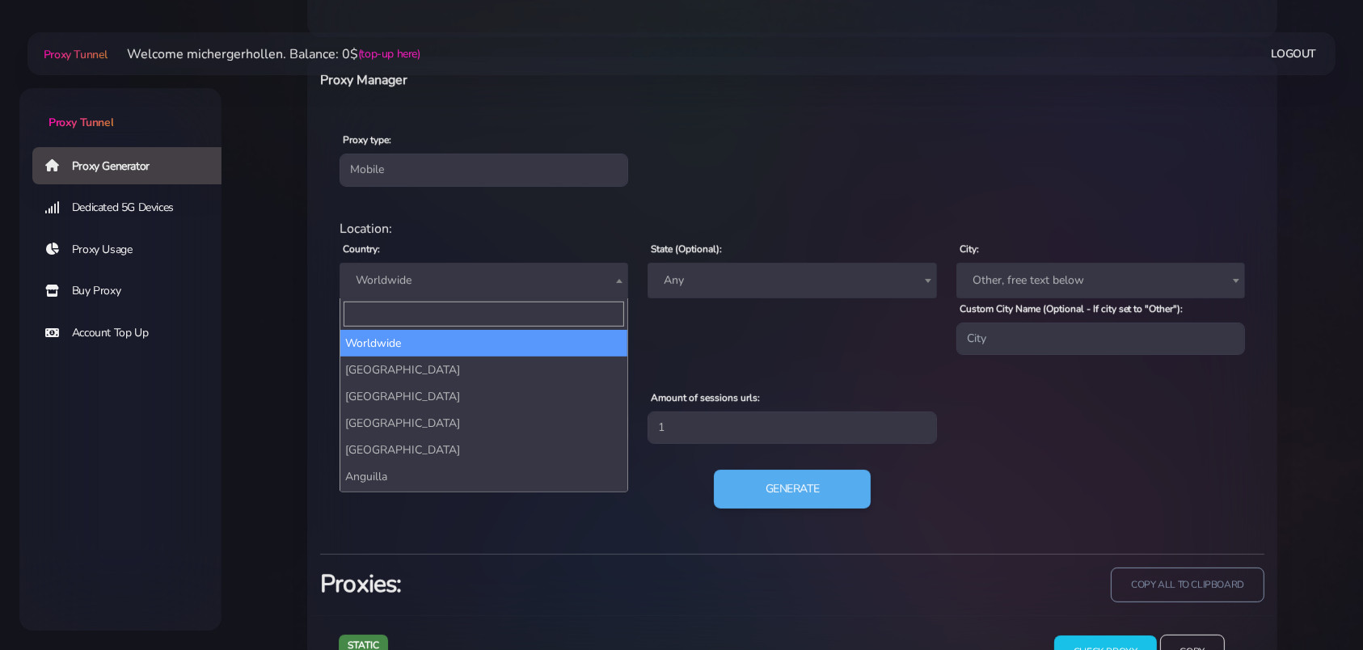
click at [479, 273] on span "Worldwide" at bounding box center [483, 280] width 269 height 23
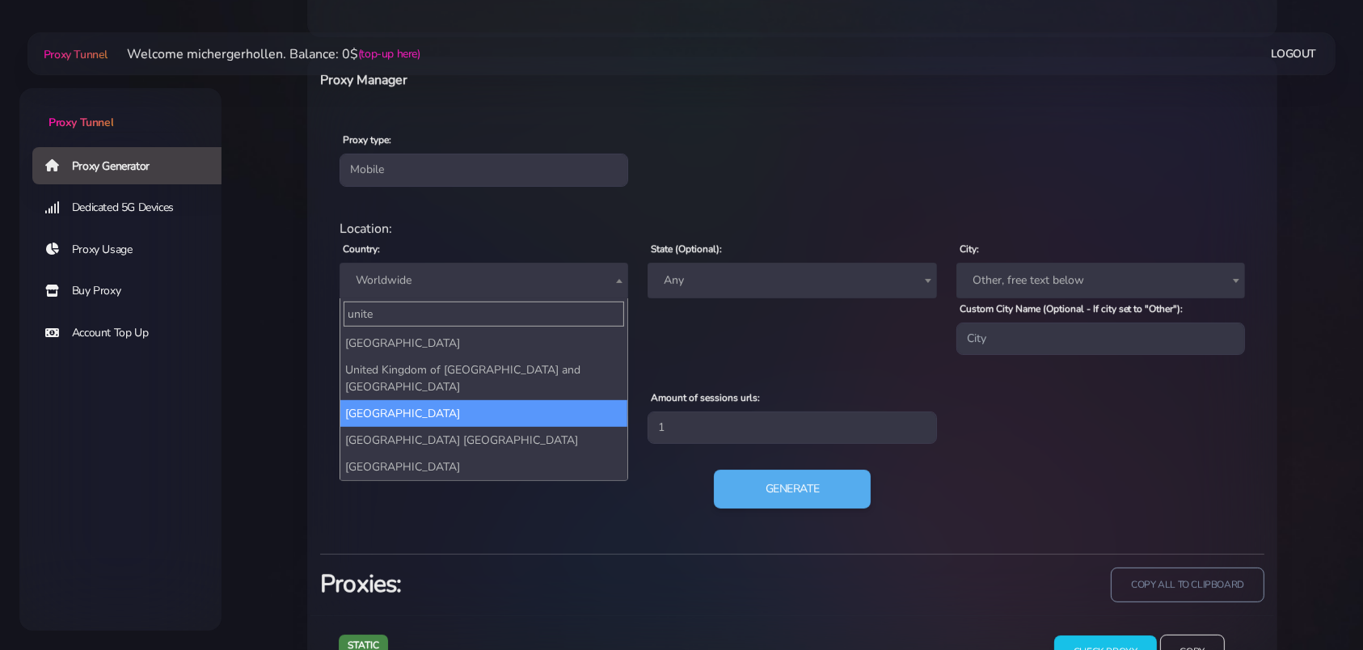
type input "unite"
select select "UK"
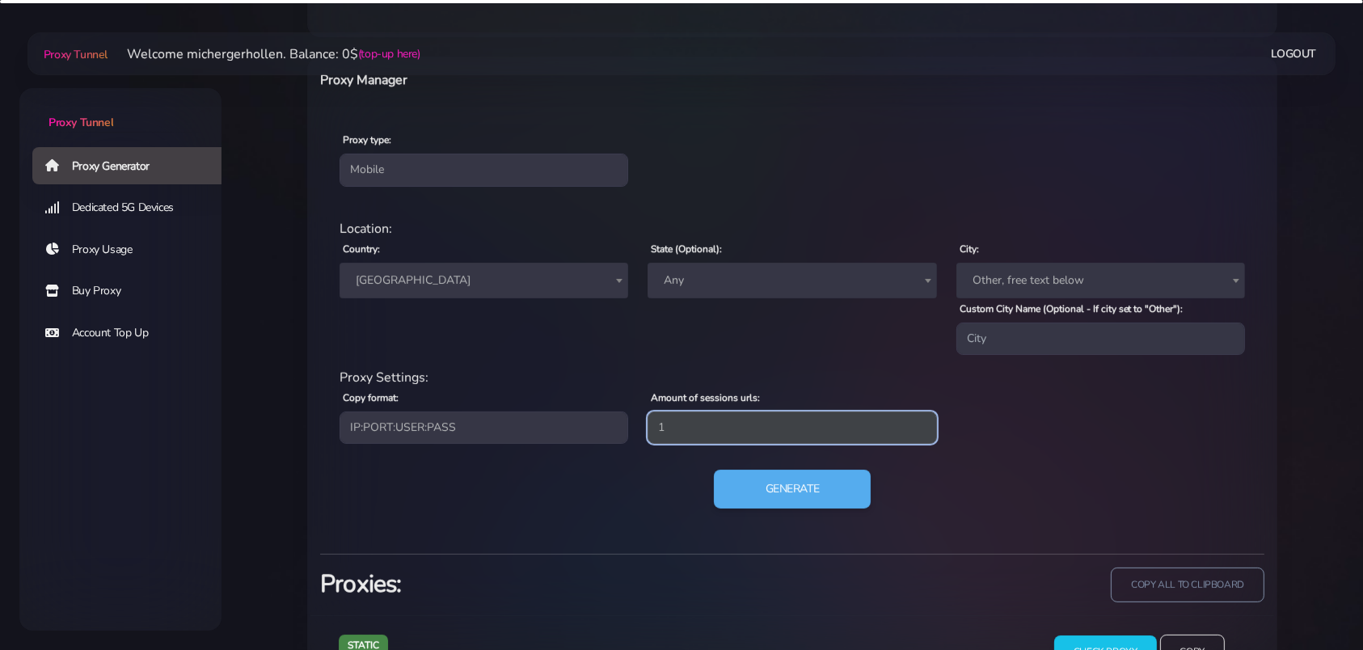
click at [769, 419] on input "1" at bounding box center [791, 427] width 289 height 32
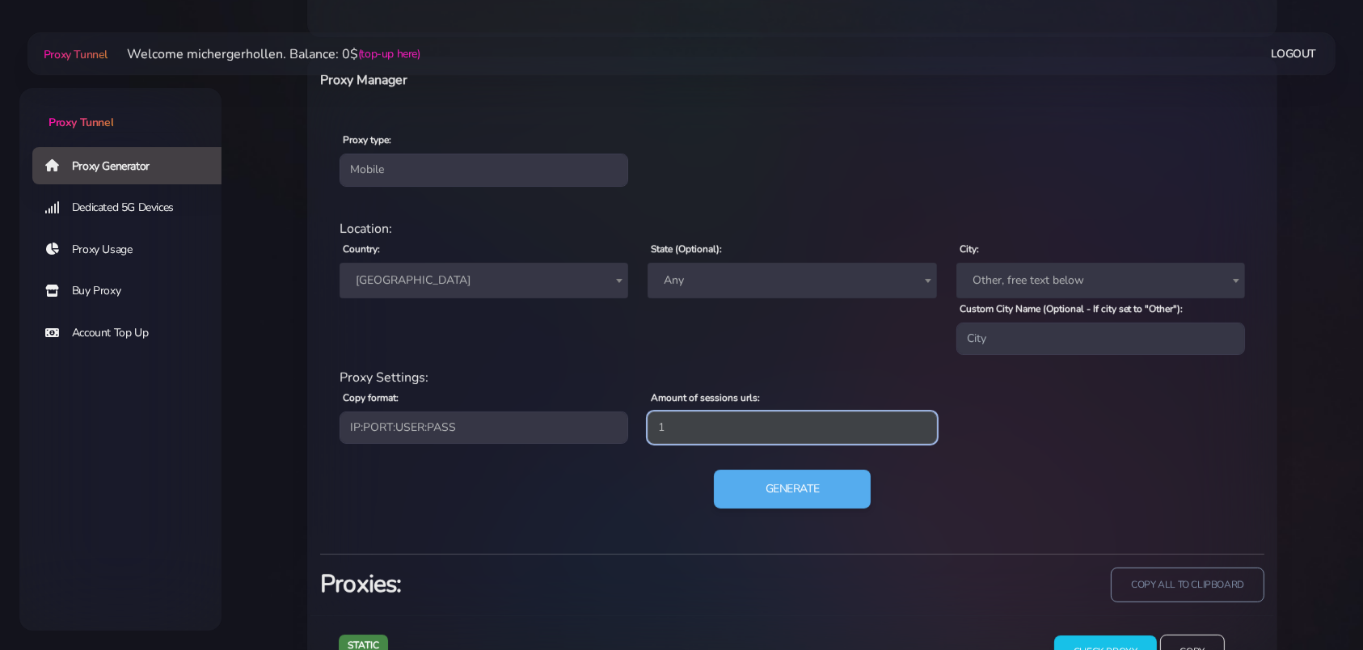
click at [769, 419] on input "1" at bounding box center [791, 427] width 289 height 32
type input "5"
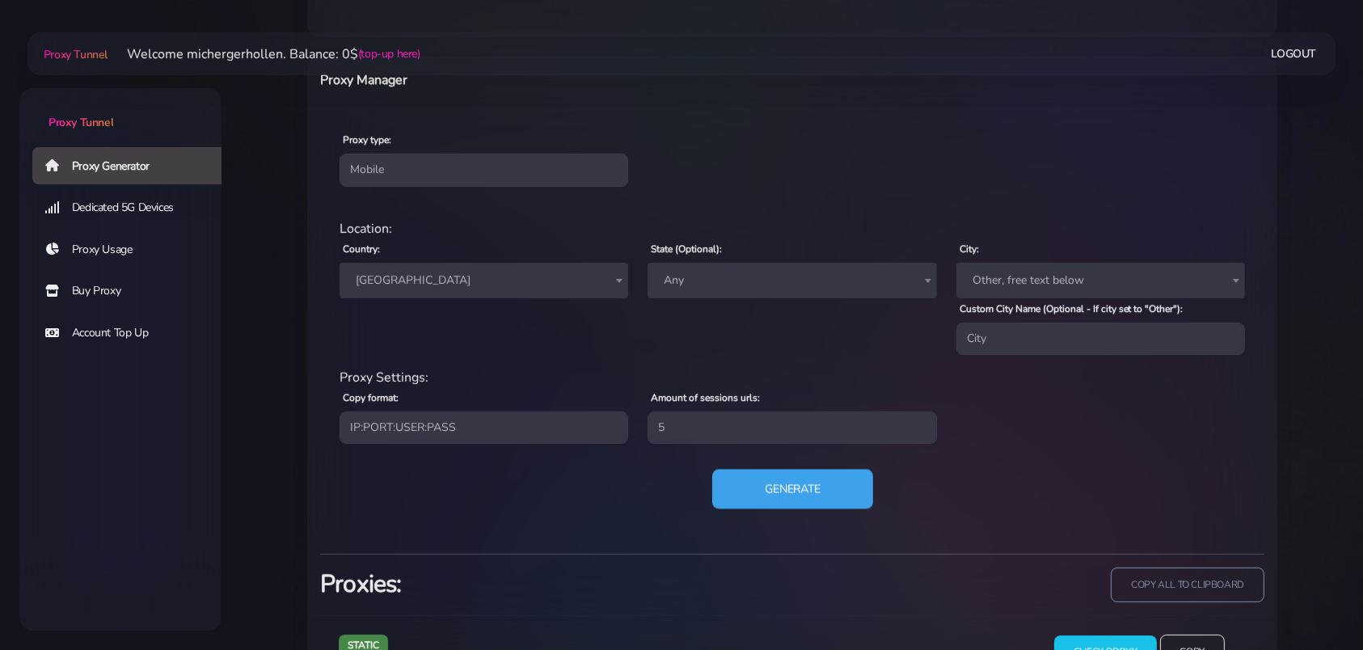
click at [773, 490] on button "Generate" at bounding box center [792, 490] width 161 height 40
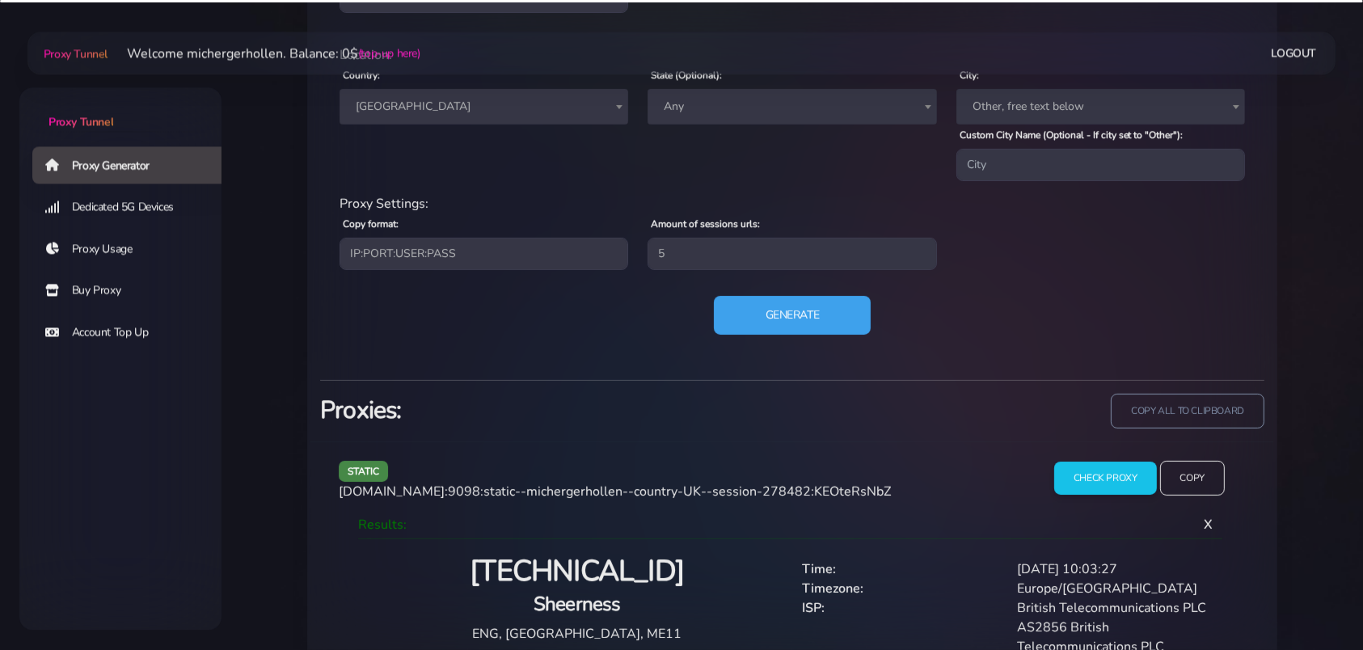
scroll to position [855, 0]
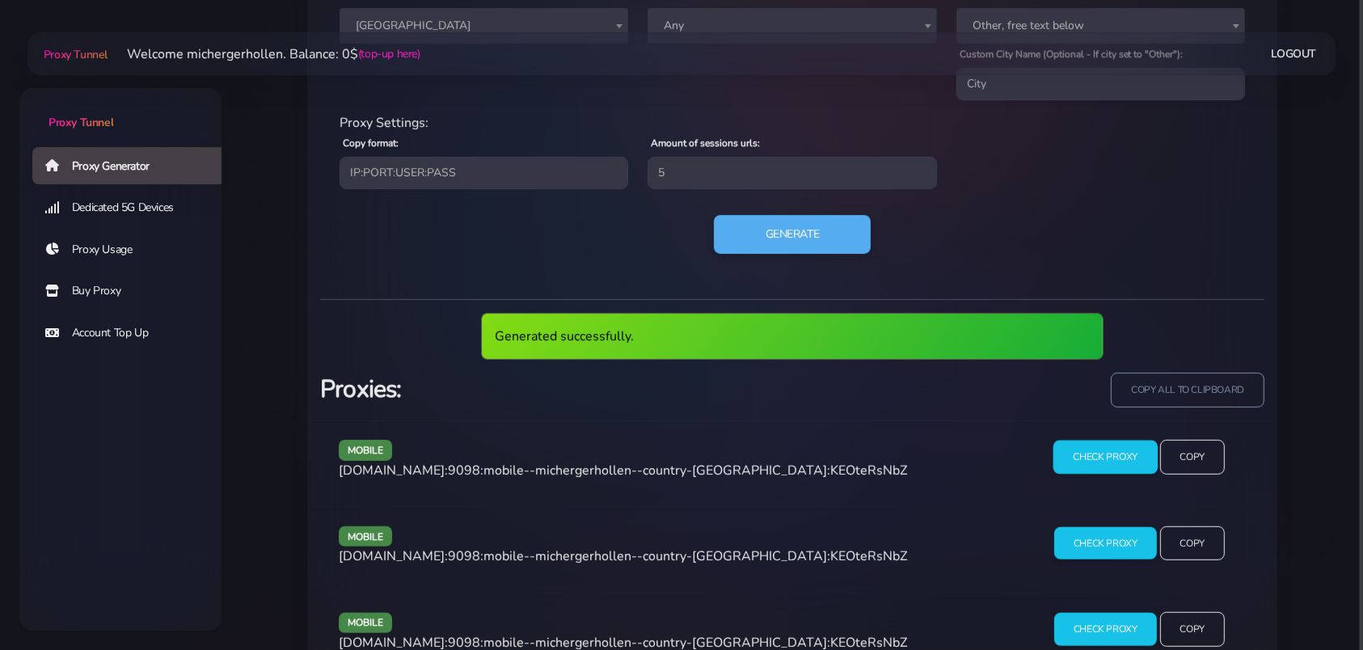
click at [1102, 455] on input "Check Proxy" at bounding box center [1105, 458] width 104 height 34
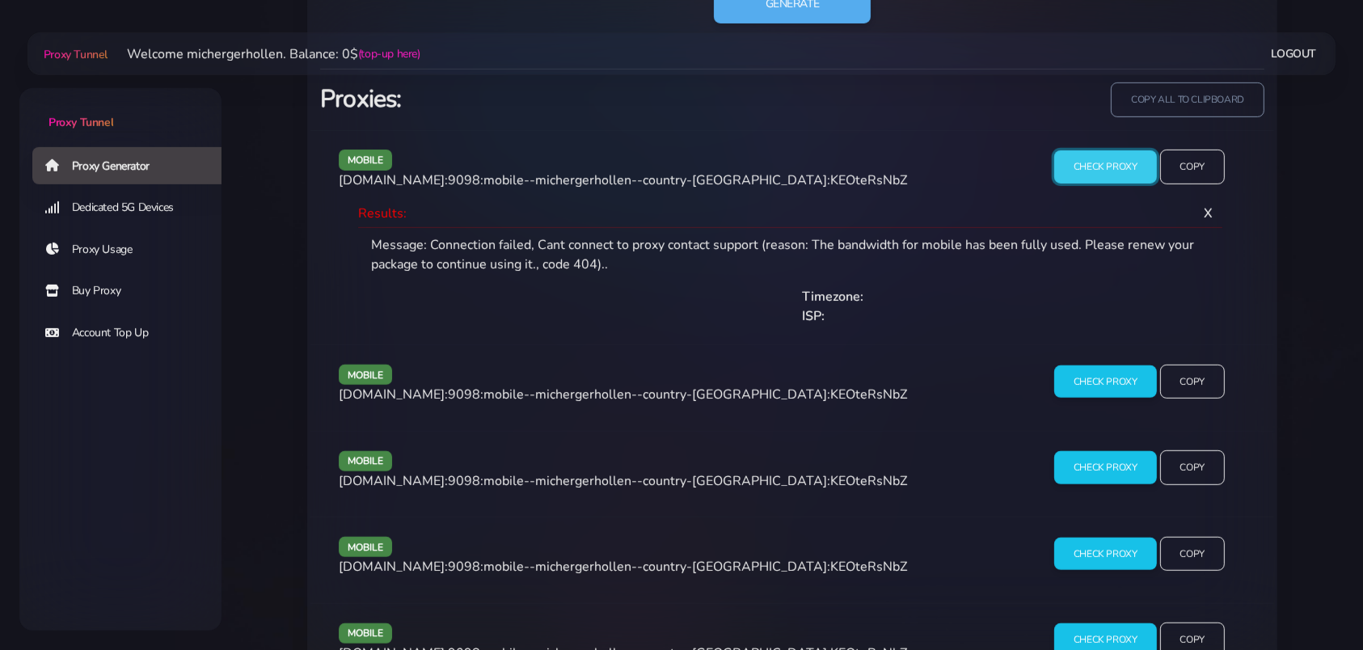
scroll to position [1110, 0]
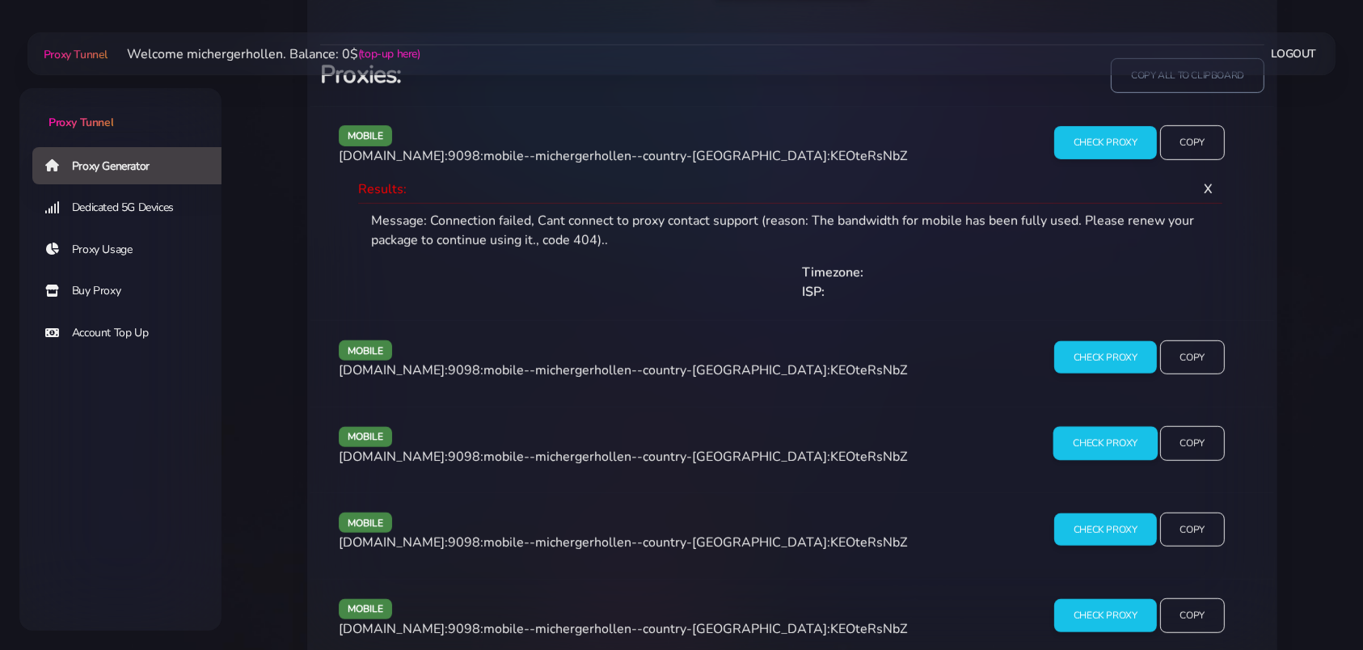
click at [1076, 441] on input "Check Proxy" at bounding box center [1105, 444] width 104 height 34
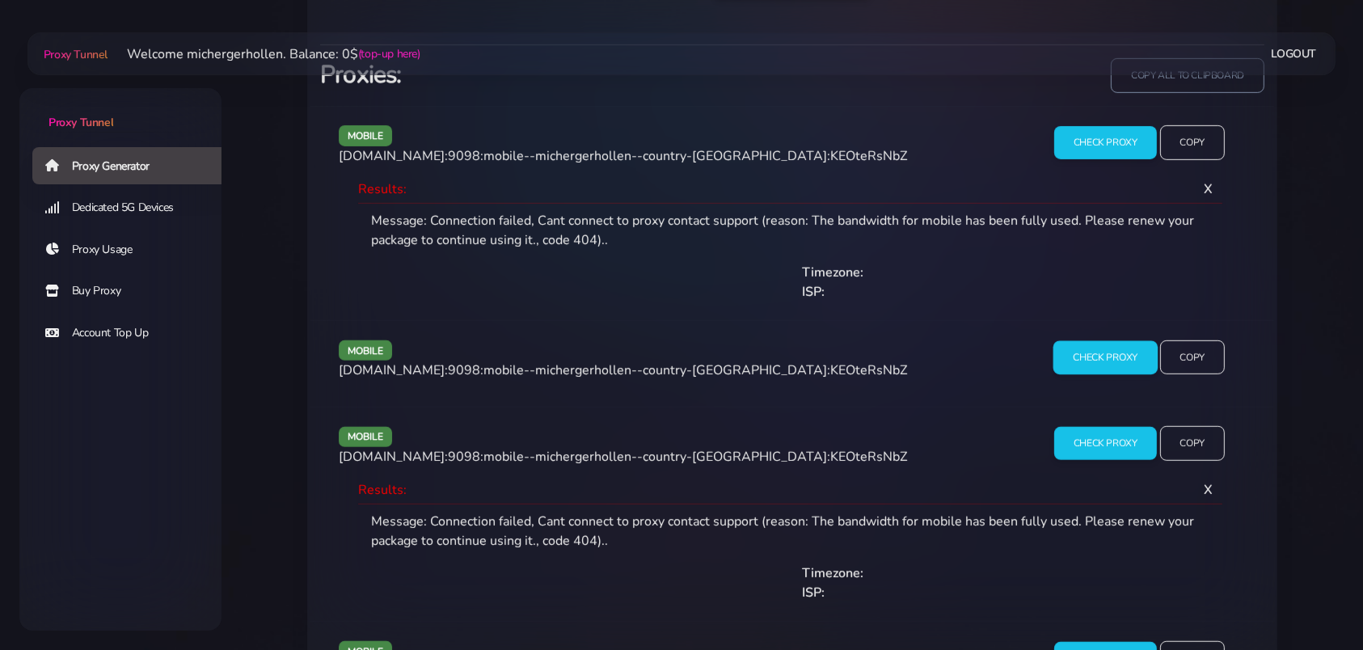
click at [1099, 356] on input "Check Proxy" at bounding box center [1105, 357] width 104 height 34
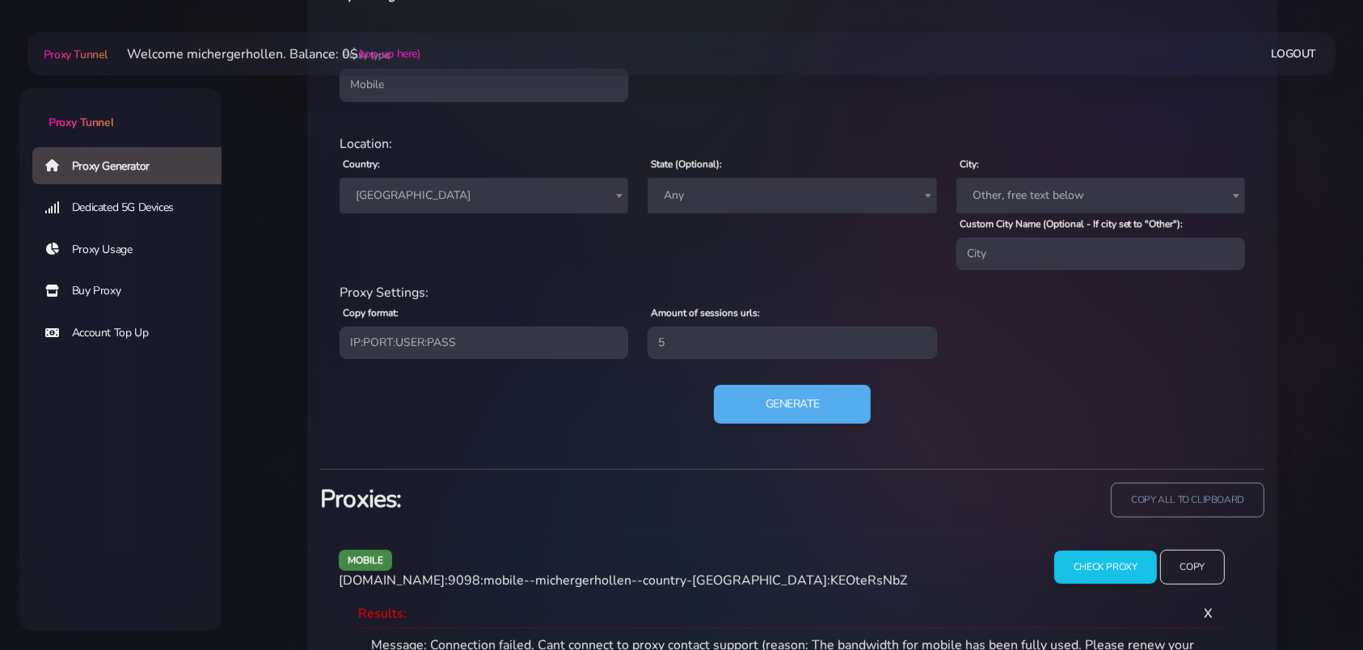
scroll to position [346, 0]
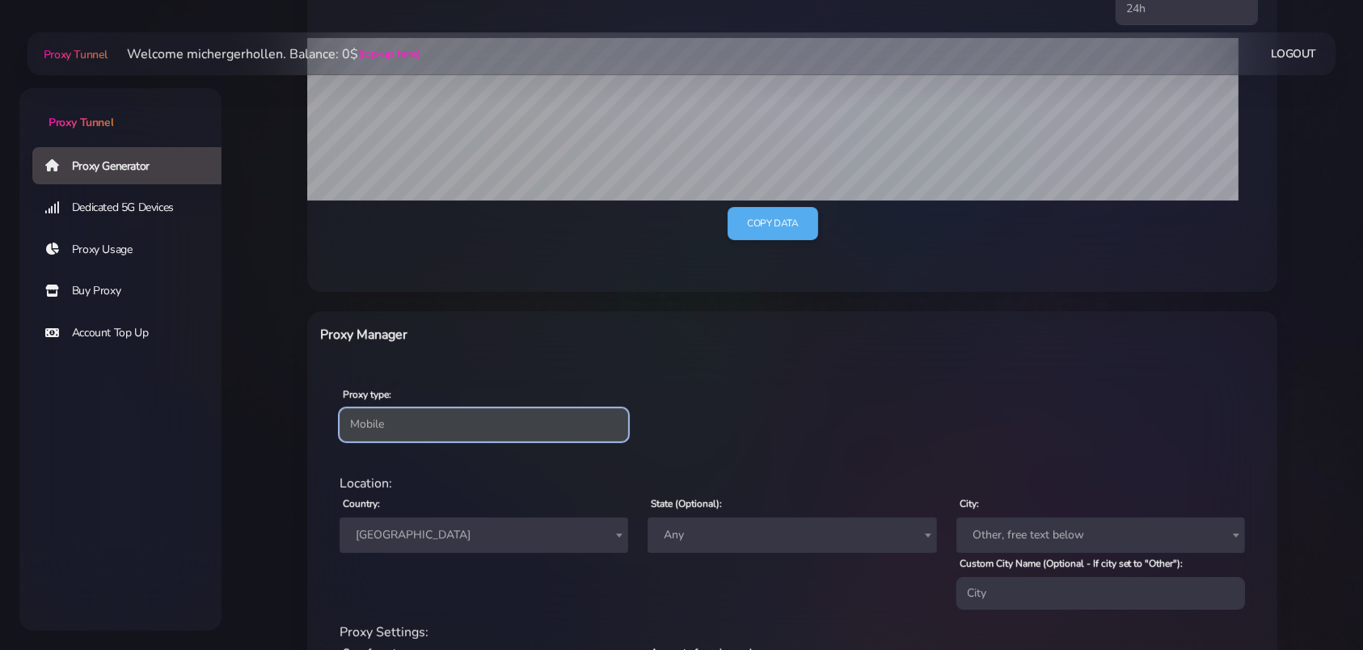
click at [339, 408] on select "Residential Static Mobile" at bounding box center [483, 424] width 289 height 32
select select "residential"
click option "Residential" at bounding box center [0, 0] width 0 height 0
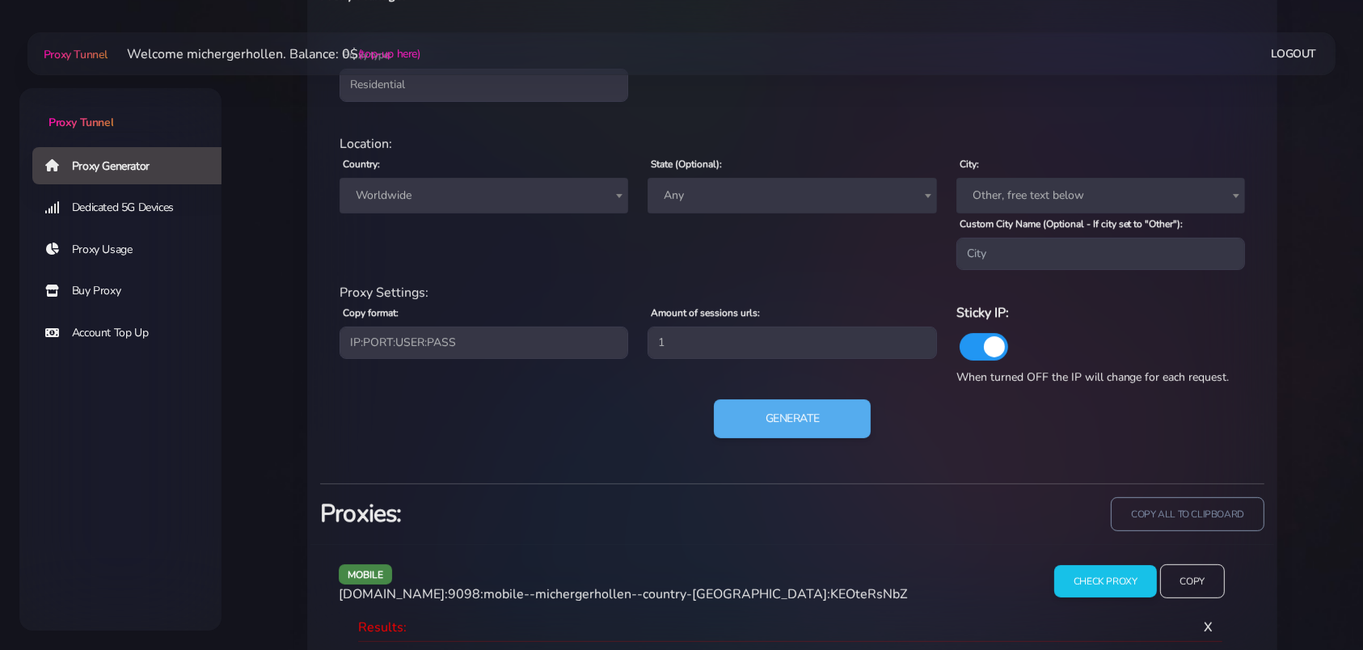
click at [484, 190] on span "Worldwide" at bounding box center [483, 195] width 269 height 23
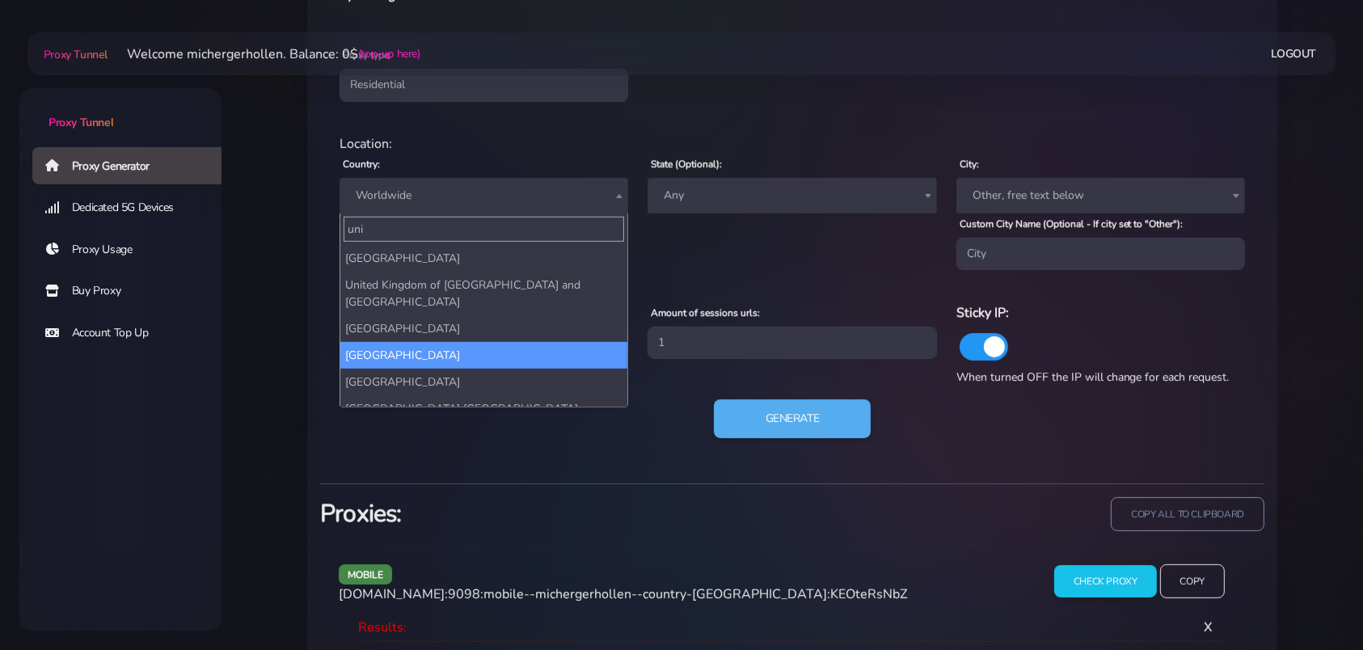
type input "uni"
select select "TN"
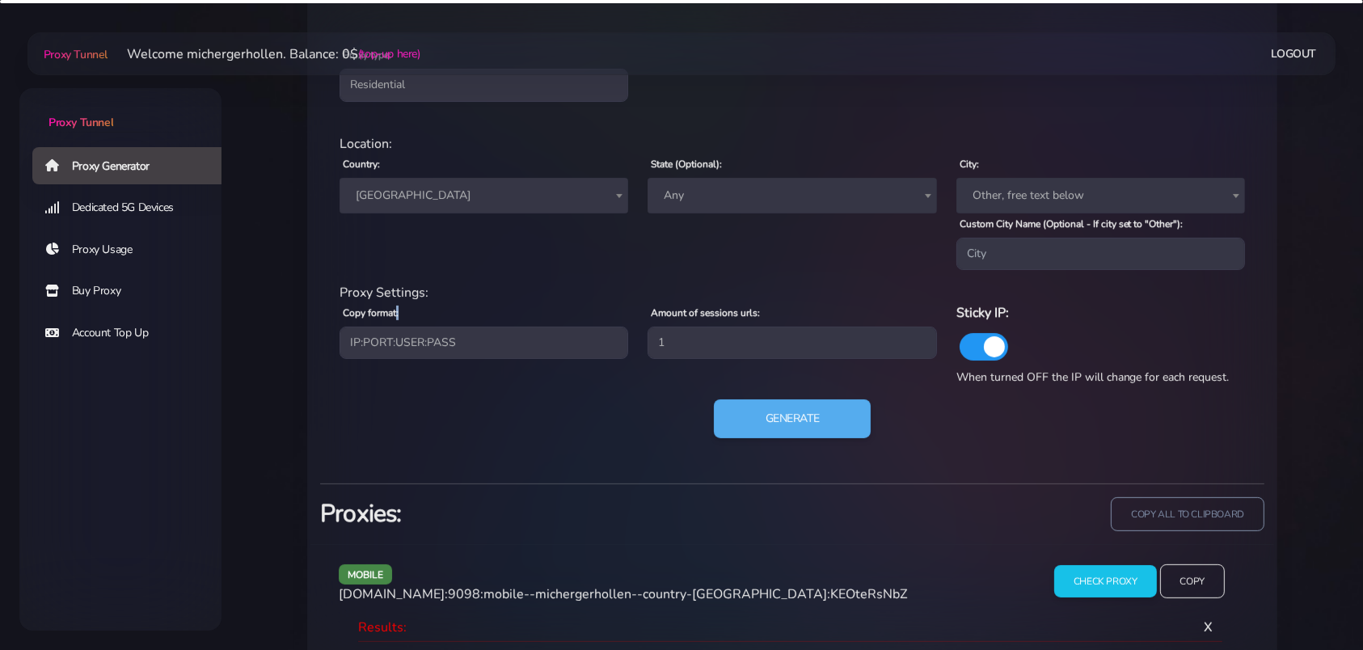
click at [460, 371] on div "Copy format: IP:PORT:USER:PASS USER:PASS@IP:PORT PORT:IP:USER:[PERSON_NAME]:USE…" at bounding box center [484, 337] width 308 height 71
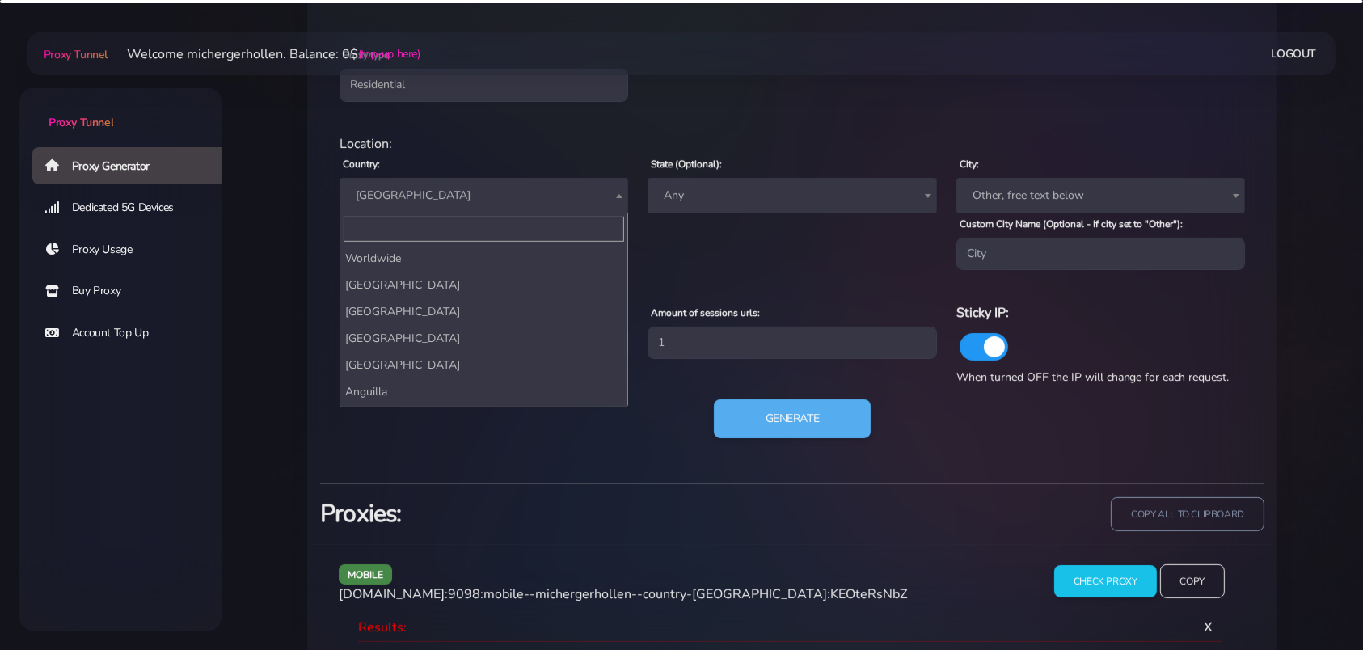
click at [457, 195] on span "[GEOGRAPHIC_DATA]" at bounding box center [483, 195] width 269 height 23
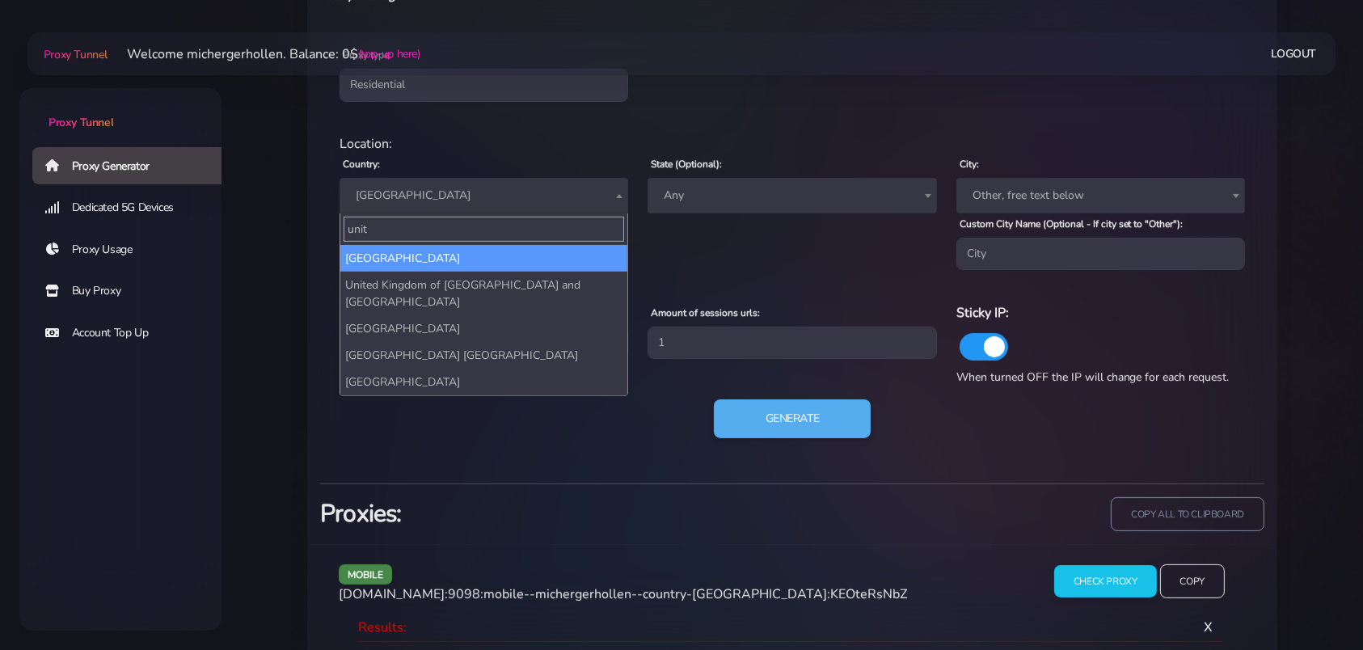
scroll to position [0, 0]
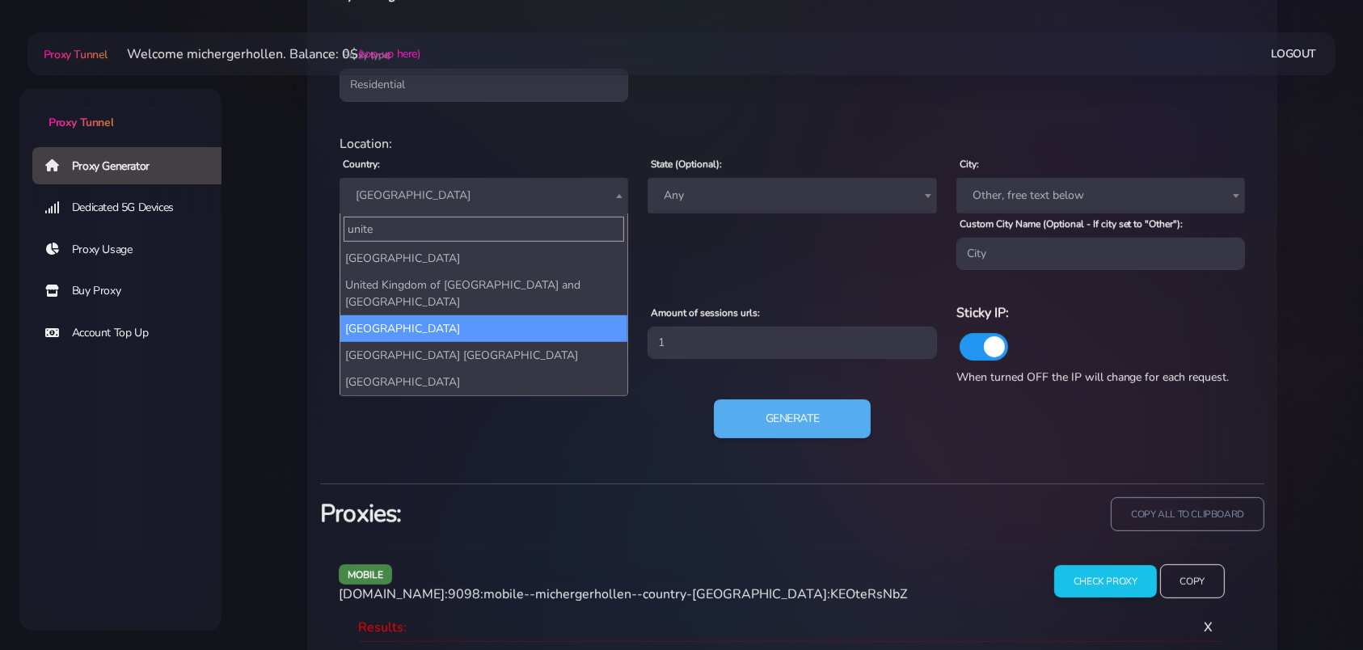
type input "unite"
select select "UK"
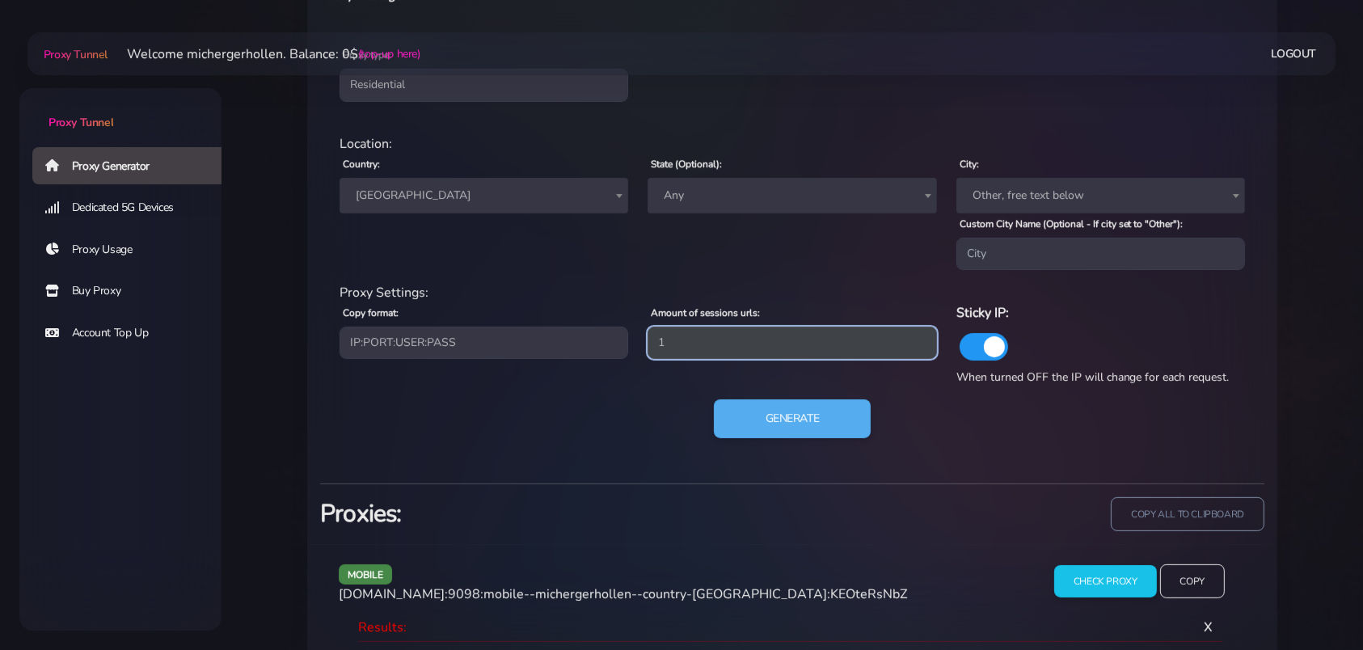
click at [756, 335] on input "1" at bounding box center [791, 343] width 289 height 32
type input "5"
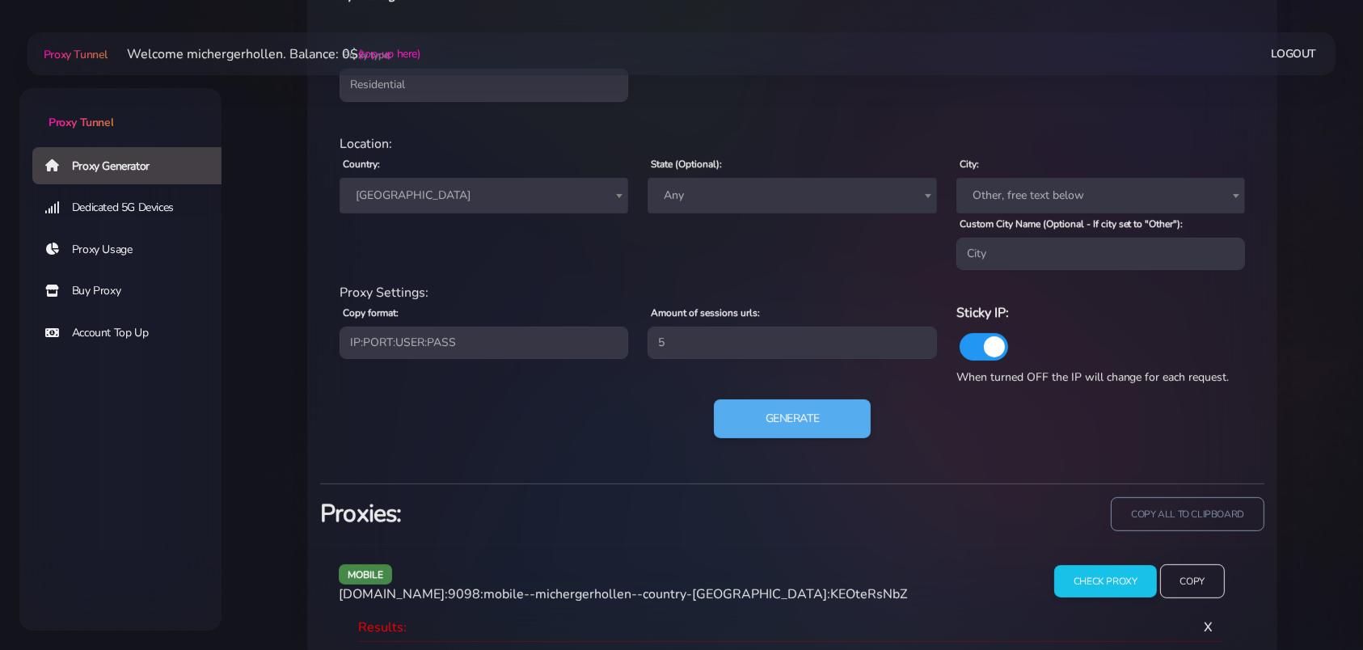
drag, startPoint x: 764, startPoint y: 381, endPoint x: 765, endPoint y: 391, distance: 10.5
click at [764, 382] on div "Proxy Settings: Copy format: IP:PORT:USER:PASS USER:PASS@IP:PORT PORT:IP:USER:[…" at bounding box center [792, 334] width 925 height 103
click at [765, 404] on button "Generate" at bounding box center [792, 419] width 161 height 40
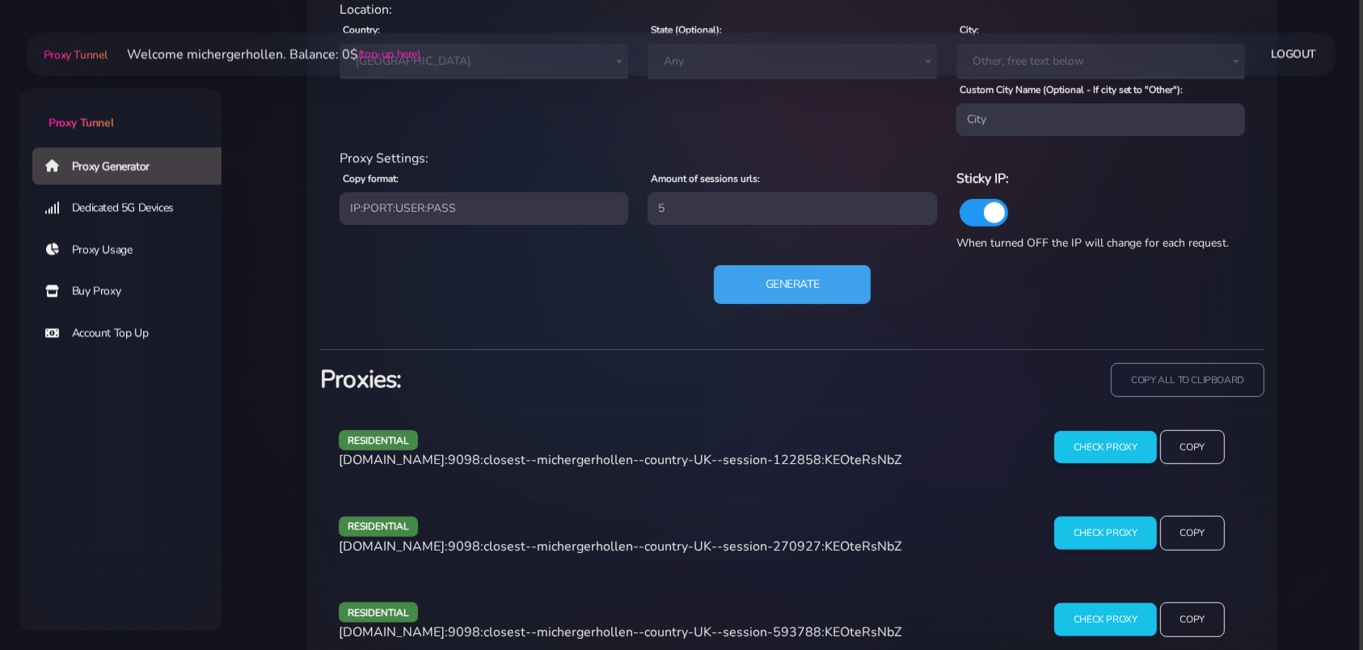
scroll to position [855, 0]
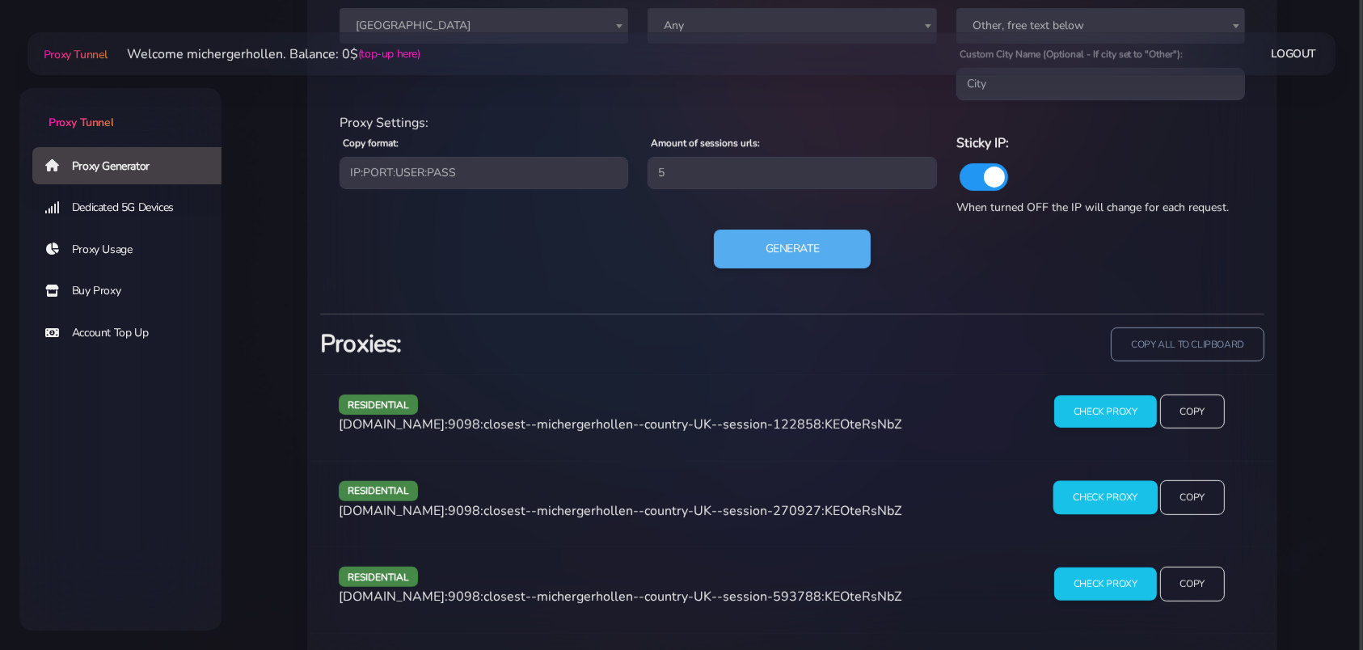
click at [1083, 500] on input "Check Proxy" at bounding box center [1105, 498] width 104 height 34
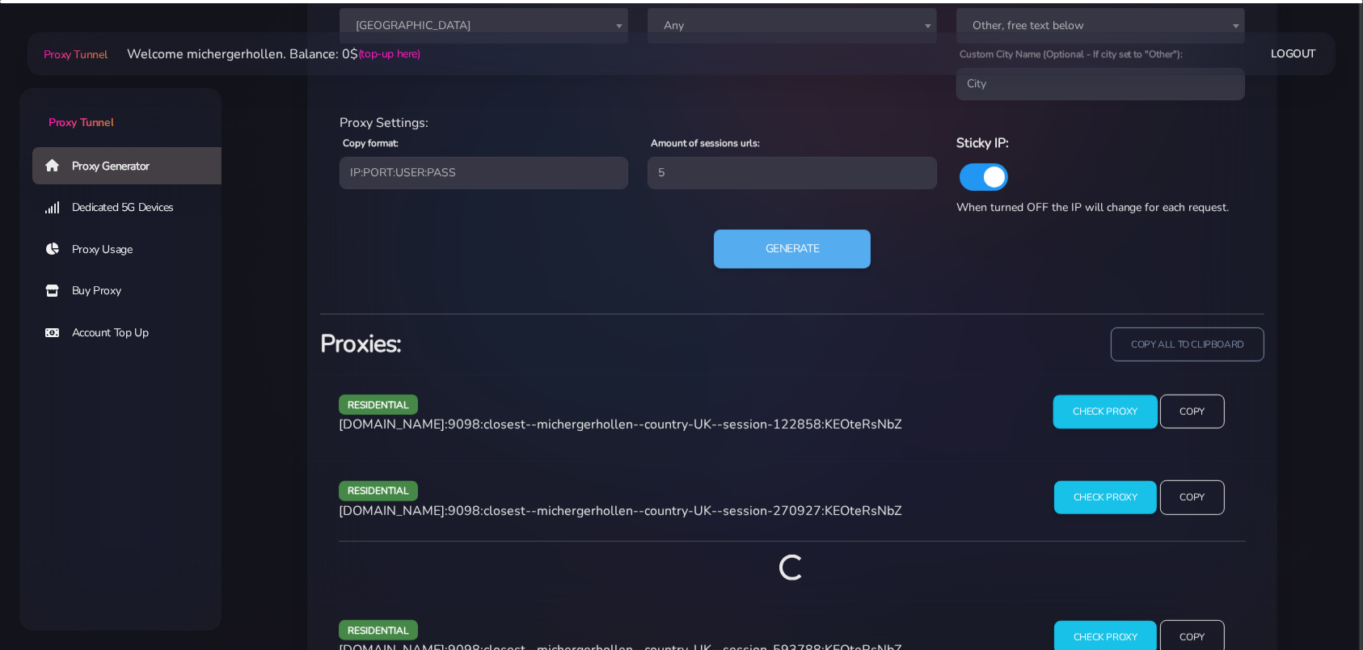
click at [1083, 412] on input "Check Proxy" at bounding box center [1105, 411] width 104 height 34
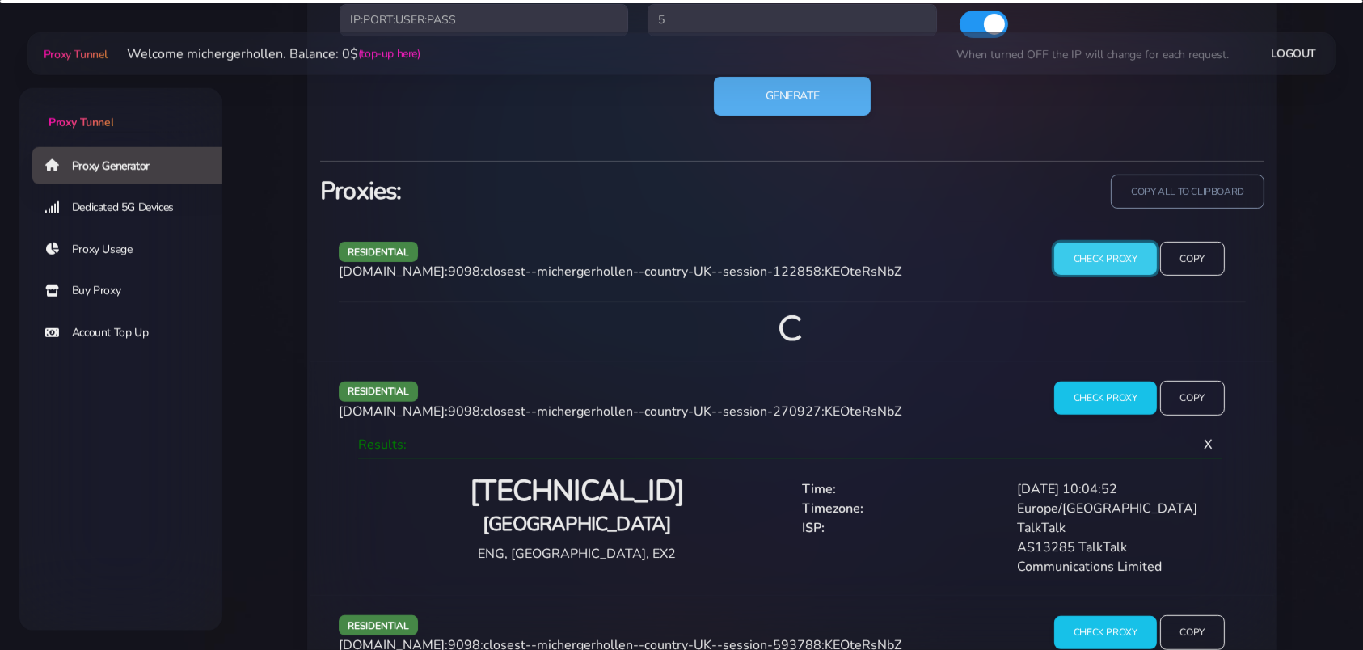
scroll to position [1025, 0]
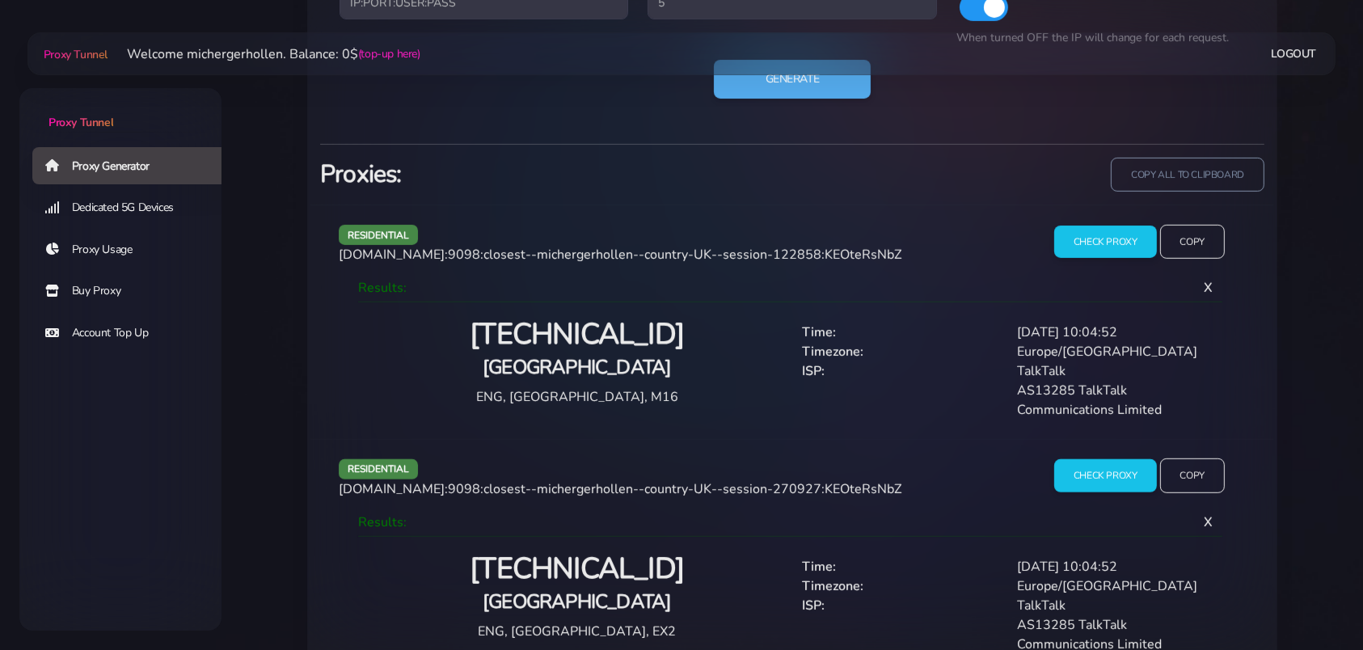
click at [586, 336] on h2 "[TECHNICAL_ID]" at bounding box center [576, 335] width 411 height 38
click at [603, 571] on h2 "[TECHNICAL_ID]" at bounding box center [576, 569] width 411 height 38
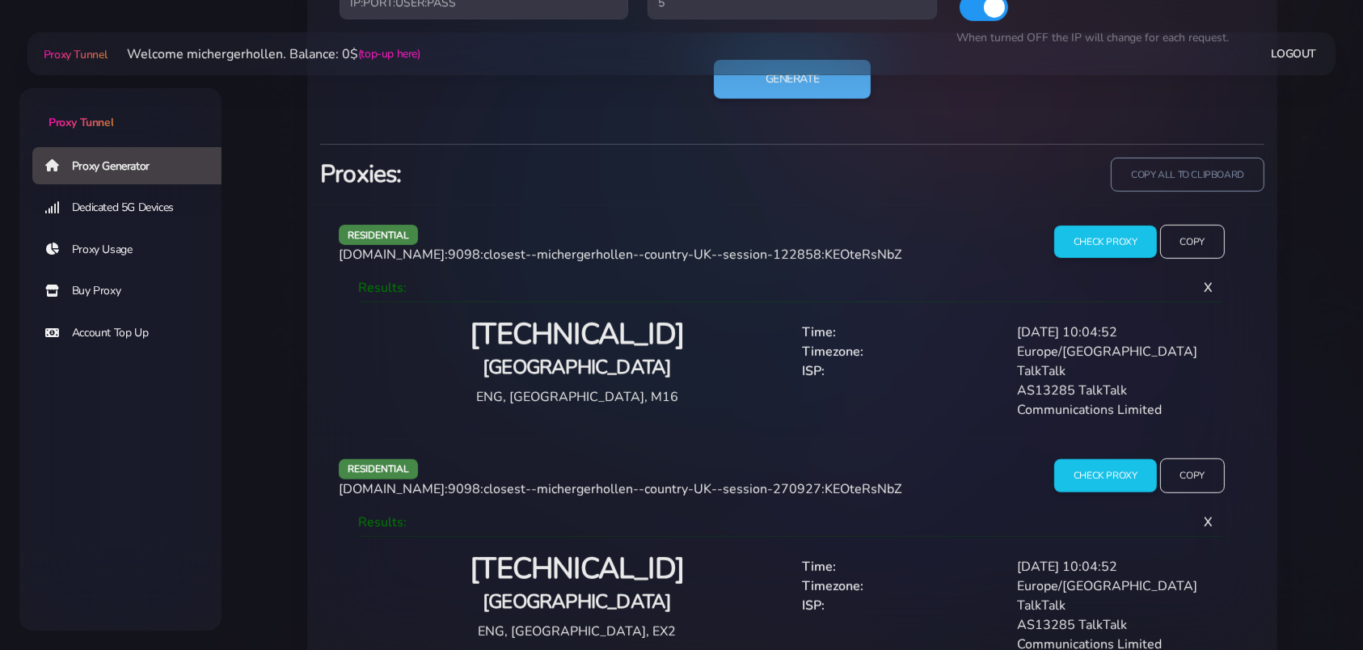
click at [603, 571] on h2 "[TECHNICAL_ID]" at bounding box center [576, 569] width 411 height 38
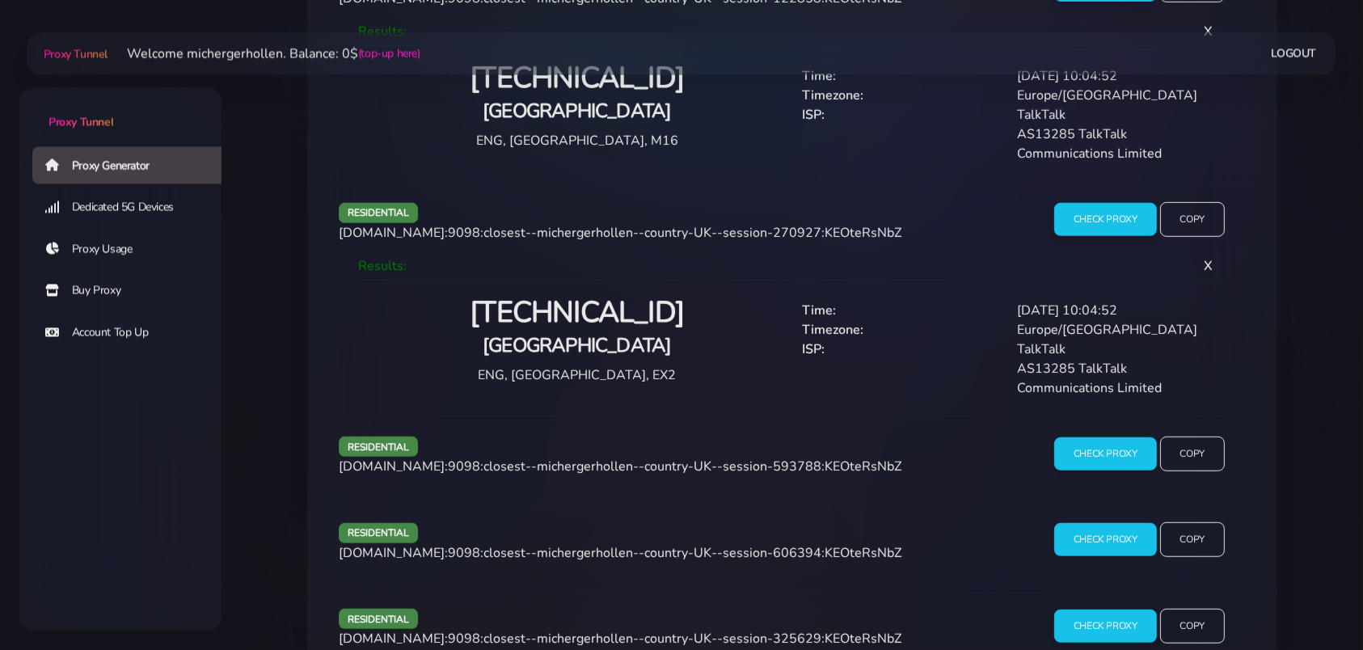
scroll to position [1328, 0]
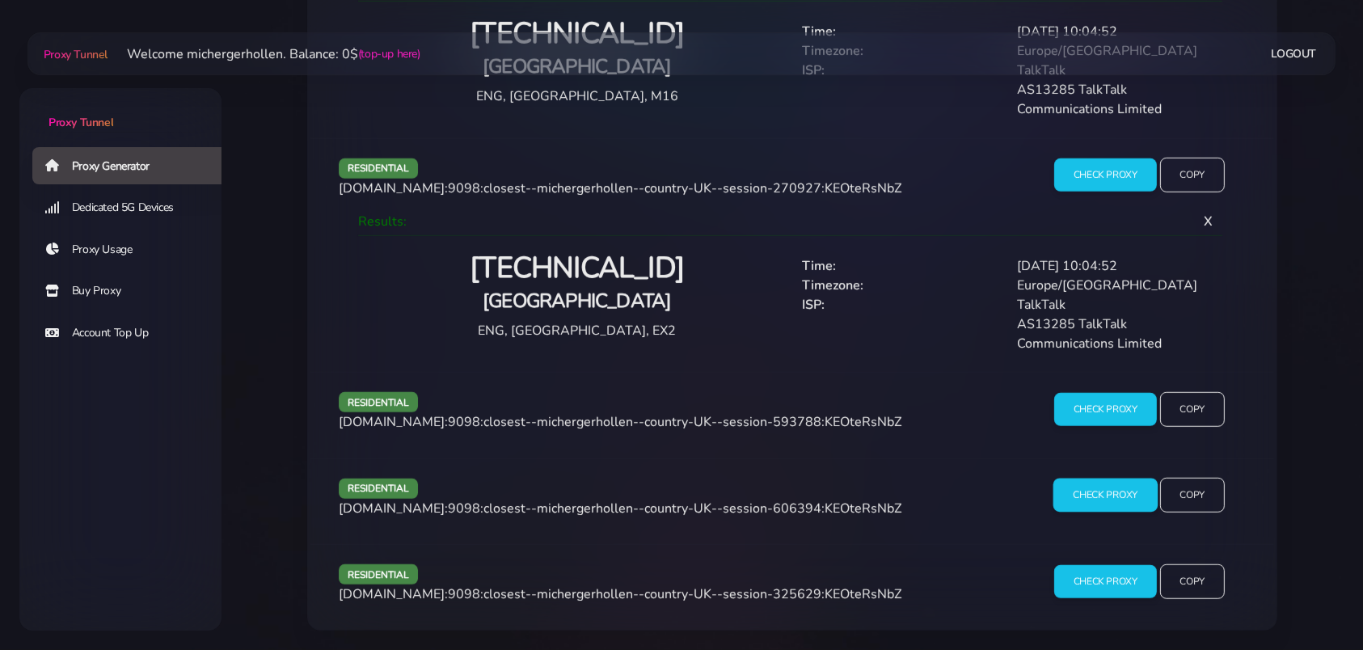
click at [1096, 496] on input "Check Proxy" at bounding box center [1105, 496] width 104 height 34
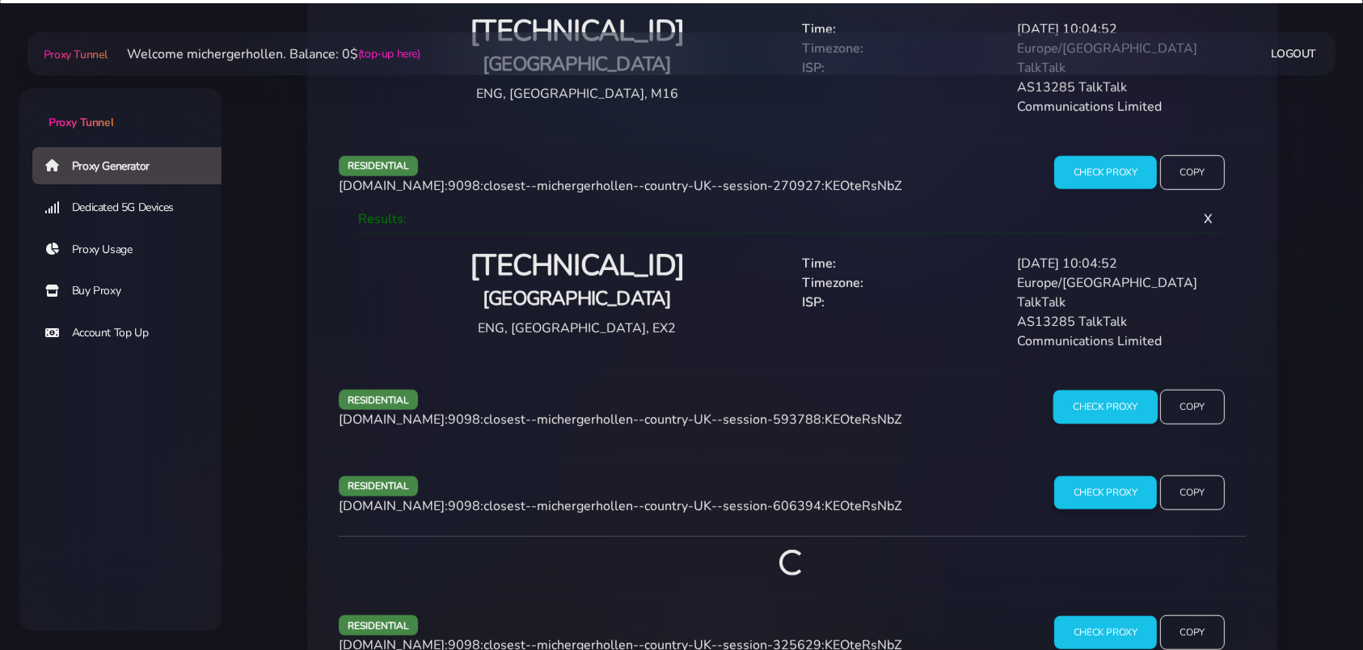
click at [1087, 401] on input "Check Proxy" at bounding box center [1105, 407] width 104 height 34
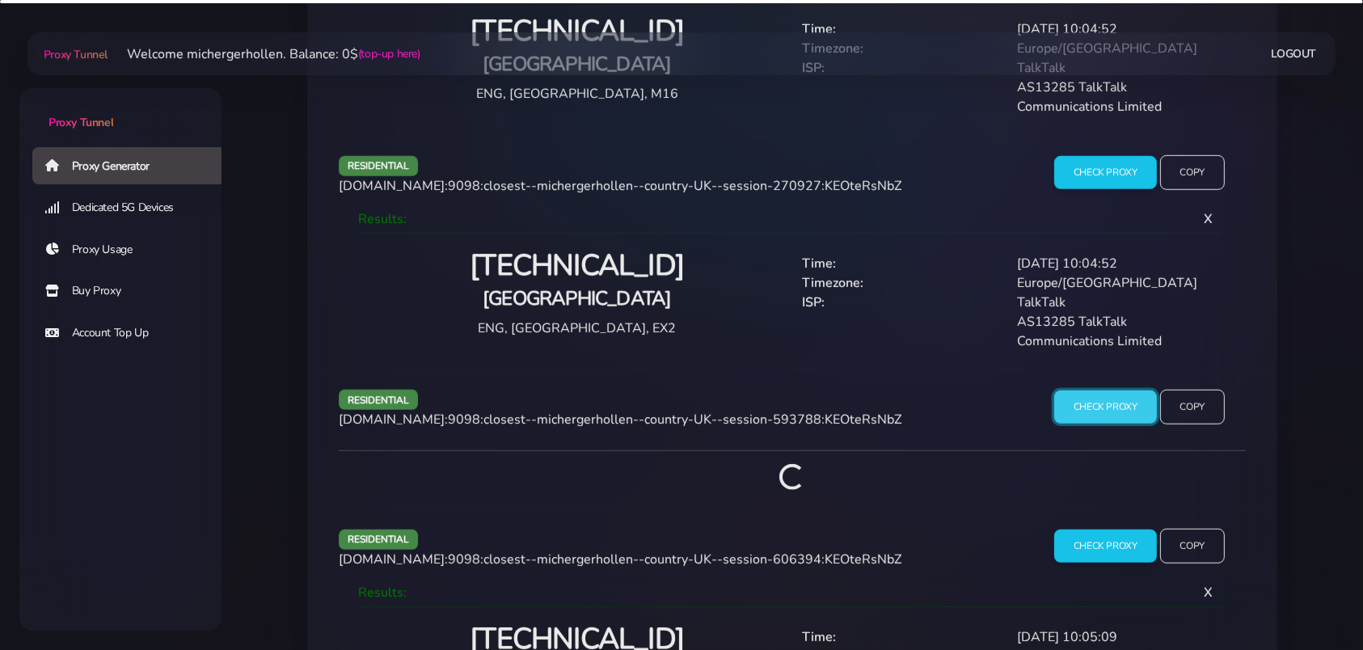
scroll to position [1517, 0]
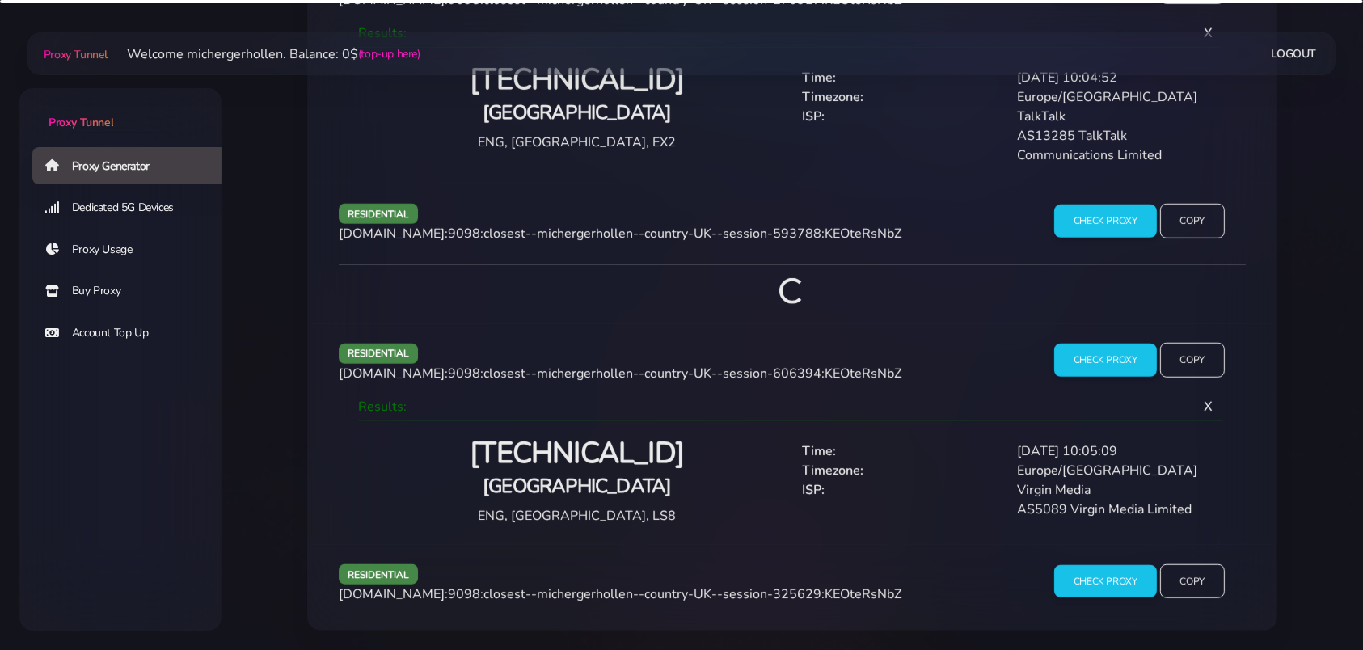
drag, startPoint x: 1082, startPoint y: 437, endPoint x: 1086, endPoint y: 459, distance: 22.4
click at [1086, 459] on div "[TECHNICAL_ID] Leeds ENG, [GEOGRAPHIC_DATA], LS8 Time: [DATE] 10:05:09 Timezone…" at bounding box center [791, 476] width 861 height 97
click at [1090, 500] on div "Virgin Media" at bounding box center [1114, 489] width 215 height 19
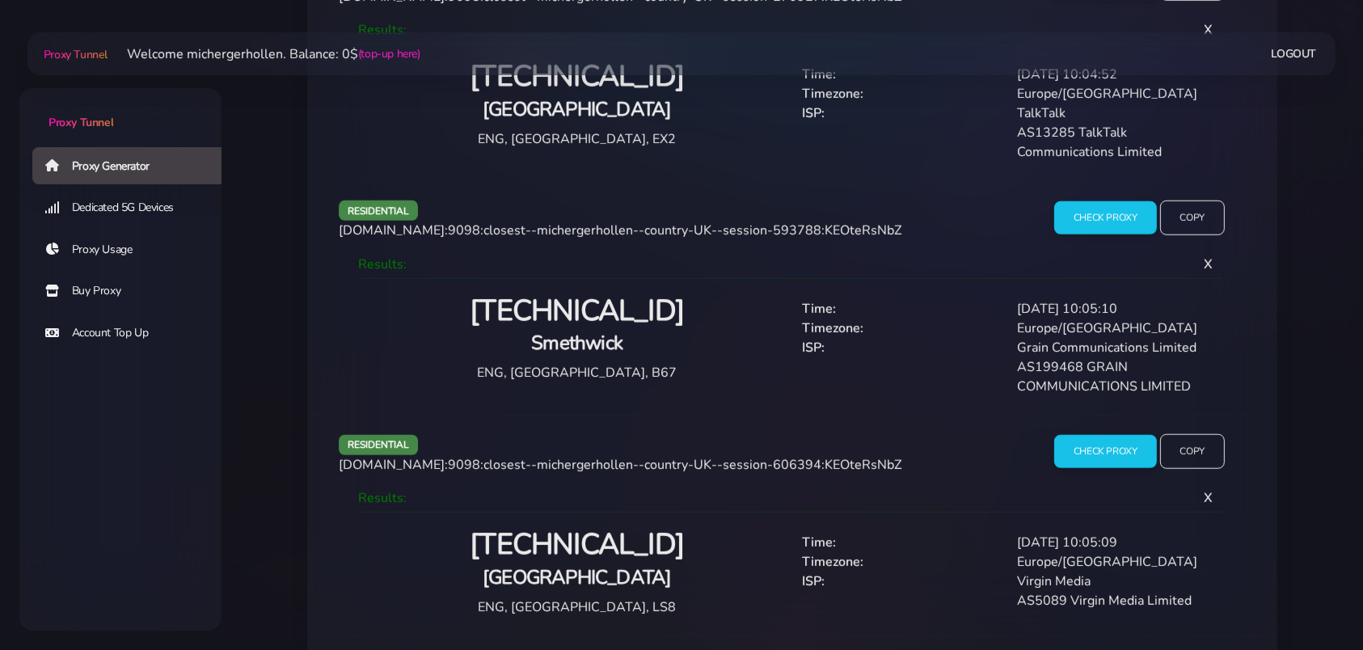
scroll to position [1611, 0]
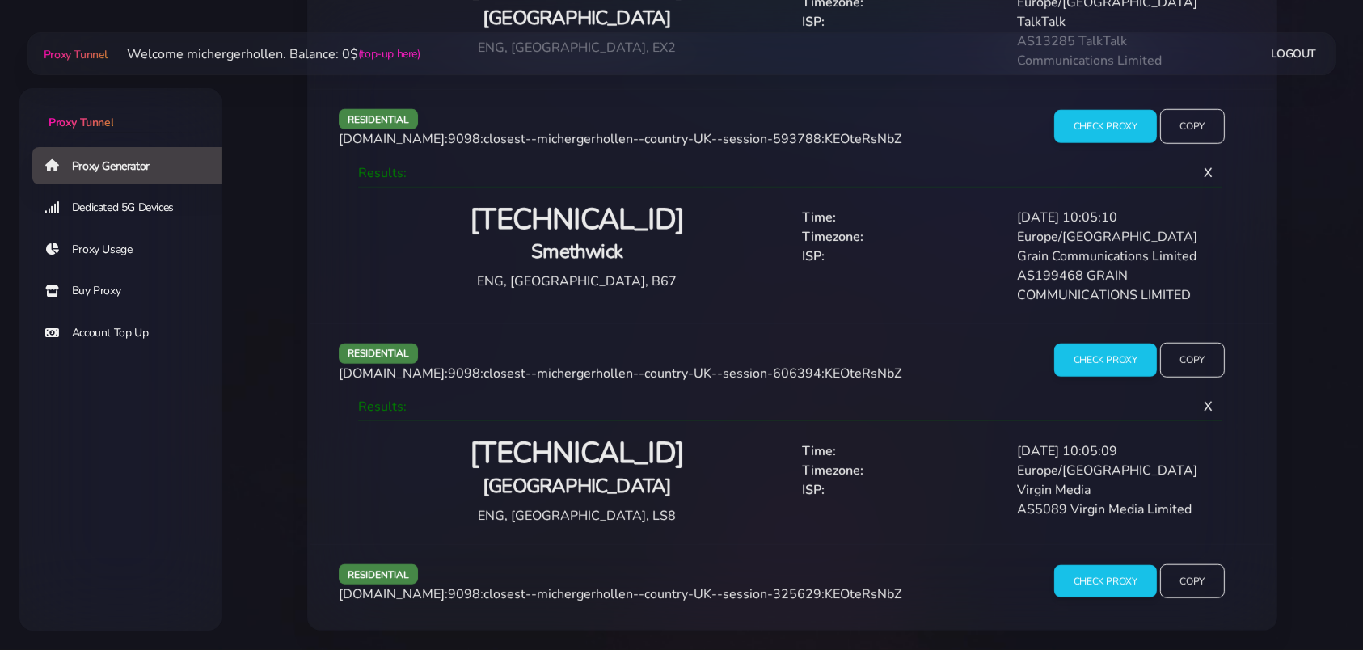
click at [542, 456] on h2 "[TECHNICAL_ID]" at bounding box center [576, 454] width 411 height 38
click at [591, 217] on h2 "[TECHNICAL_ID]" at bounding box center [576, 220] width 411 height 38
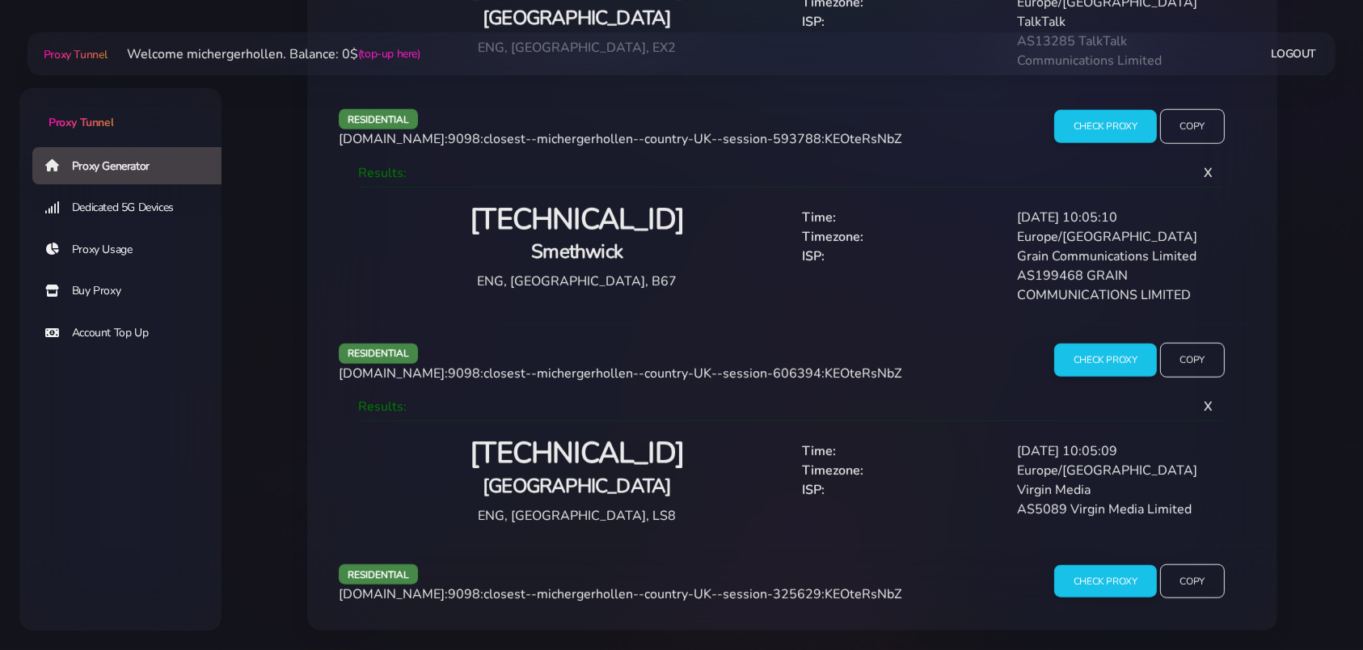
click at [591, 217] on h2 "[TECHNICAL_ID]" at bounding box center [576, 220] width 411 height 38
click at [1082, 586] on input "Check Proxy" at bounding box center [1105, 581] width 104 height 34
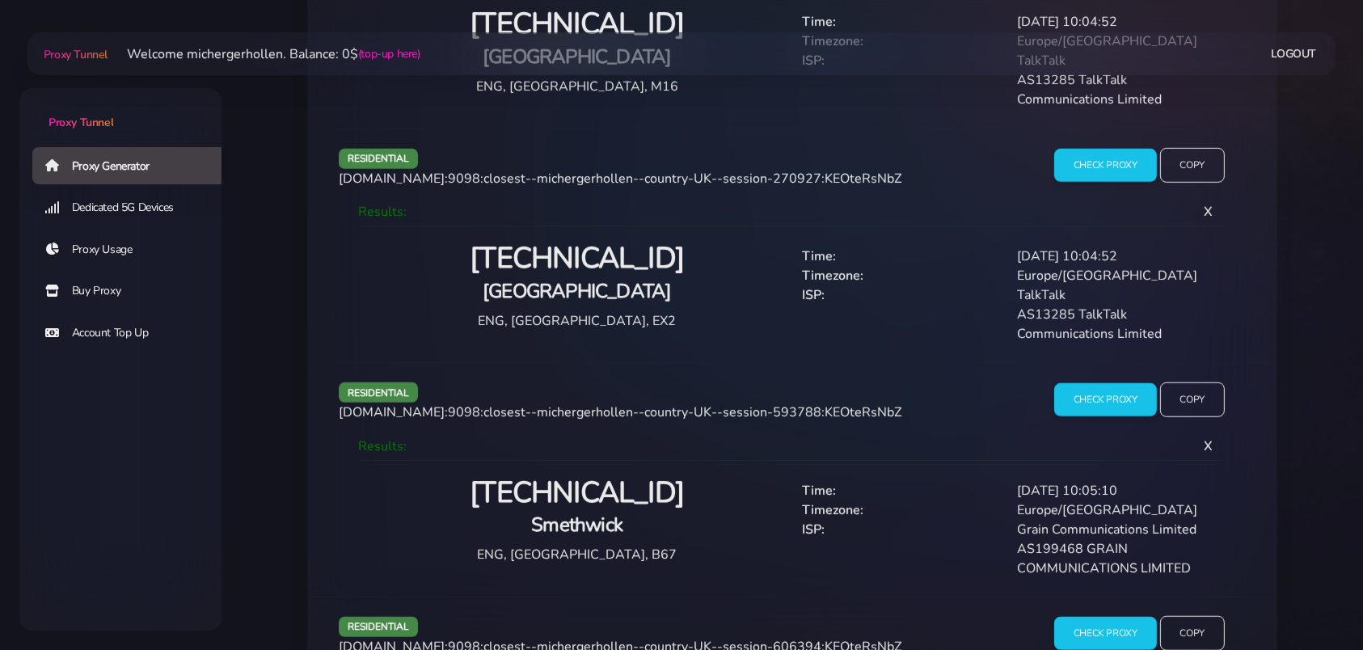
scroll to position [1760, 0]
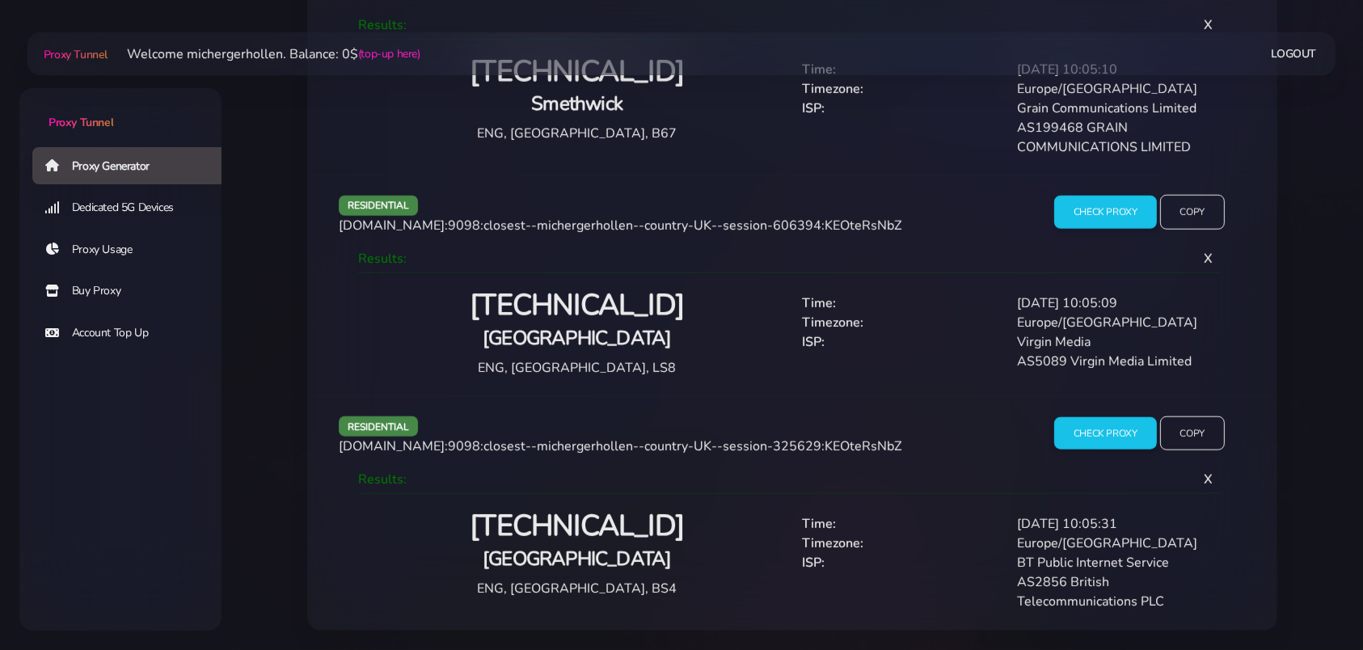
click at [602, 532] on h2 "[TECHNICAL_ID]" at bounding box center [576, 527] width 411 height 38
